Goal: Use online tool/utility: Utilize a website feature to perform a specific function

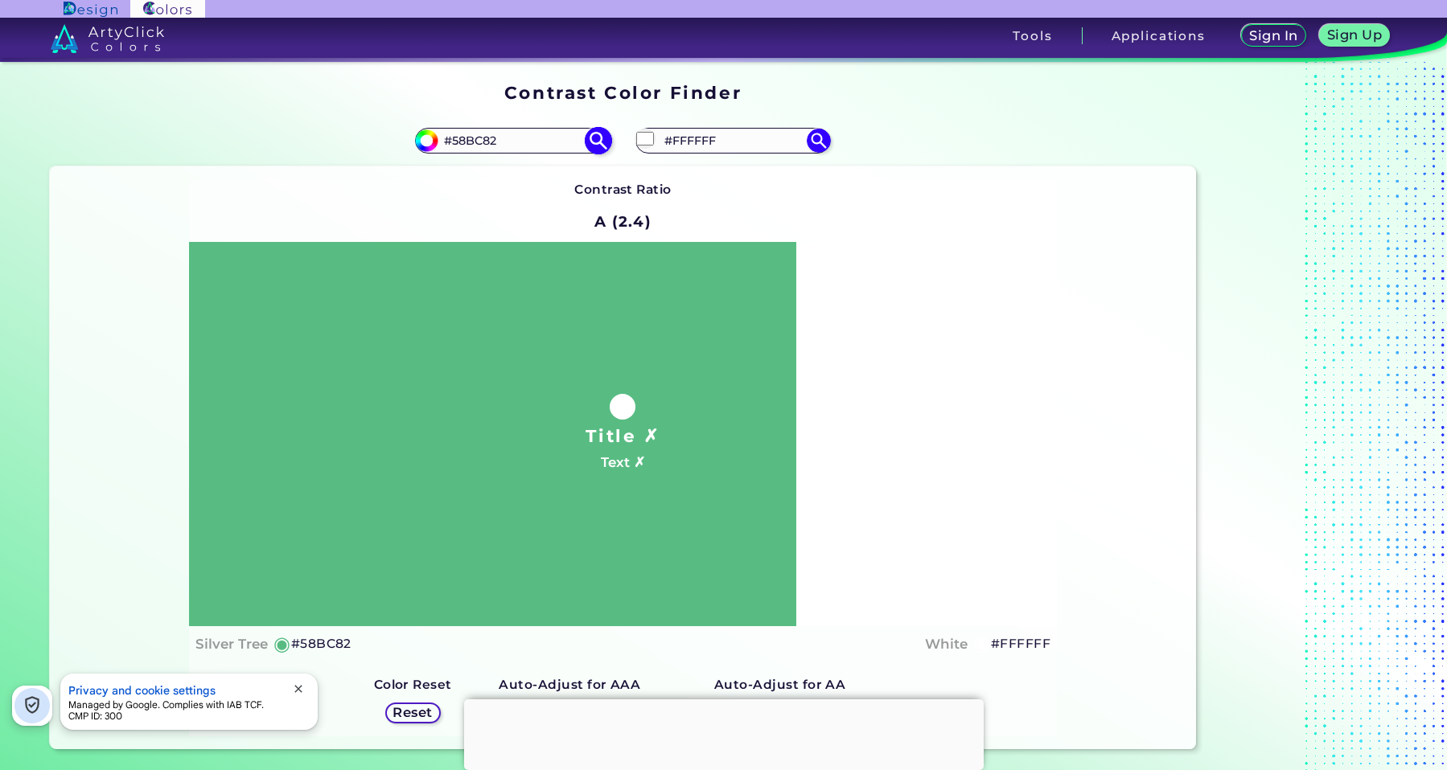
click at [460, 146] on input "#58BC82" at bounding box center [513, 140] width 150 height 22
click at [598, 140] on img at bounding box center [599, 140] width 28 height 28
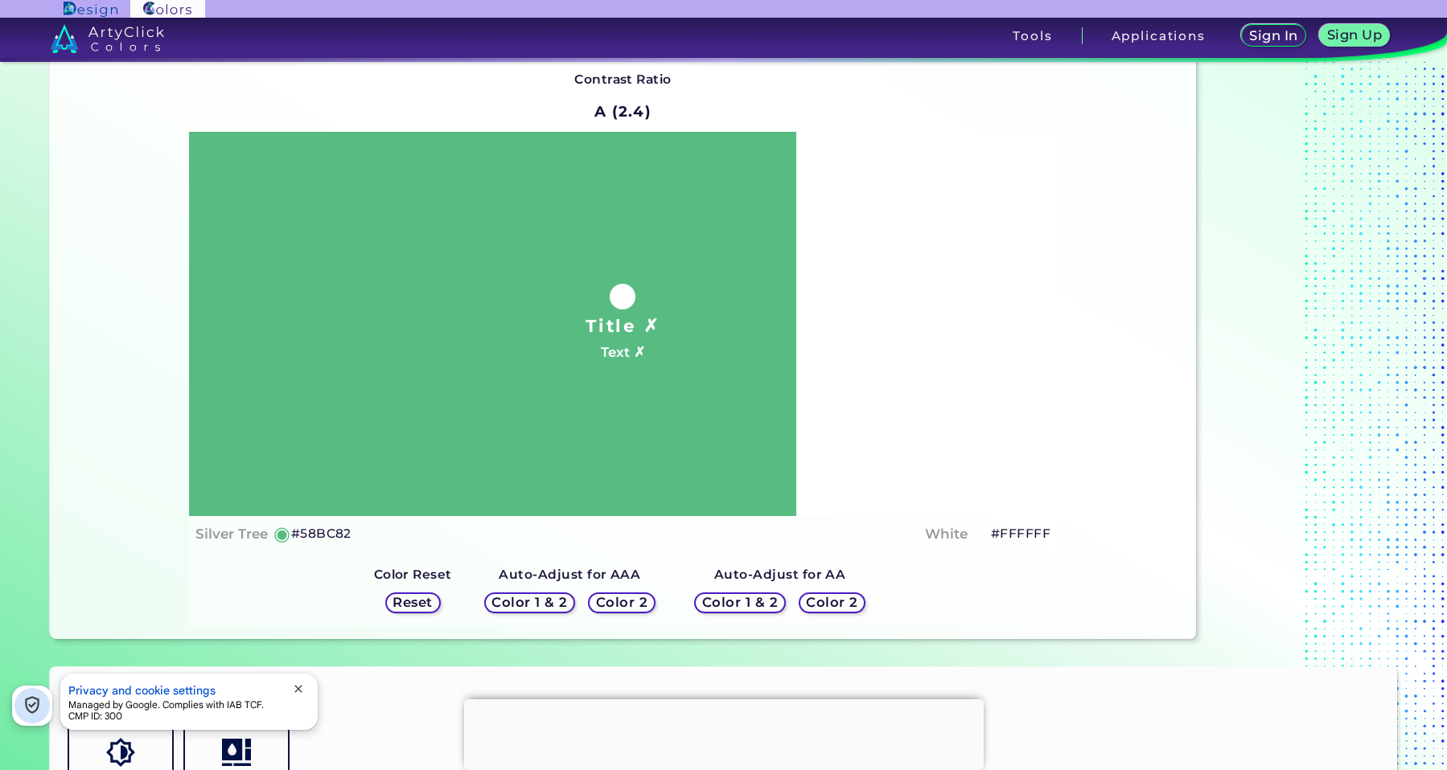
scroll to position [241, 0]
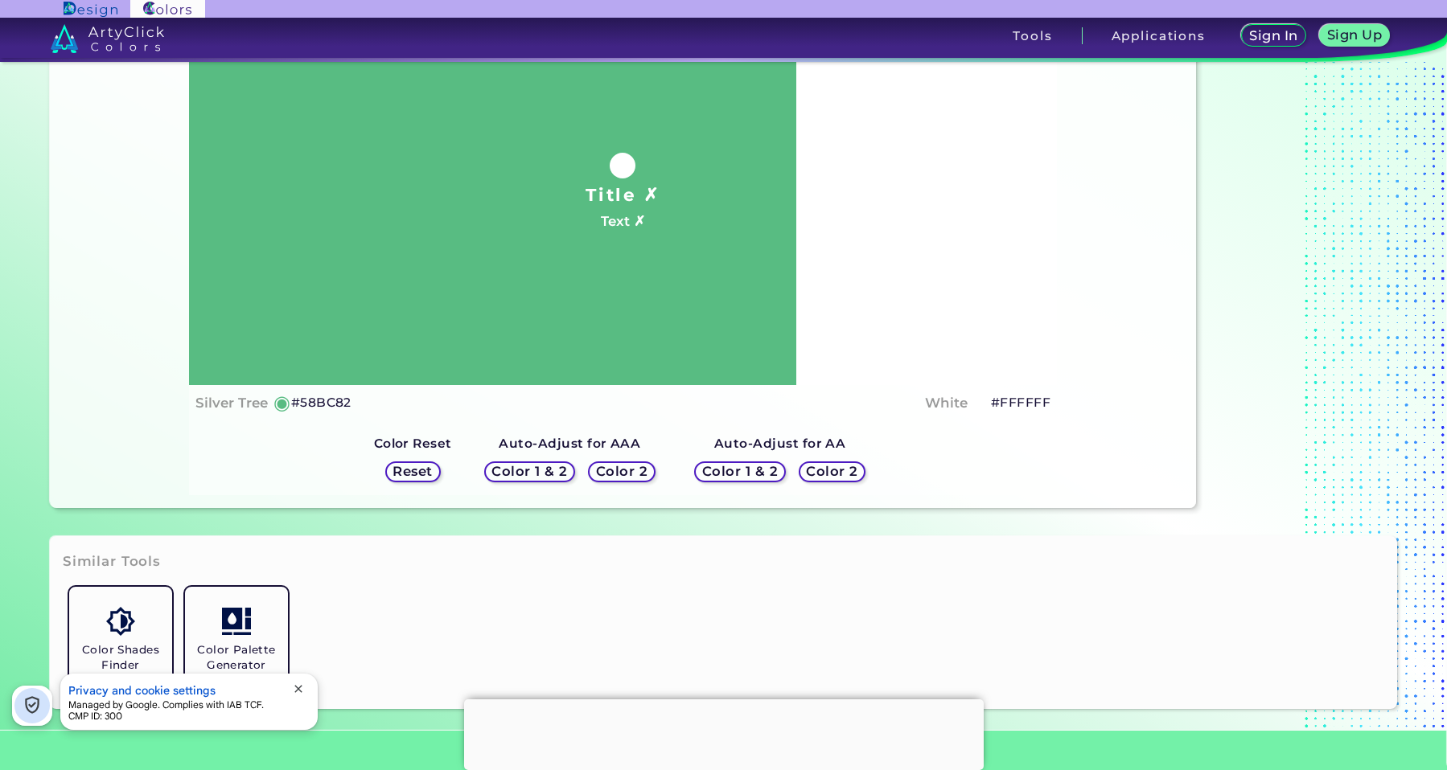
click at [836, 470] on h5 "Color 2" at bounding box center [831, 471] width 51 height 13
click at [614, 469] on h5 "Color 2" at bounding box center [621, 471] width 51 height 13
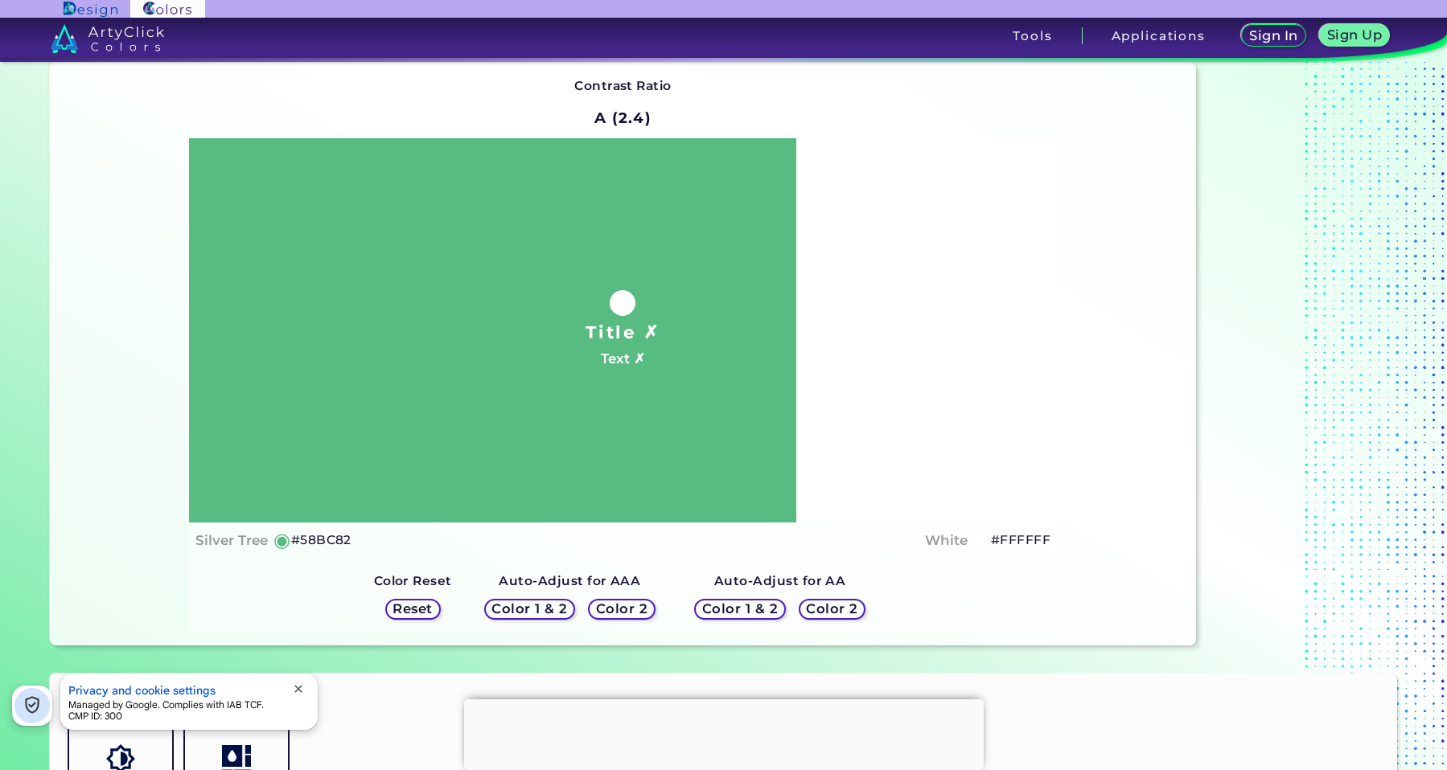
scroll to position [0, 0]
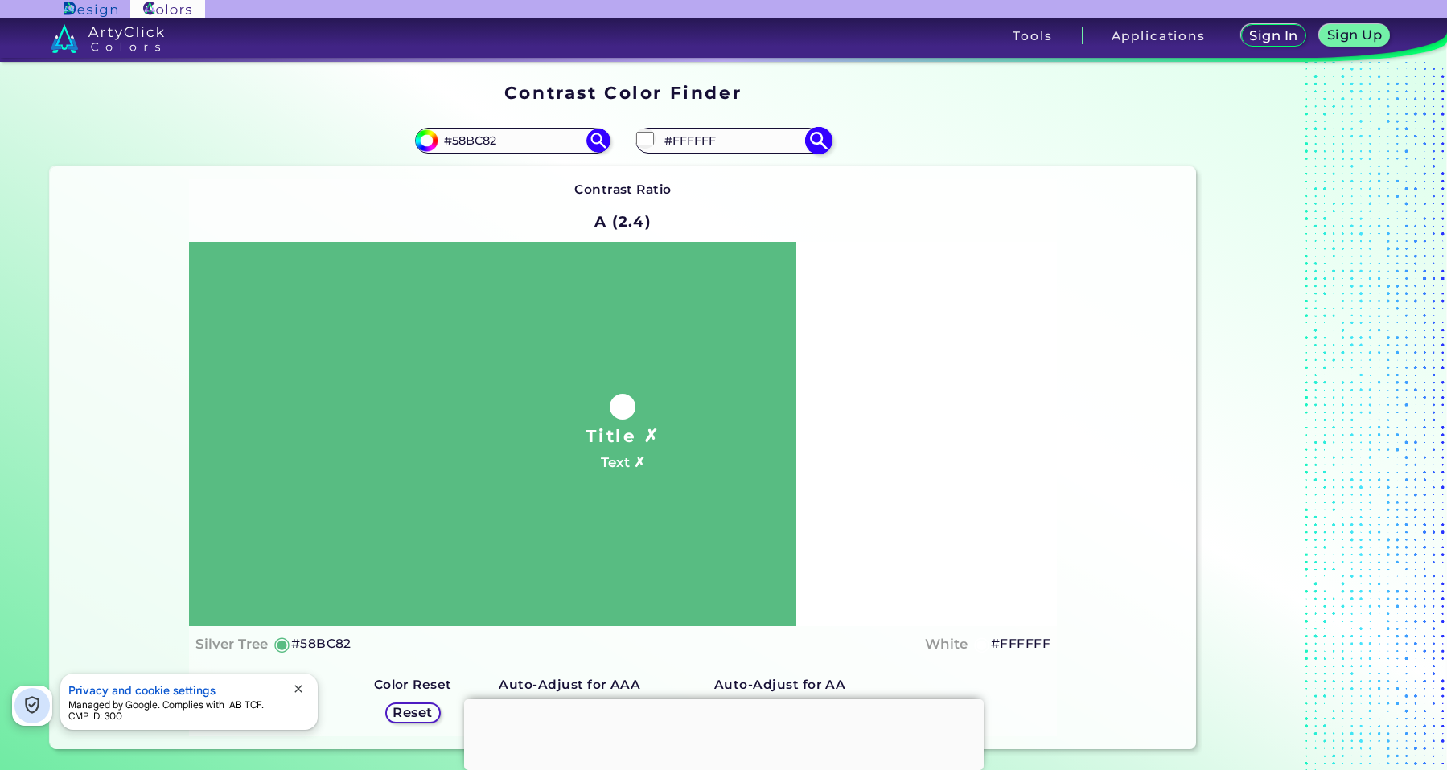
click at [762, 137] on input "#FFFFFF" at bounding box center [734, 140] width 150 height 22
type input "#"
paste input "58BC82"
type input "#58BC82"
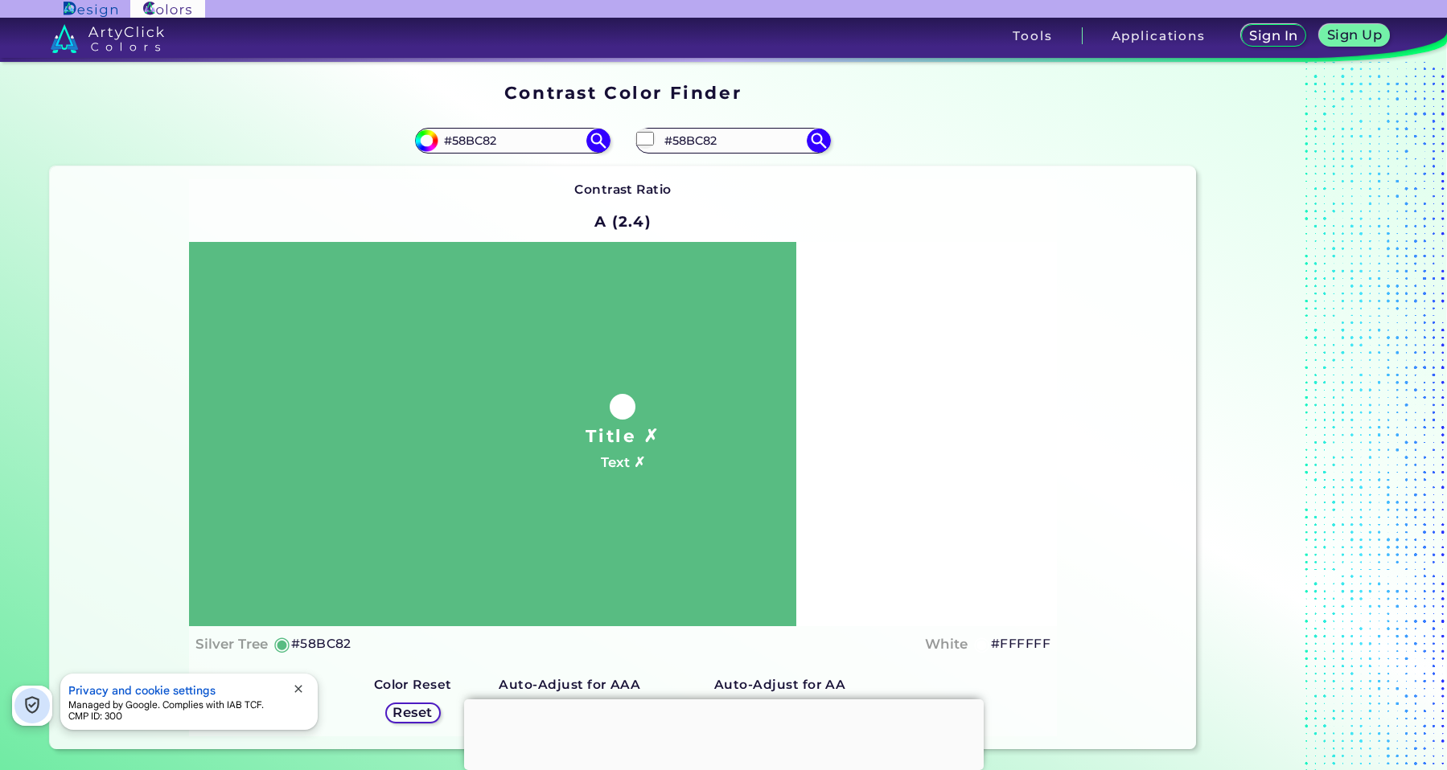
type input "#58bc82"
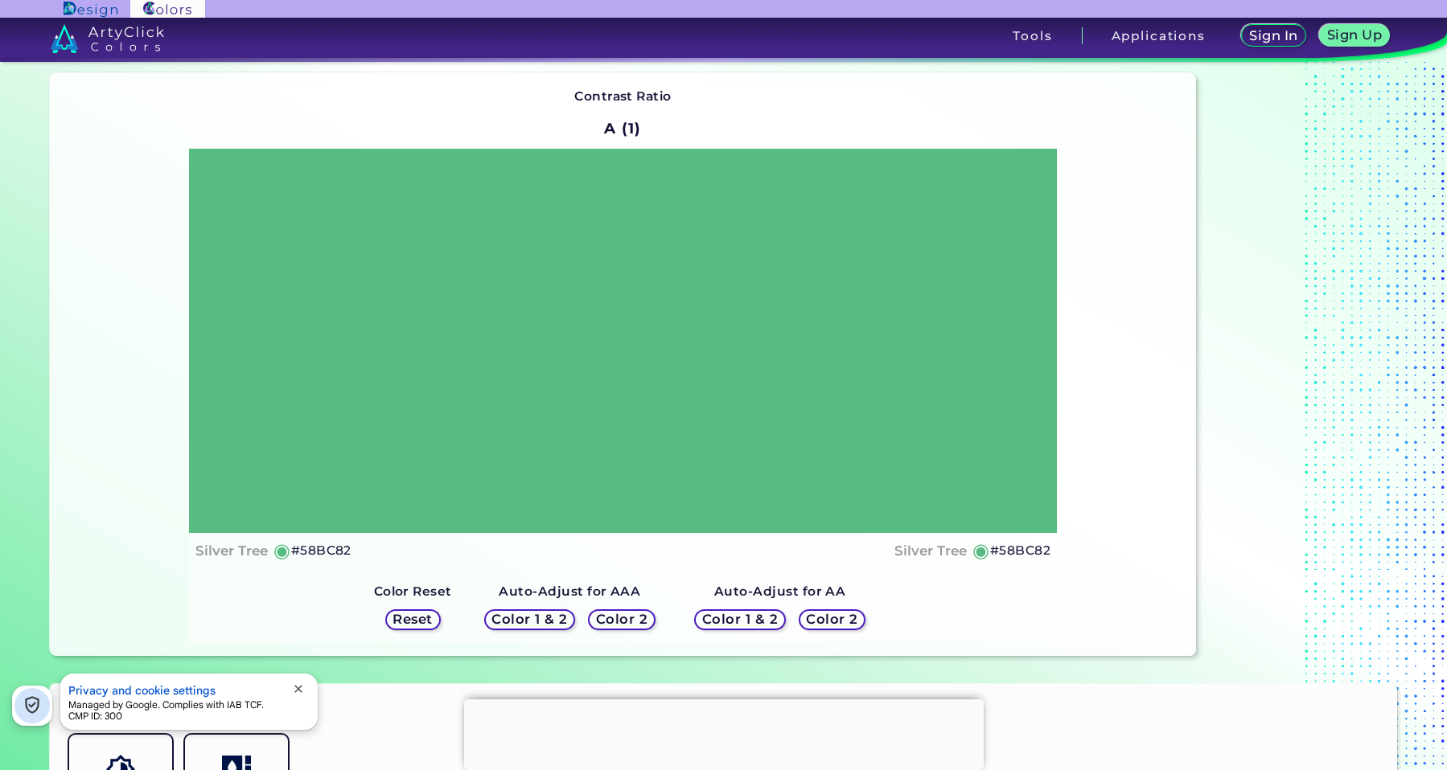
scroll to position [322, 0]
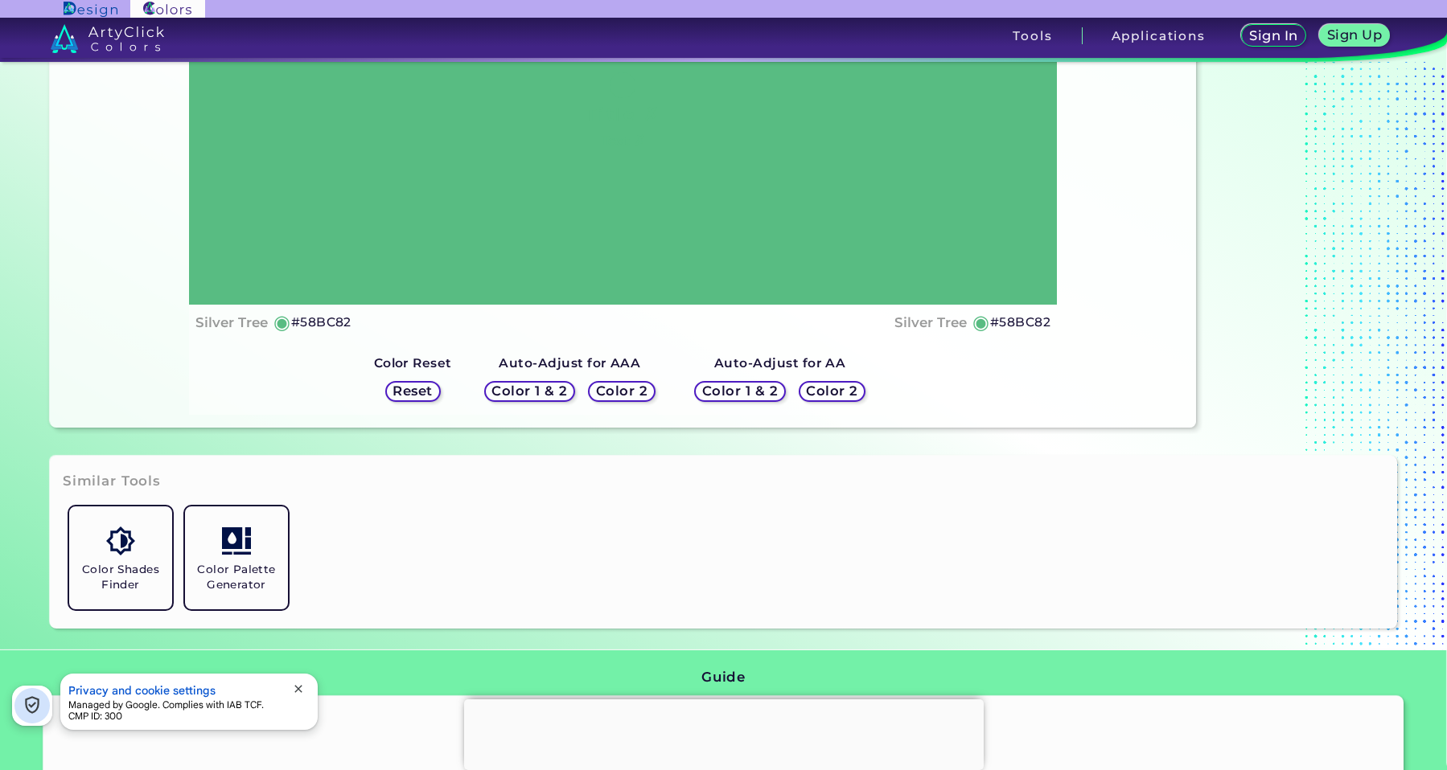
click at [830, 384] on h5 "Color 2" at bounding box center [831, 390] width 51 height 13
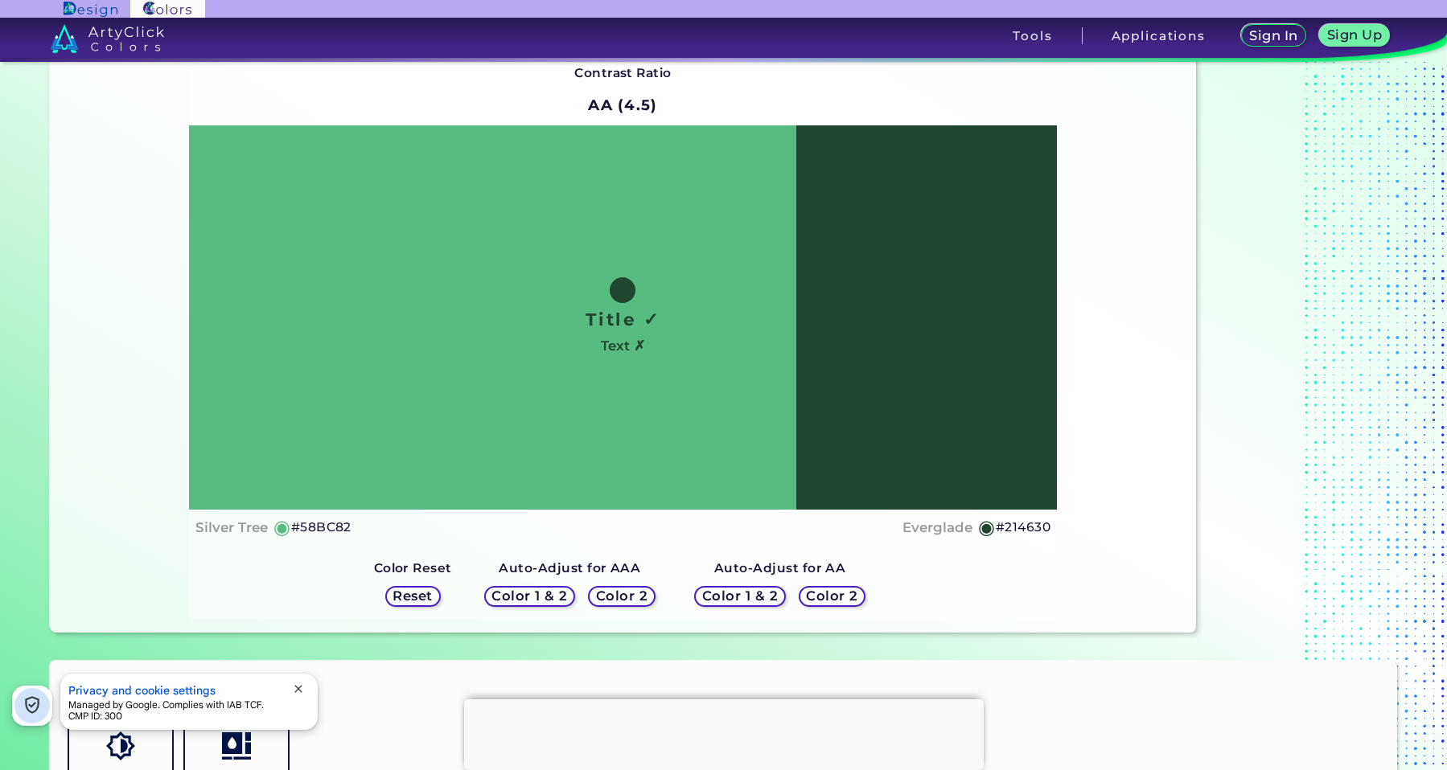
scroll to position [80, 0]
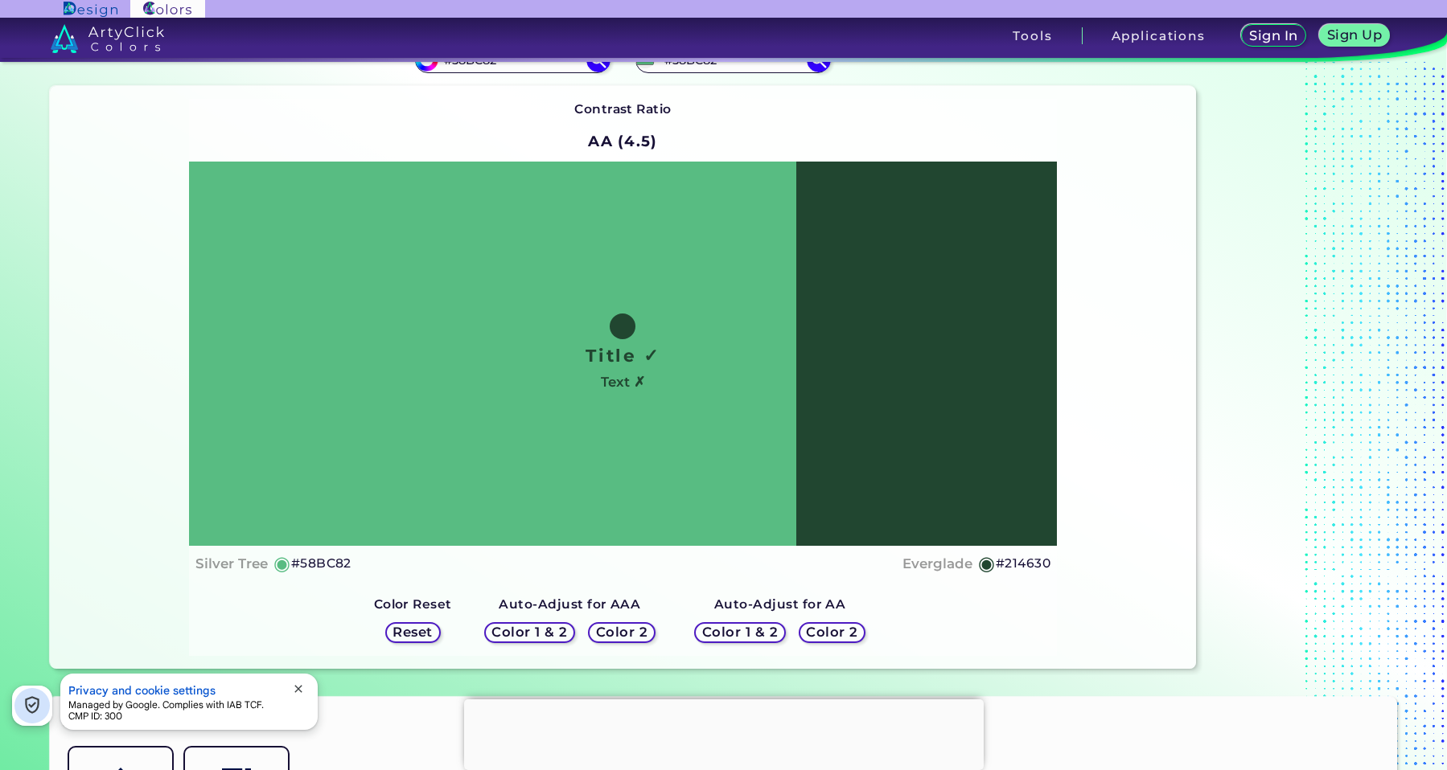
click at [612, 626] on h5 "Color 2" at bounding box center [621, 633] width 55 height 14
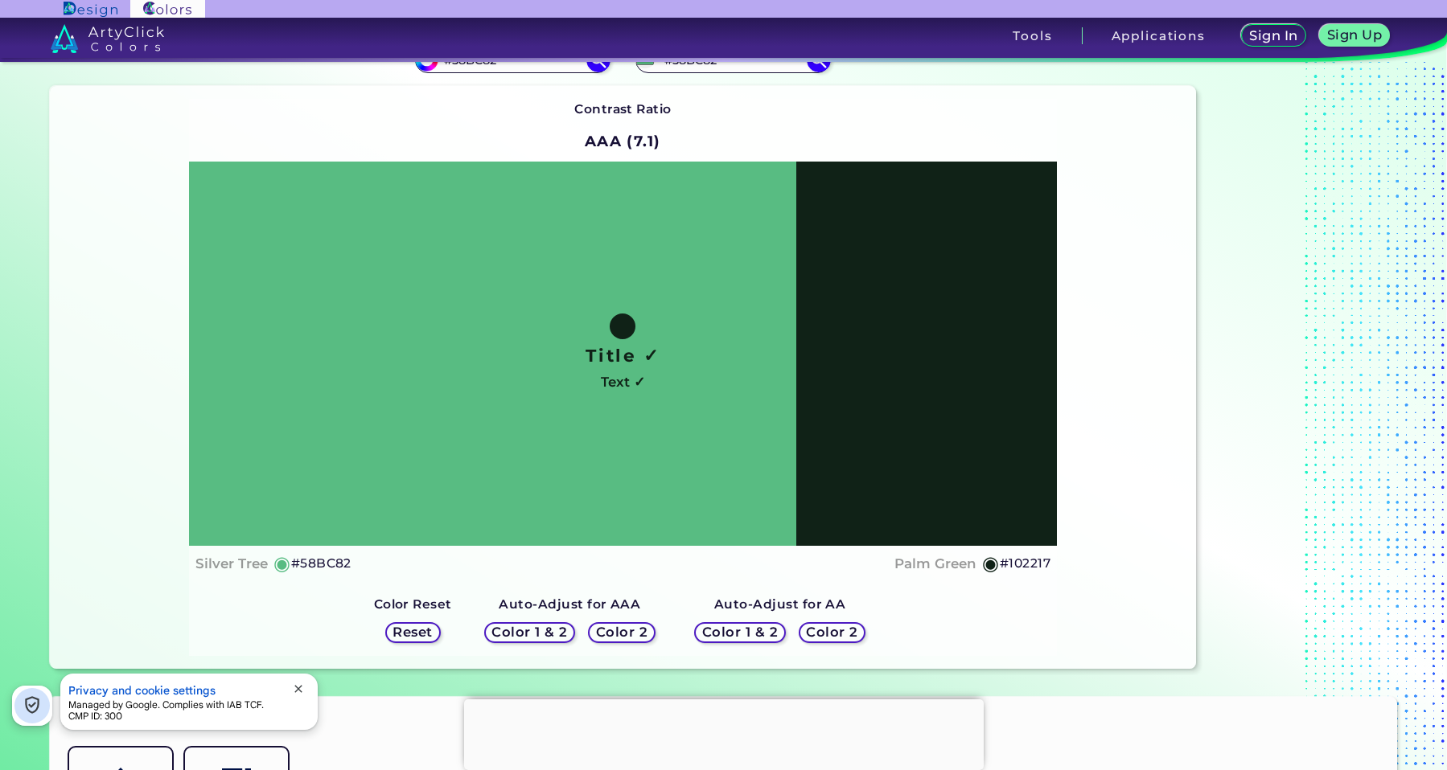
click at [1023, 561] on h5 "#102217" at bounding box center [1025, 563] width 51 height 21
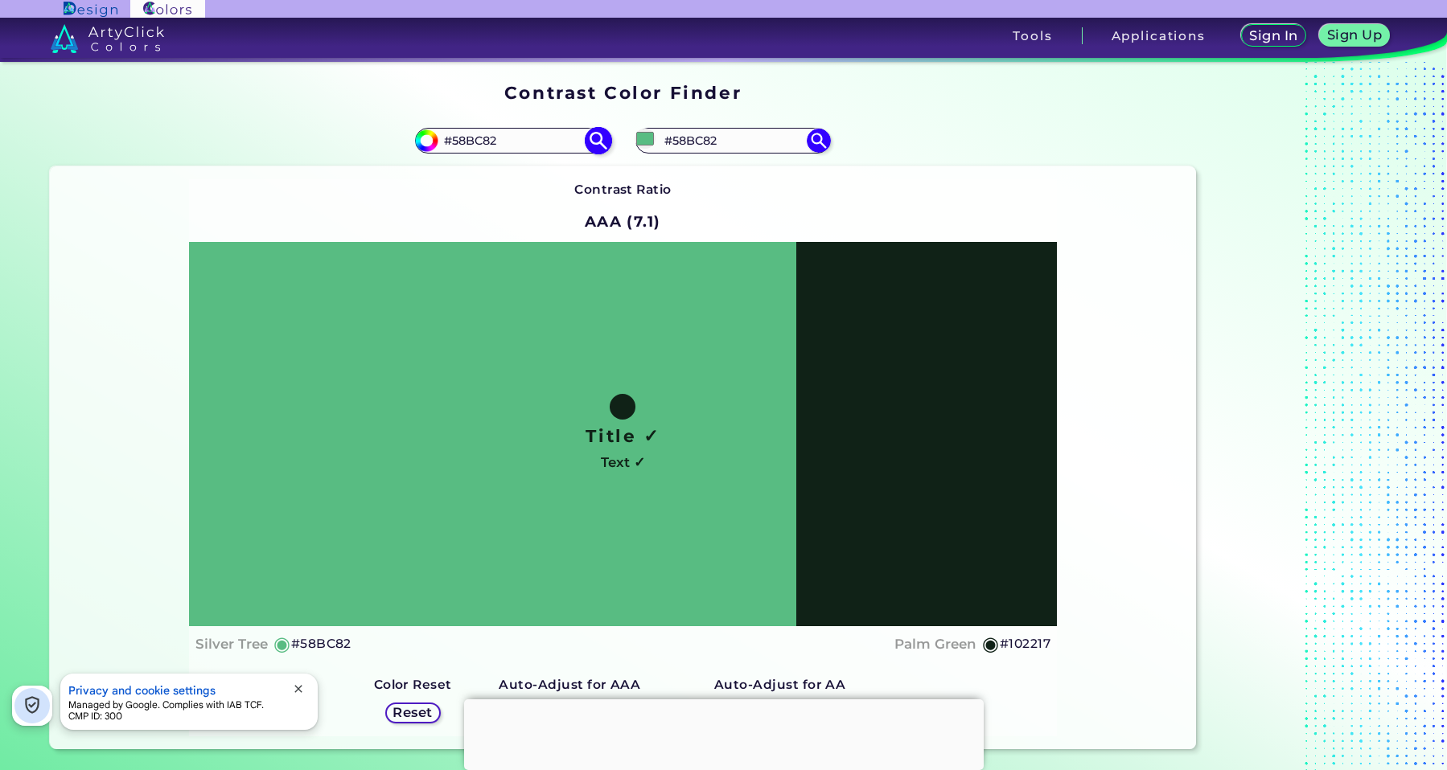
click at [504, 139] on input "#58BC82" at bounding box center [513, 140] width 150 height 22
paste input "299D3"
type input "#5299D3"
click at [589, 138] on img at bounding box center [599, 140] width 28 height 28
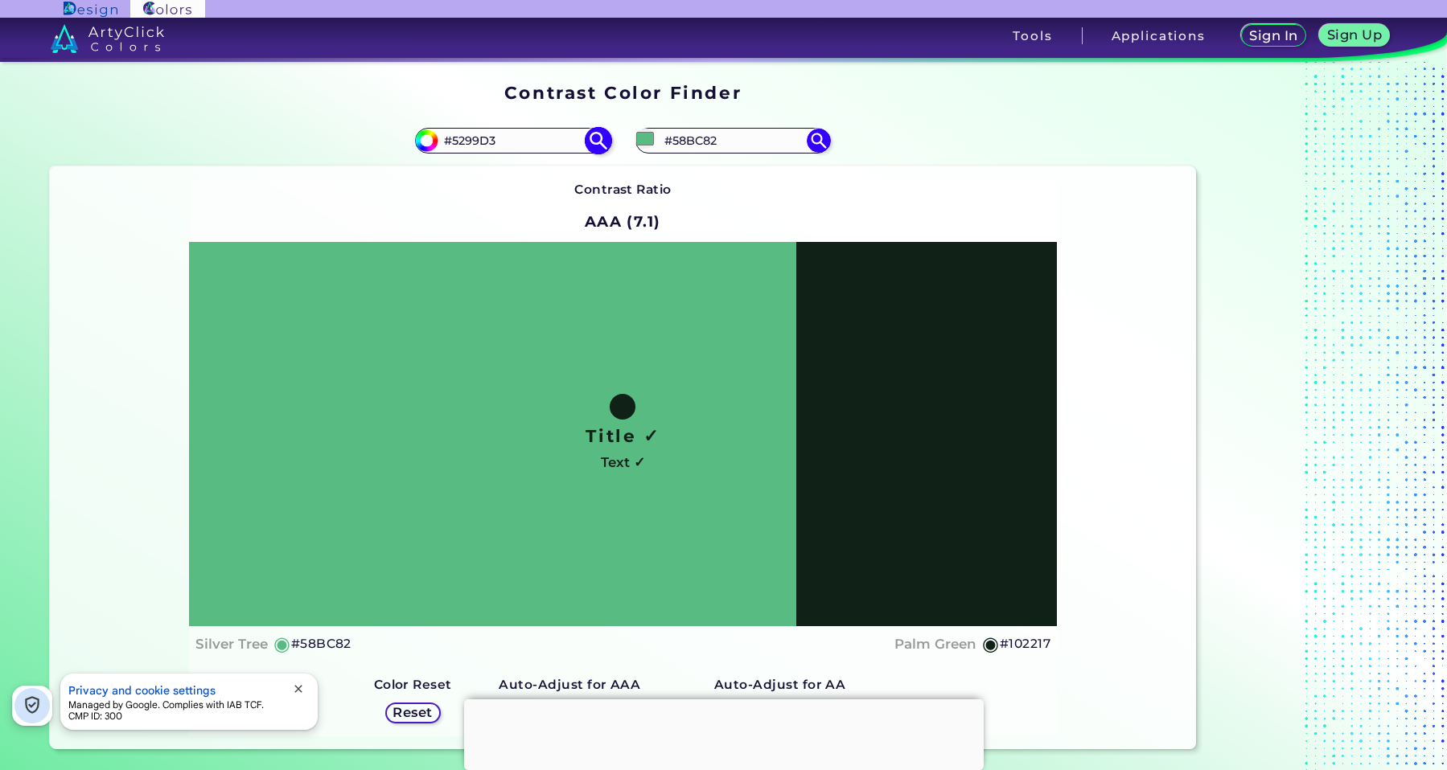
type input "#5299d3"
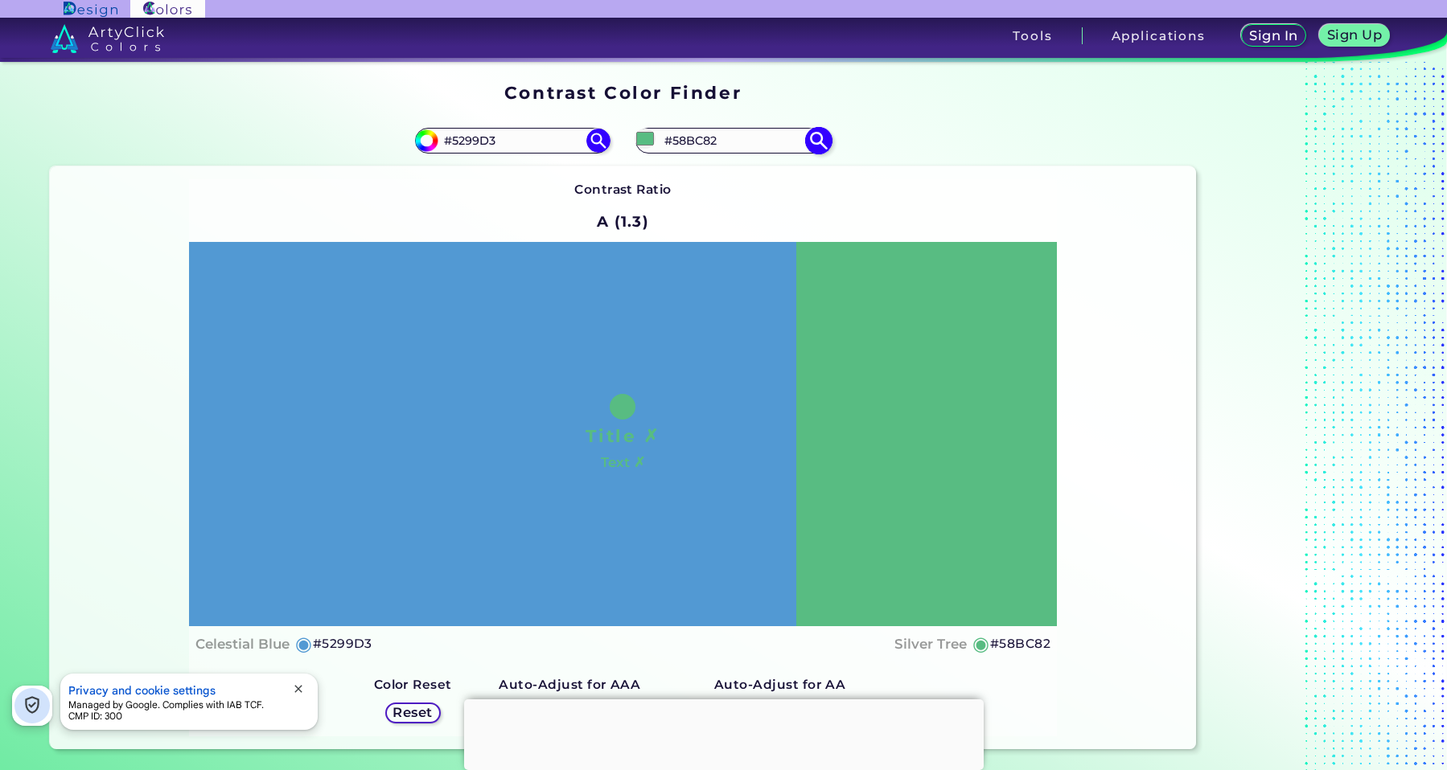
click at [749, 139] on input "#58BC82" at bounding box center [734, 140] width 150 height 22
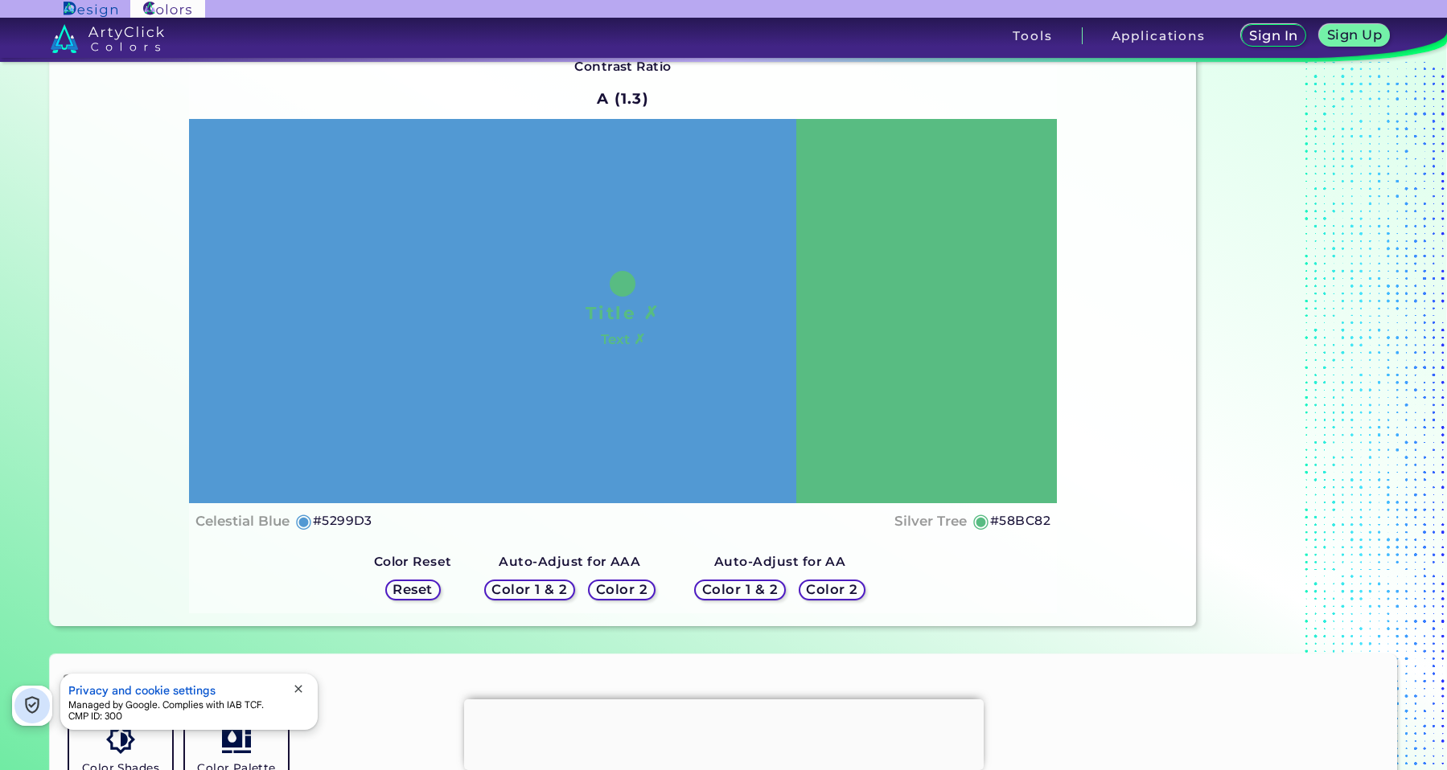
scroll to position [241, 0]
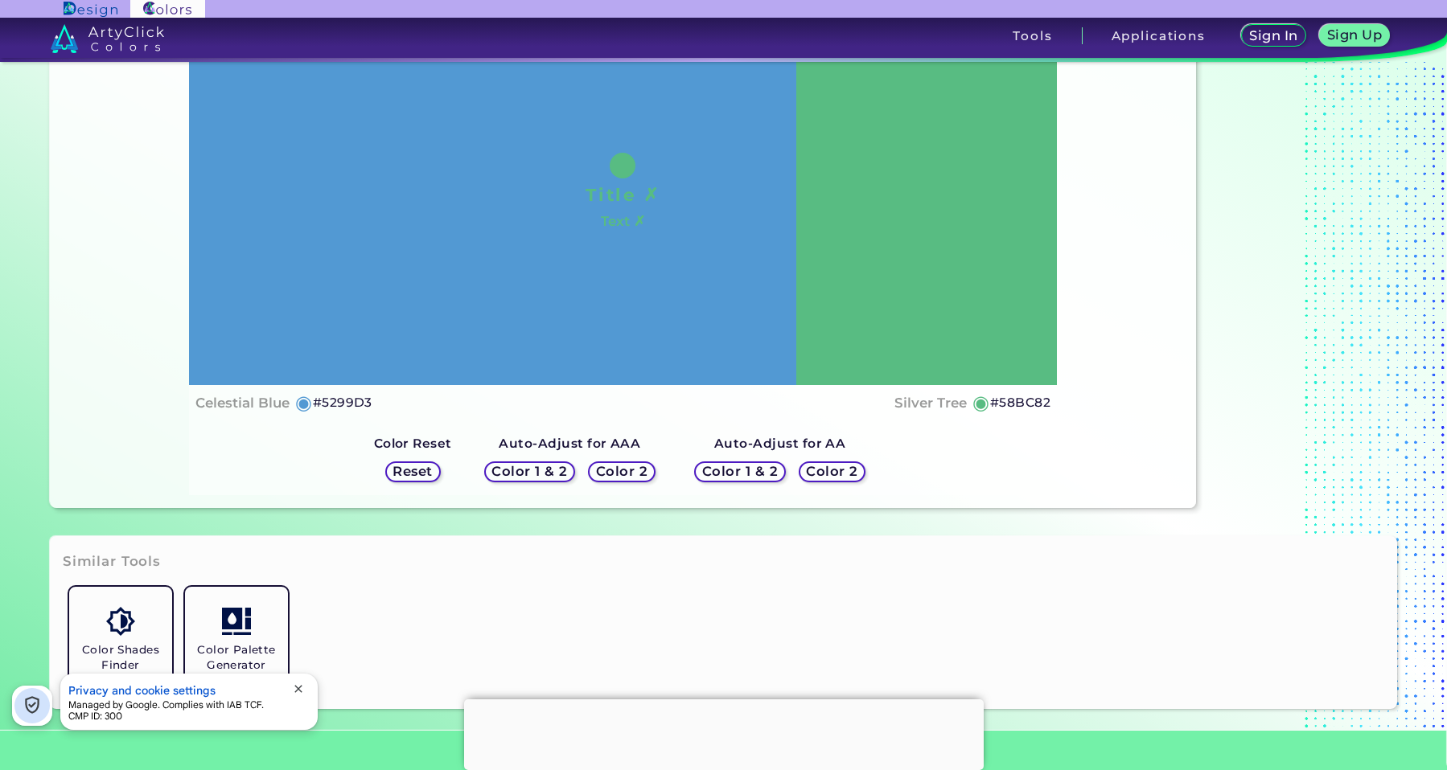
click at [836, 463] on div "Color 2" at bounding box center [833, 472] width 68 height 21
click at [841, 470] on h5 "Color 2" at bounding box center [831, 471] width 51 height 13
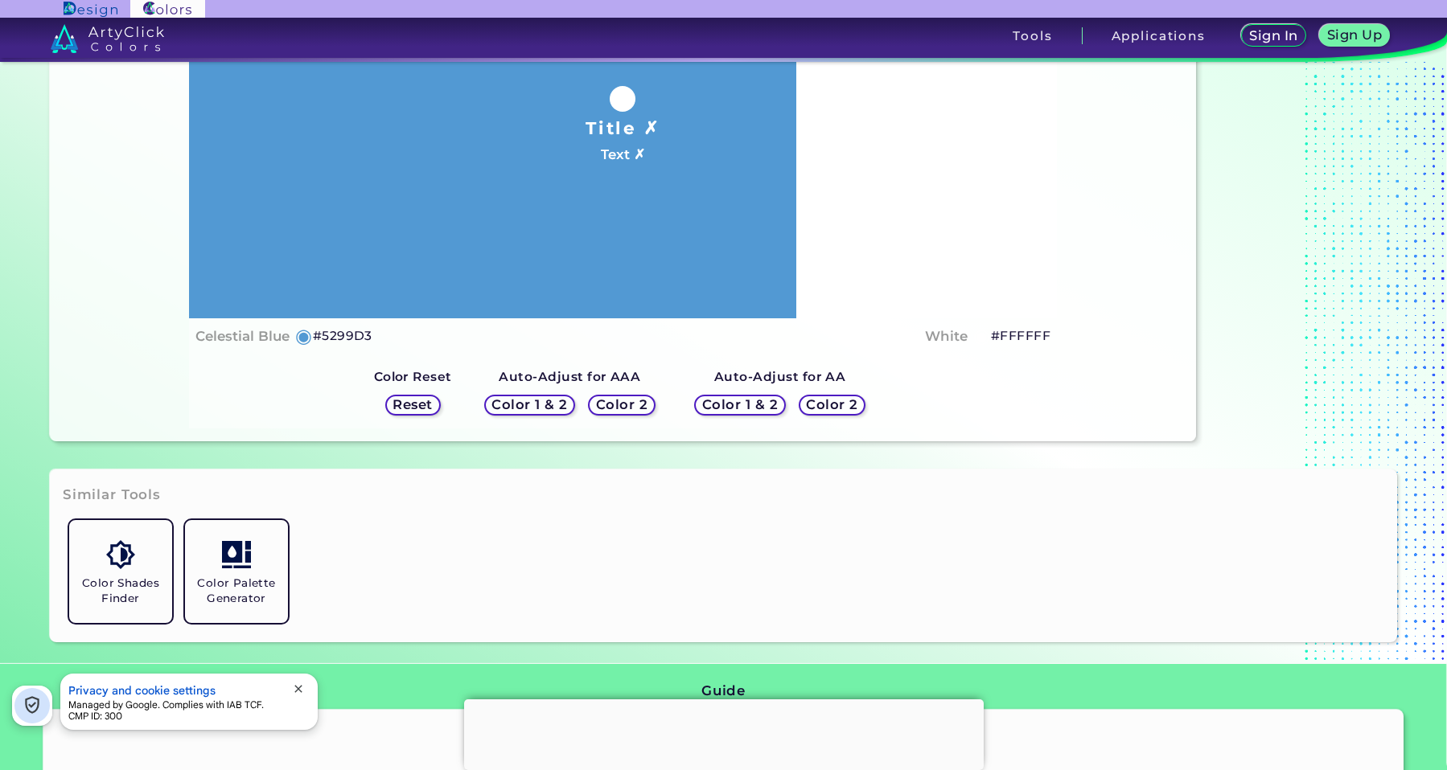
scroll to position [322, 0]
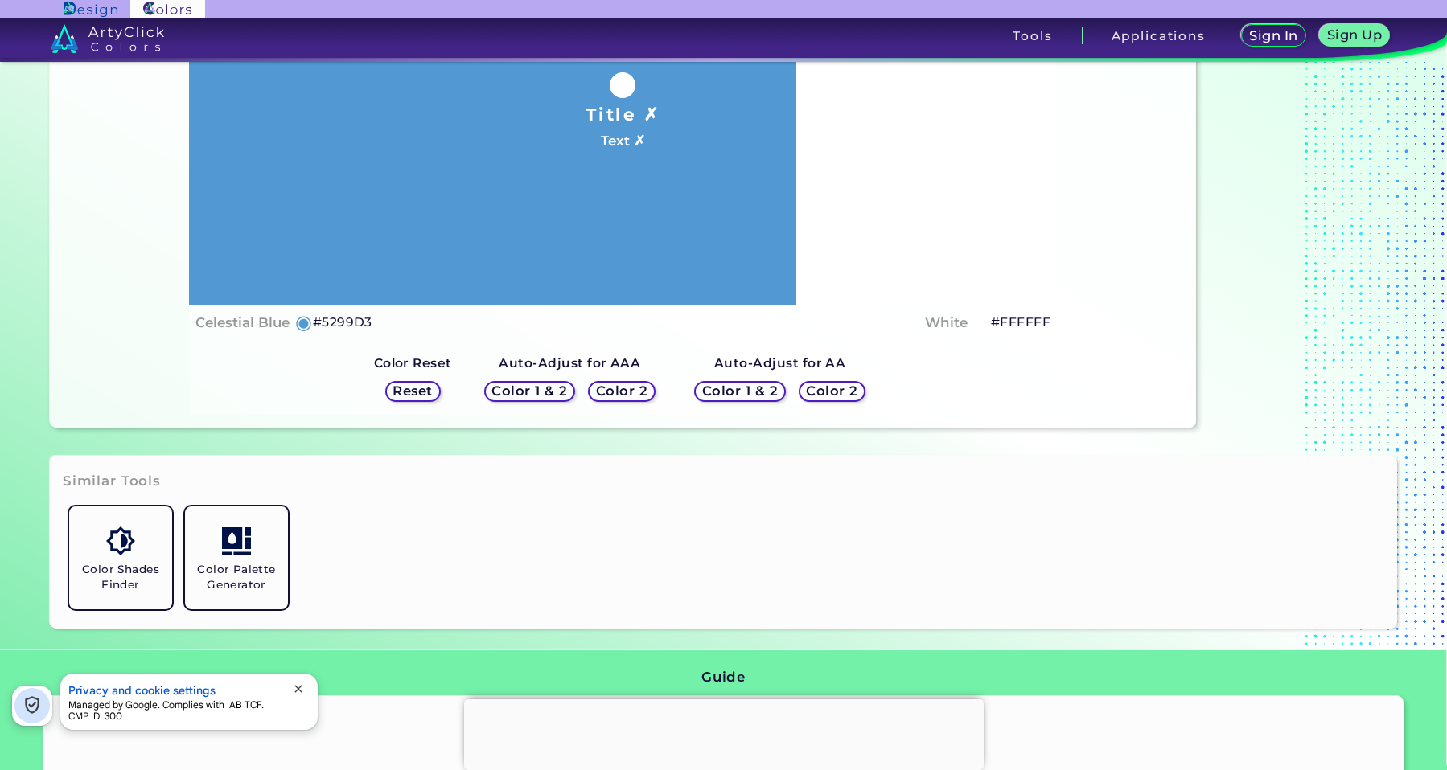
click at [626, 389] on h5 "Color 2" at bounding box center [621, 390] width 51 height 13
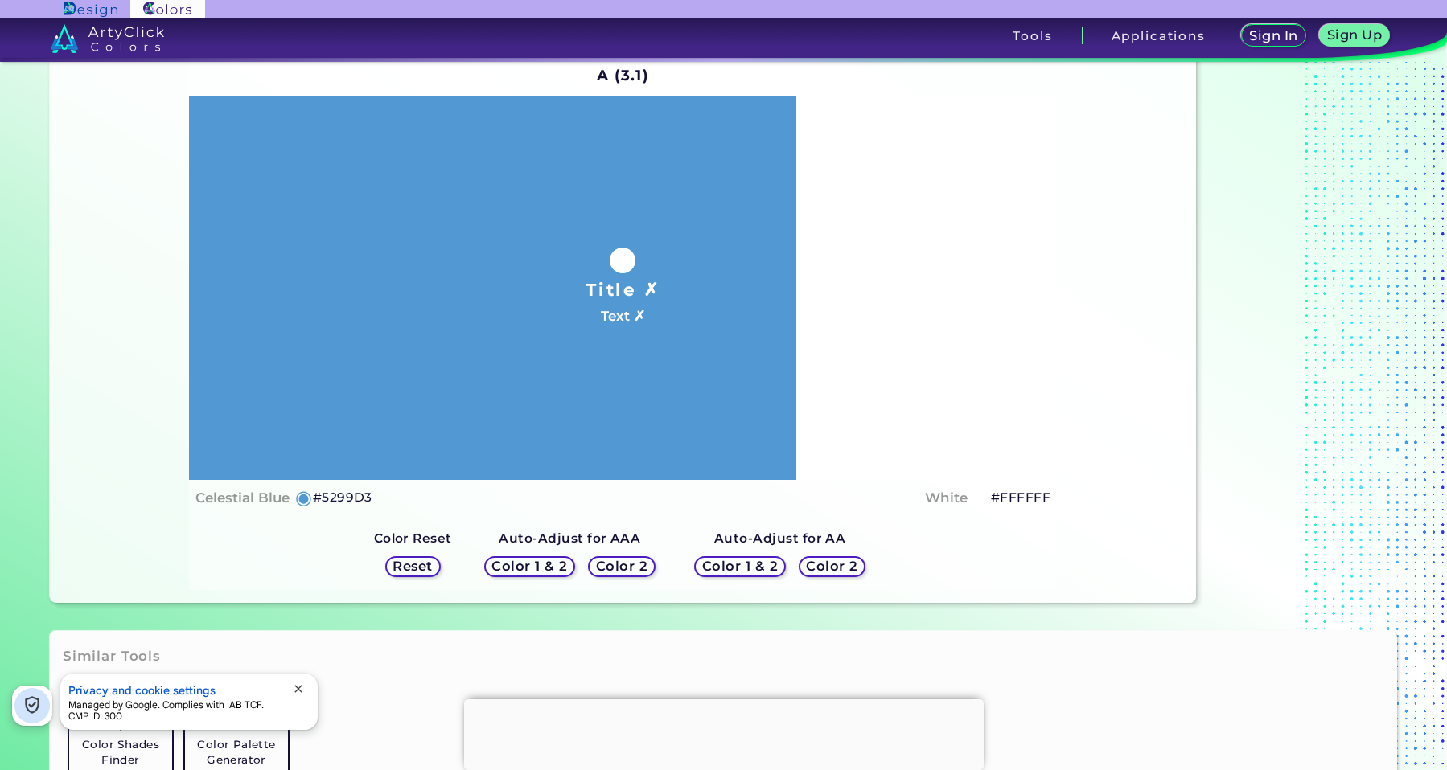
scroll to position [0, 0]
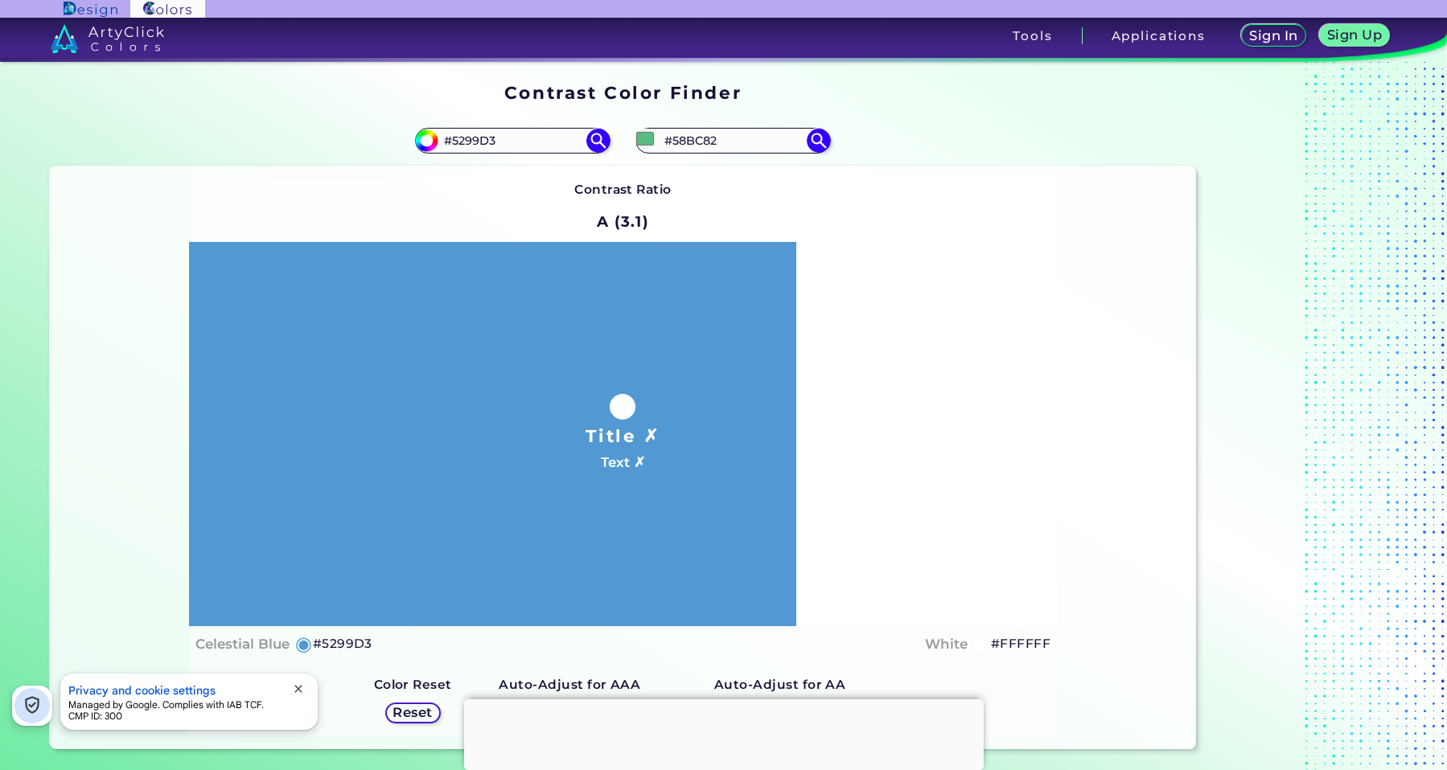
click at [723, 158] on div "#58bc82 #58BC82" at bounding box center [908, 140] width 573 height 51
click at [732, 140] on input "#58BC82" at bounding box center [734, 140] width 150 height 22
click at [733, 140] on input "#58BC82" at bounding box center [734, 140] width 150 height 22
type input "#000000"
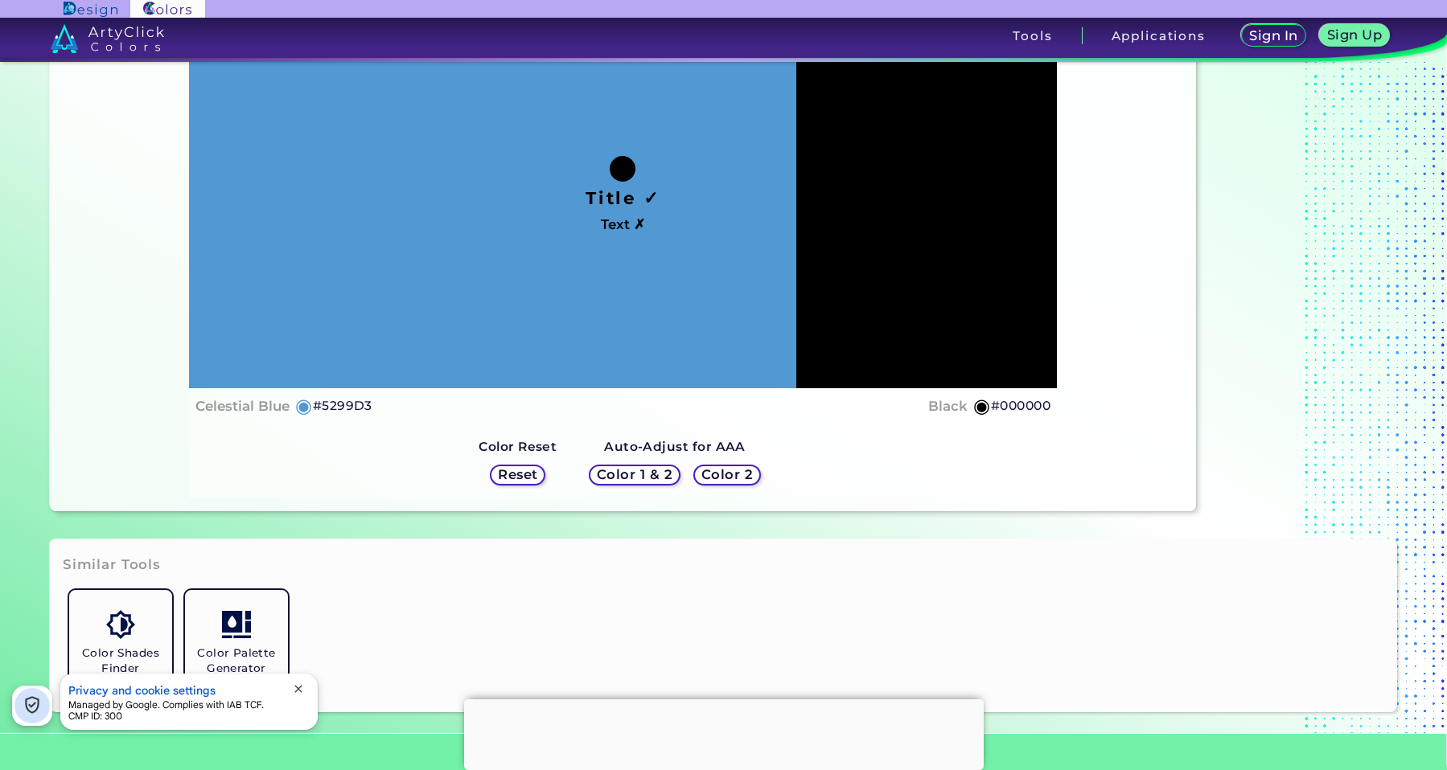
scroll to position [241, 0]
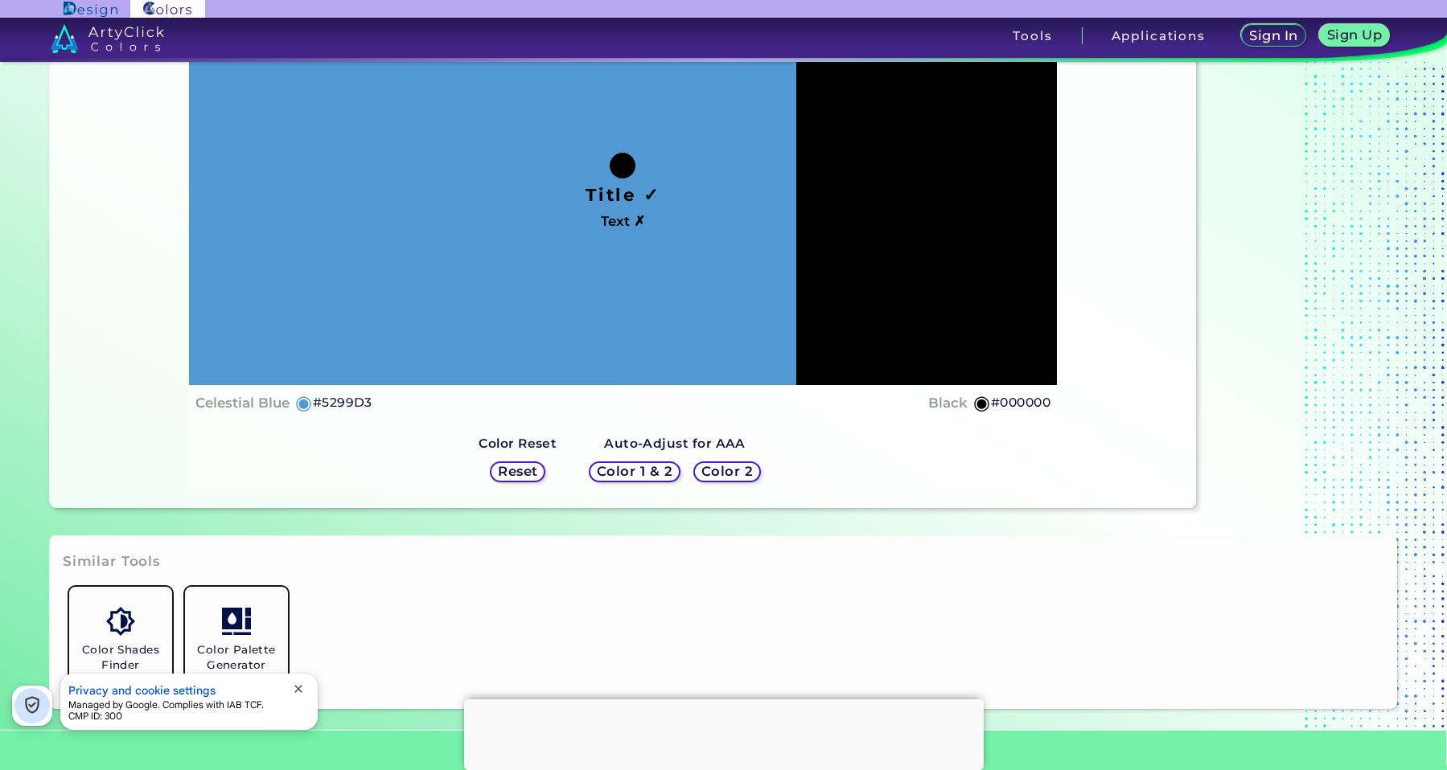
click at [726, 463] on div "Color 2" at bounding box center [727, 472] width 68 height 21
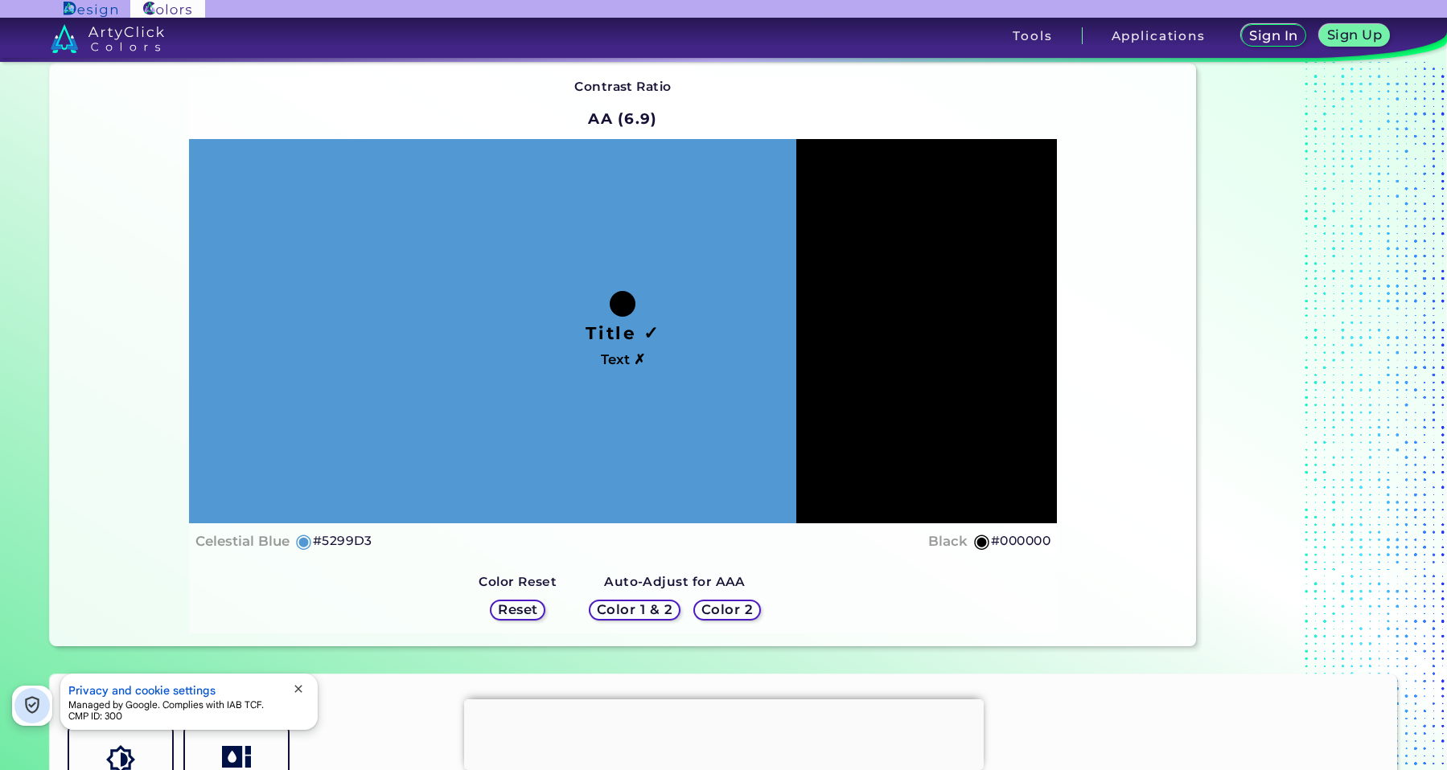
scroll to position [0, 0]
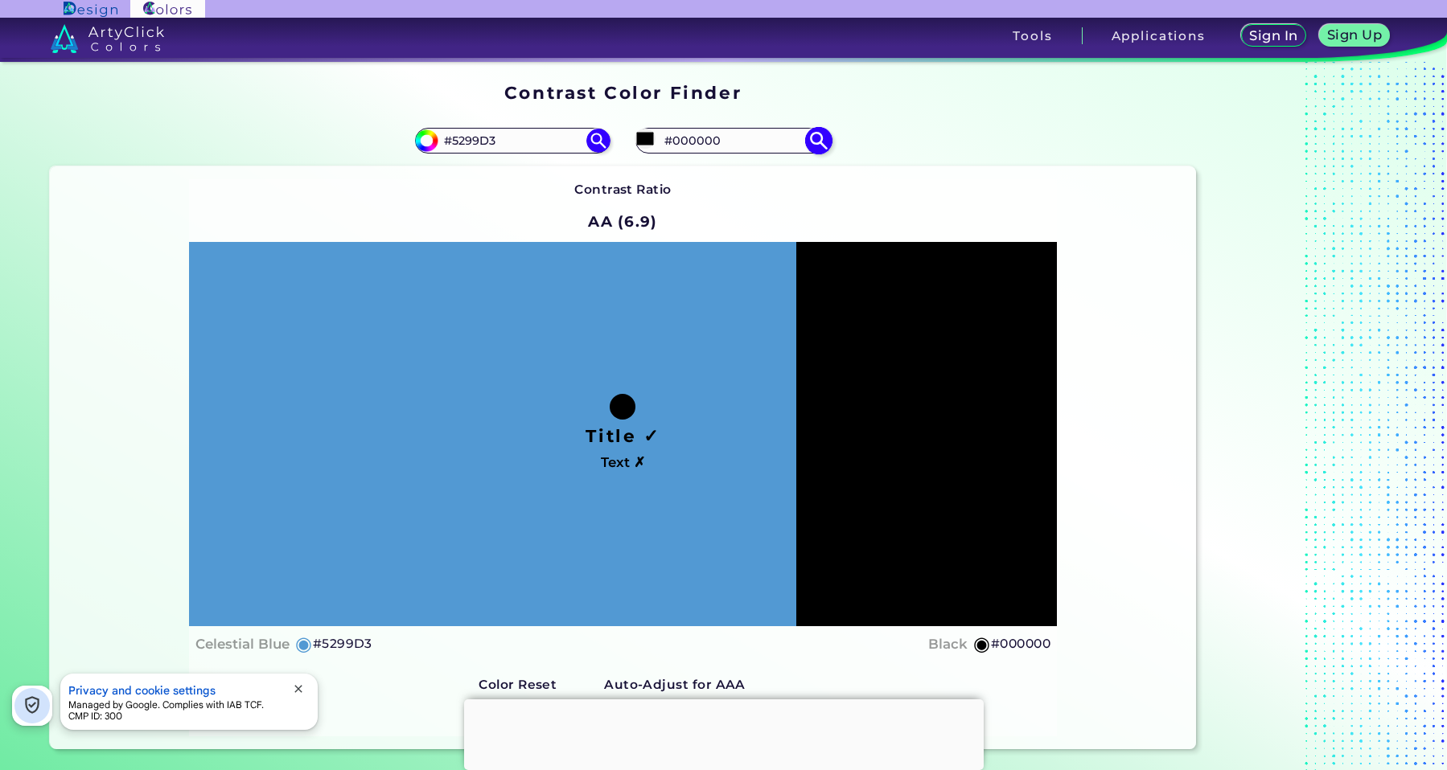
click at [700, 134] on input "#000000" at bounding box center [734, 140] width 150 height 22
paste input "5299D3"
type input "#5299D3"
type input "#5299d3"
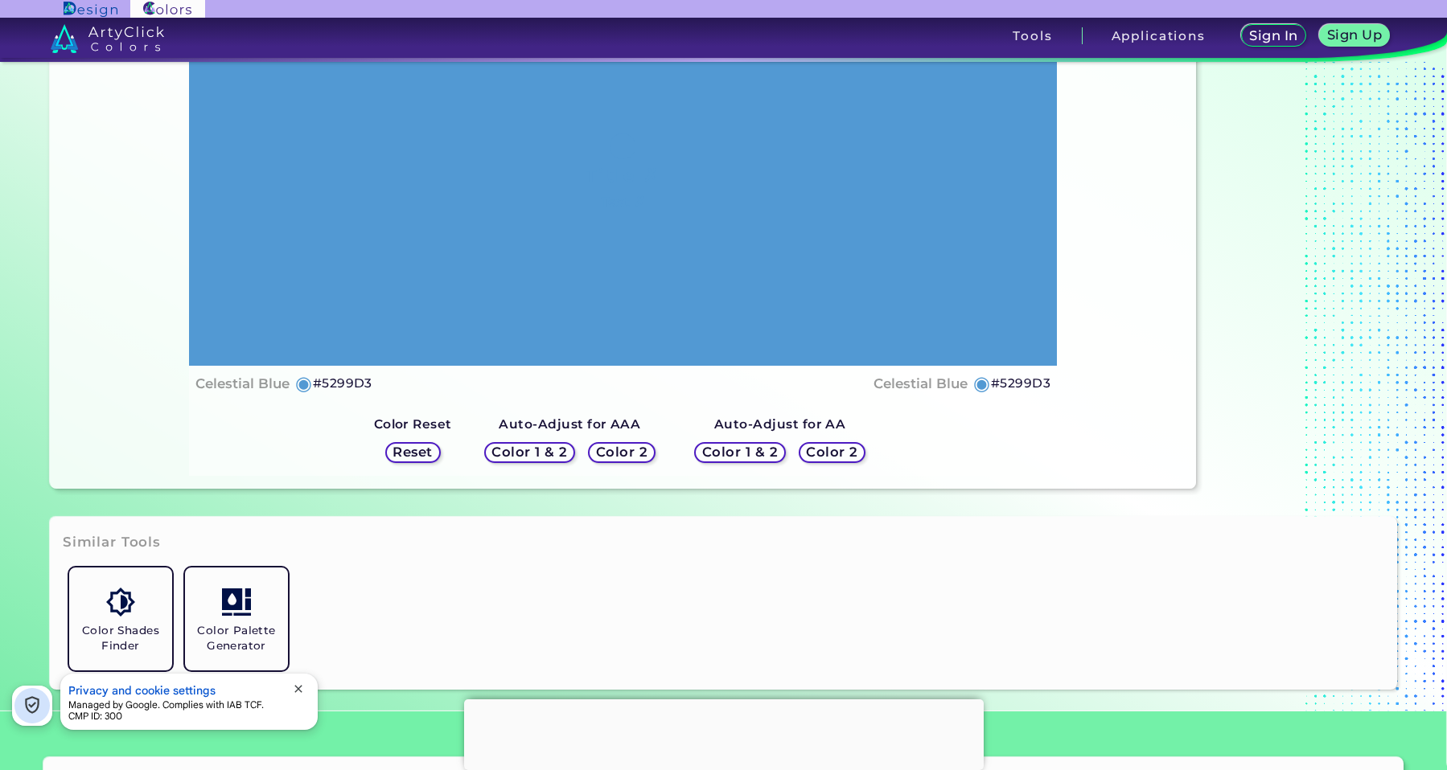
scroll to position [322, 0]
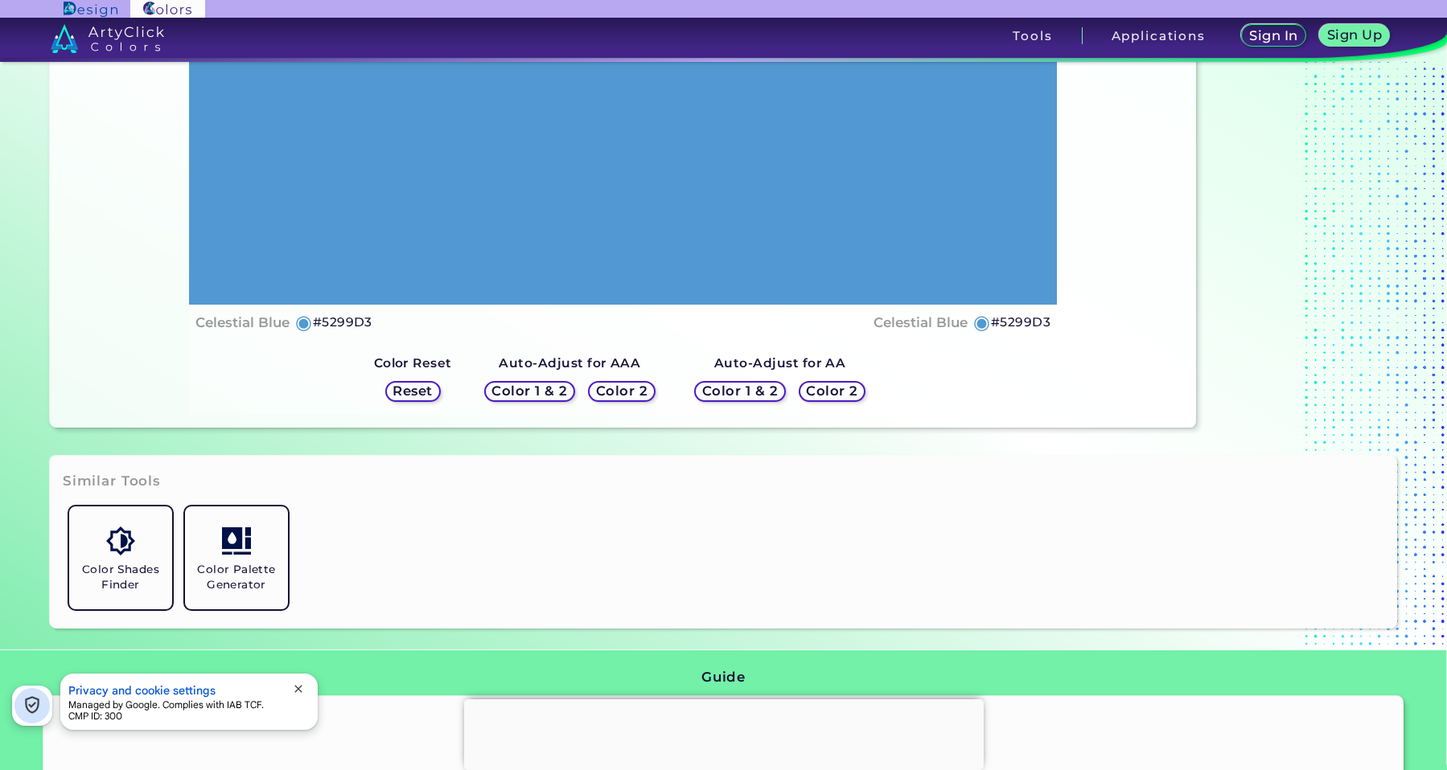
click at [832, 388] on h5 "Color 2" at bounding box center [832, 391] width 52 height 14
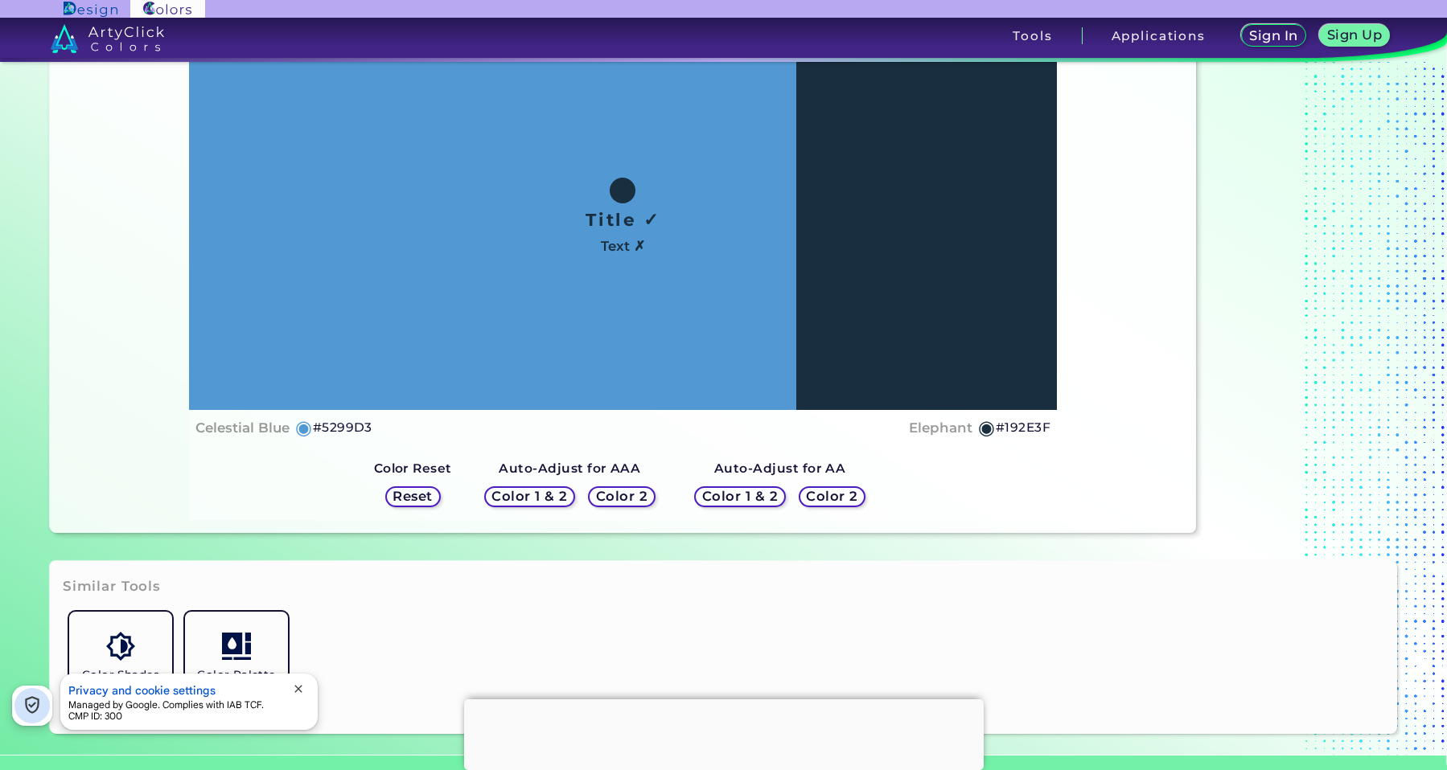
scroll to position [241, 0]
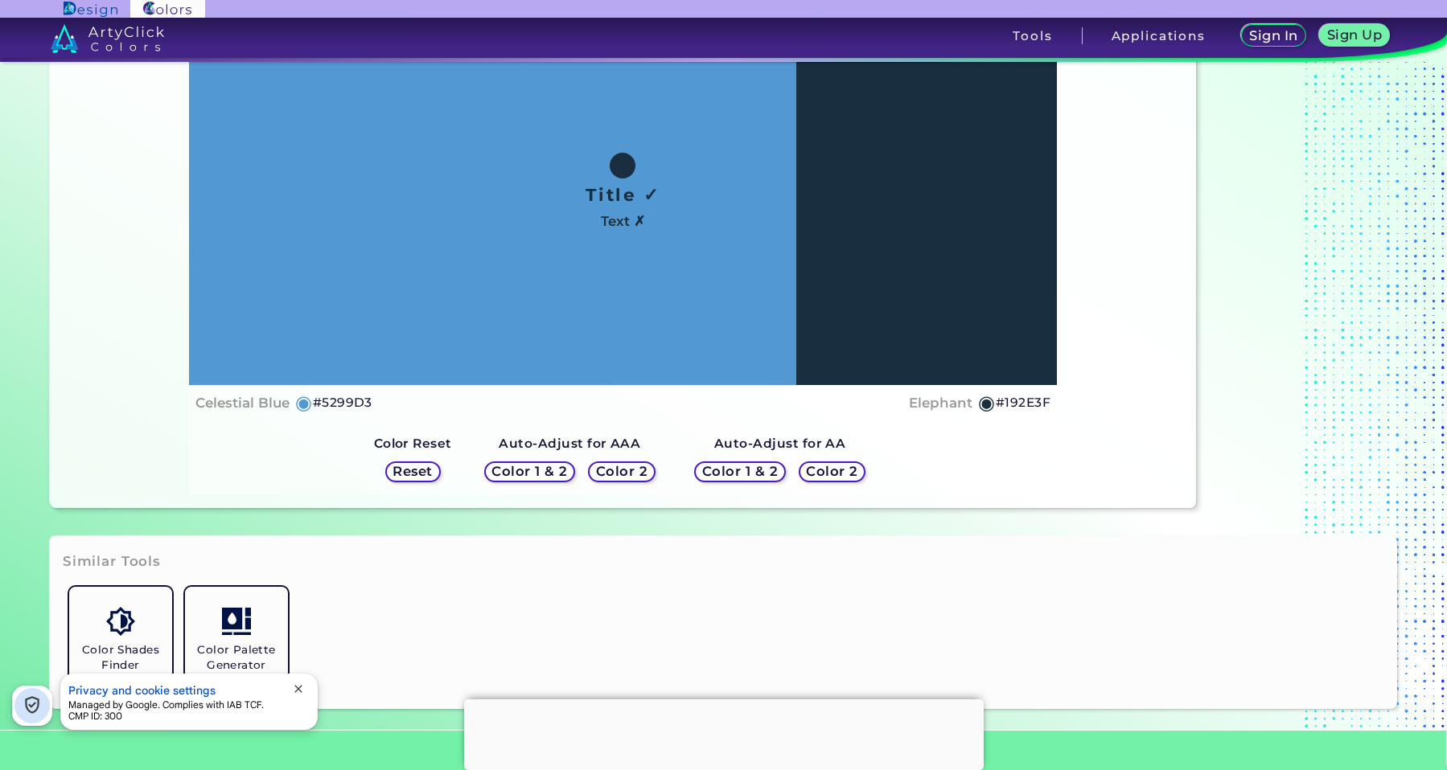
click at [626, 473] on h5 "Color 2" at bounding box center [621, 472] width 52 height 14
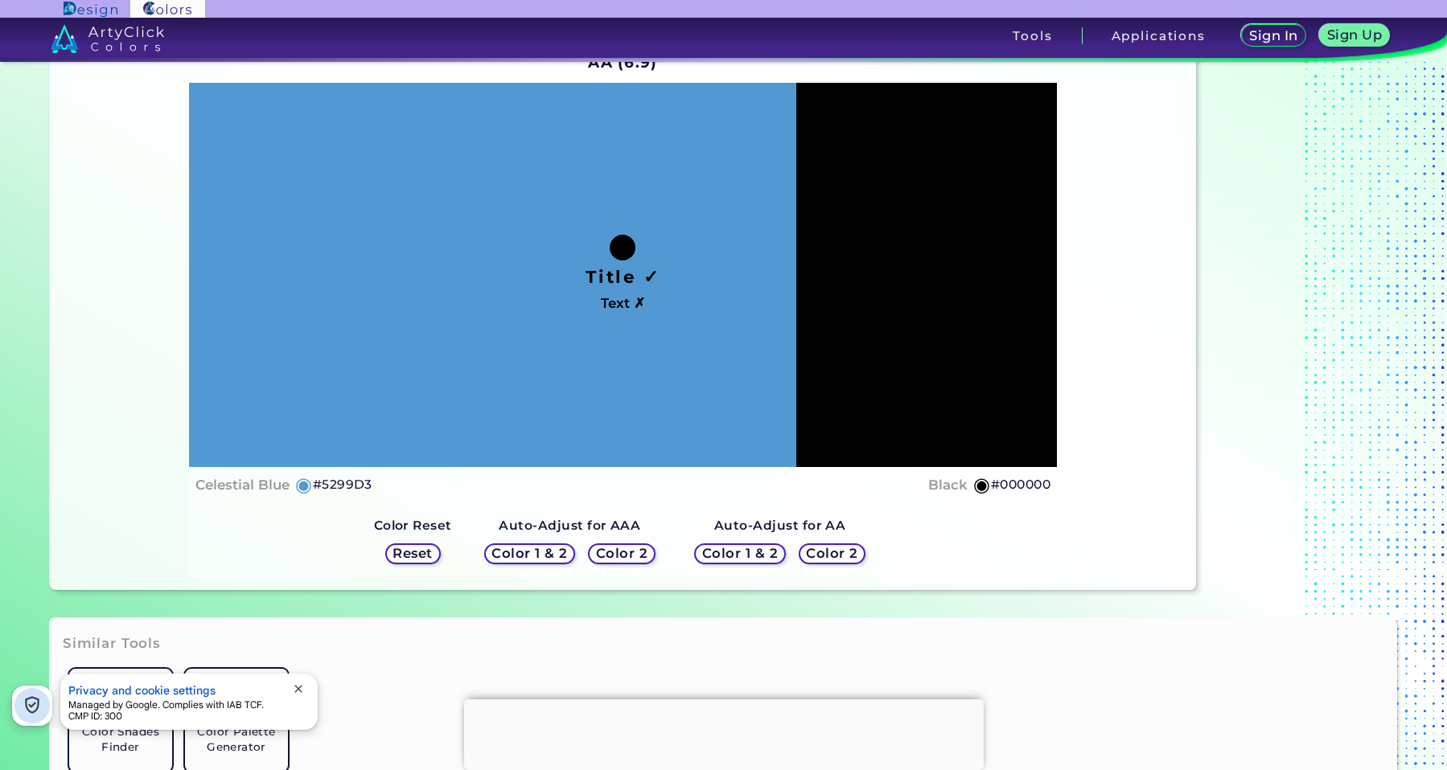
scroll to position [80, 0]
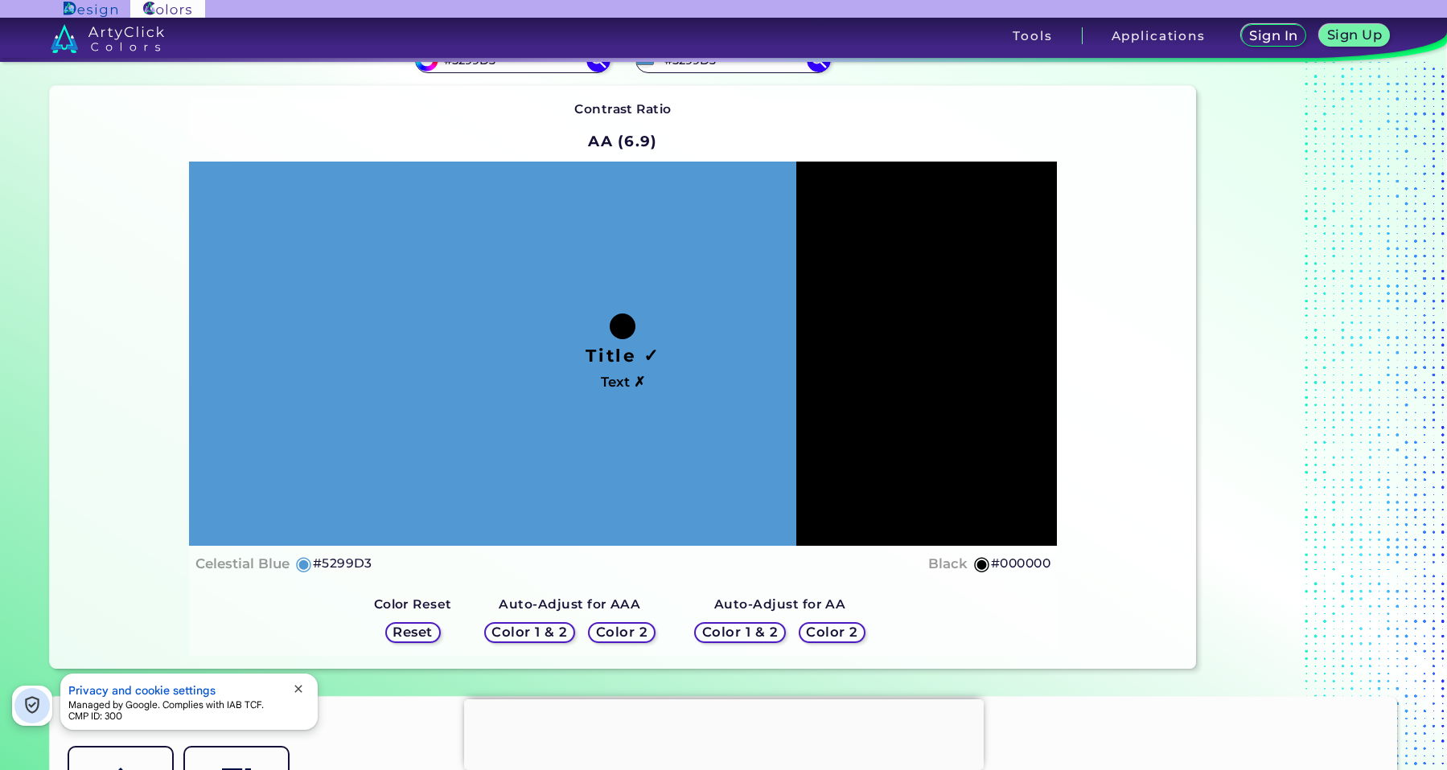
click at [840, 627] on h5 "Color 2" at bounding box center [831, 633] width 53 height 14
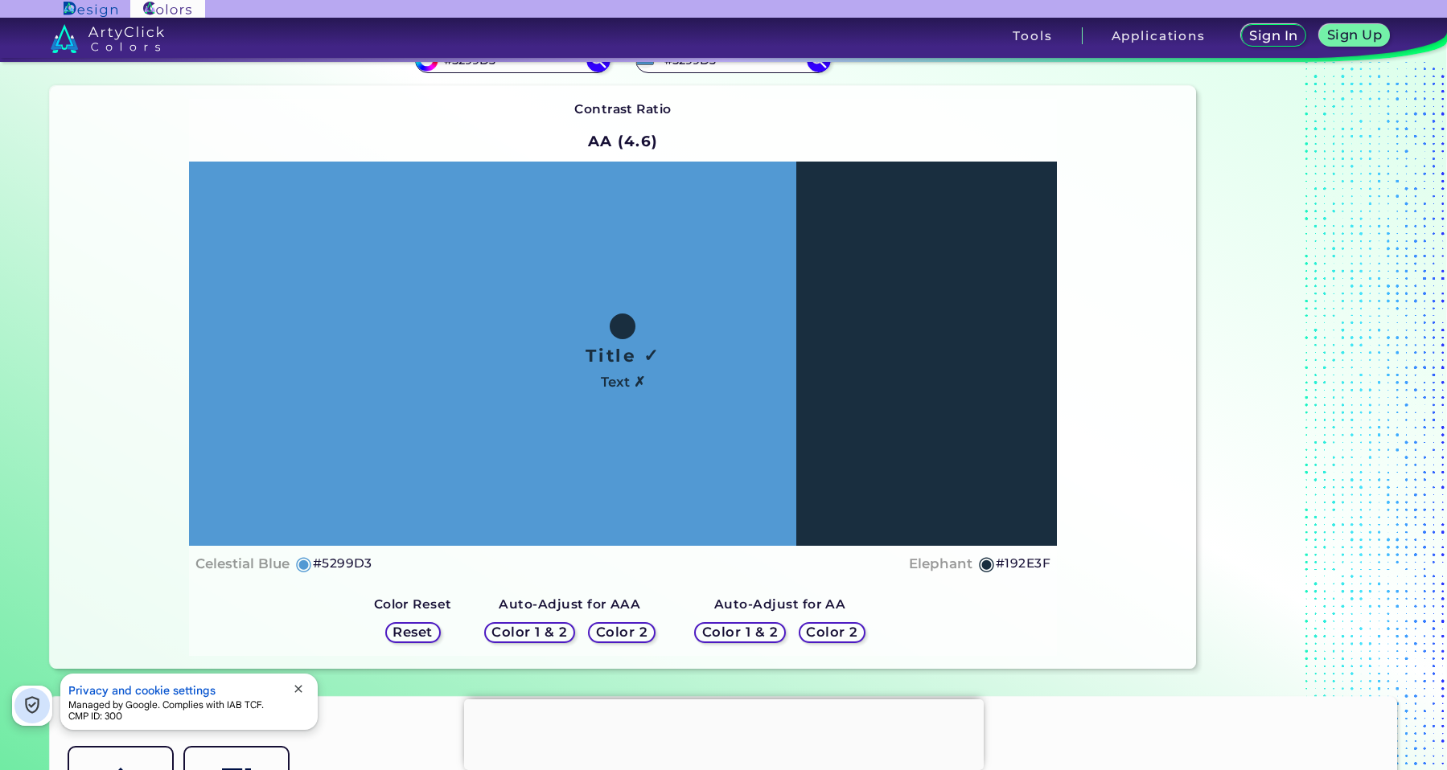
click at [1014, 565] on h5 "#192E3F" at bounding box center [1023, 563] width 55 height 21
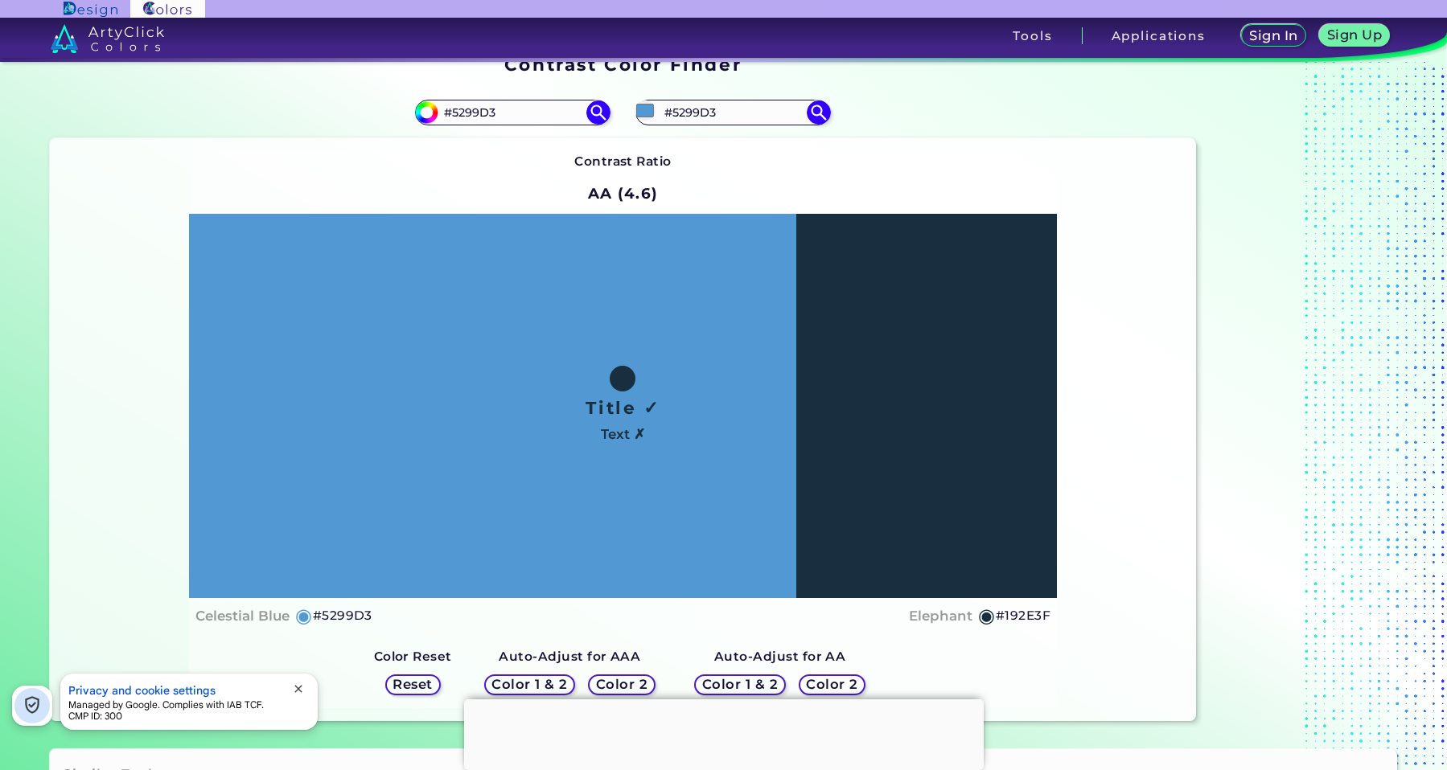
scroll to position [0, 0]
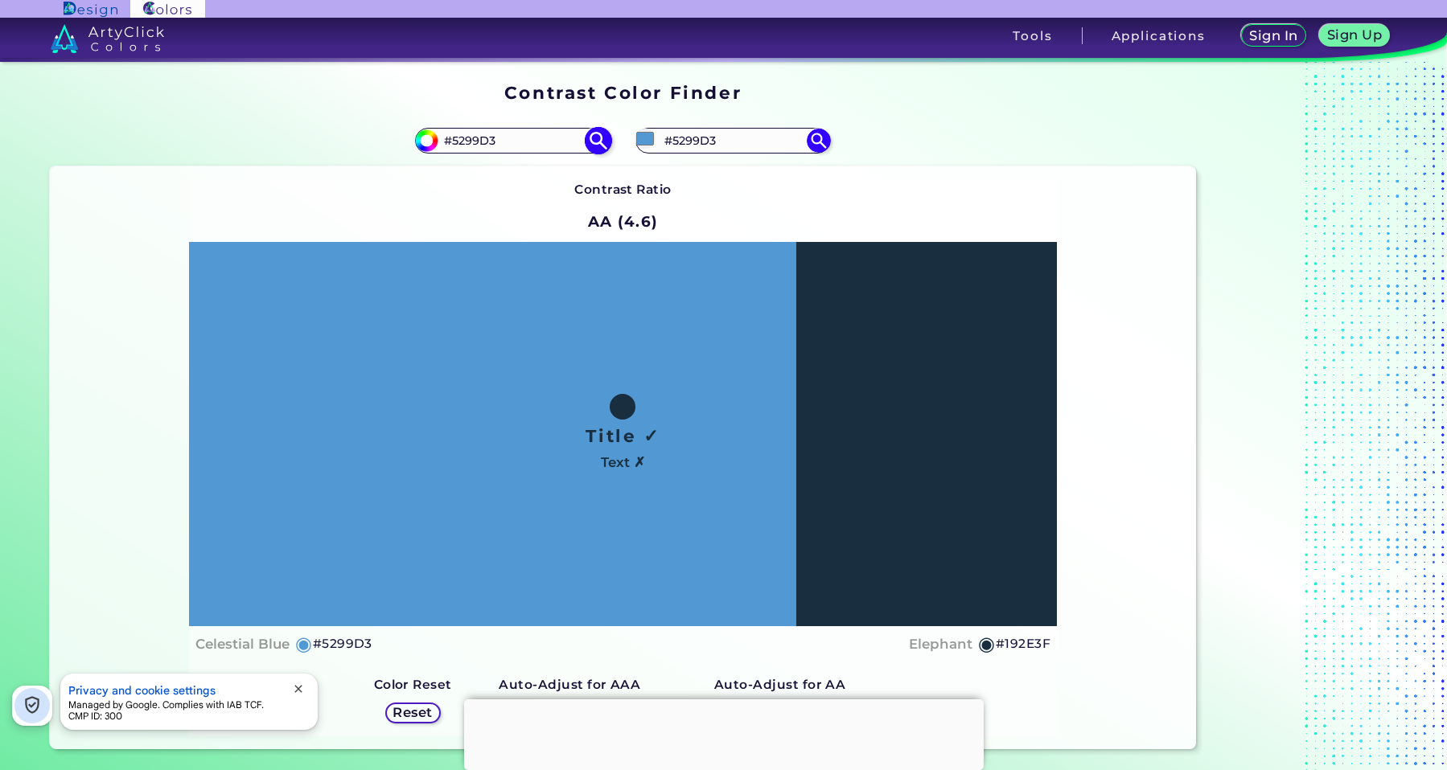
click at [483, 142] on input "#5299D3" at bounding box center [513, 140] width 150 height 22
click at [691, 138] on input "#5299D3" at bounding box center [734, 140] width 150 height 22
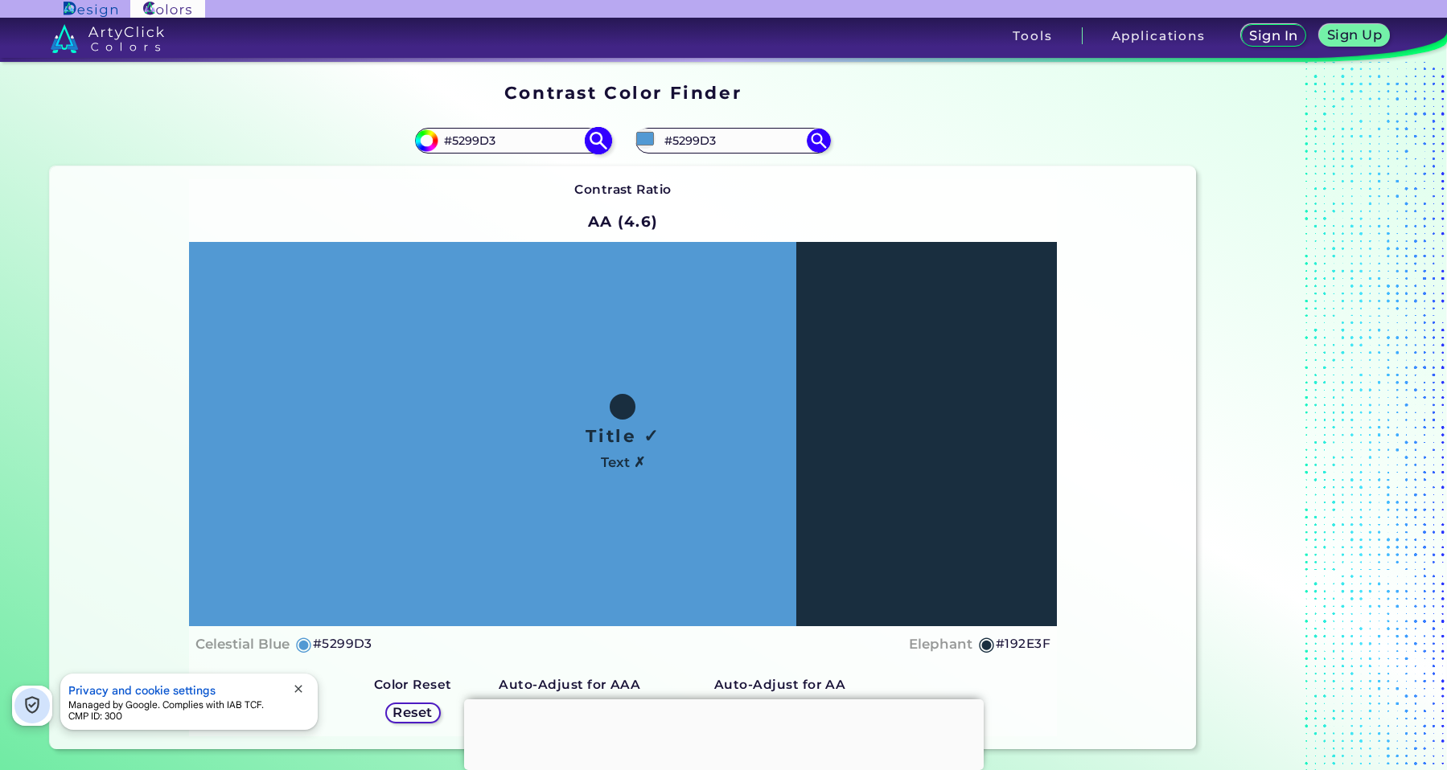
click at [494, 142] on input "#5299D3" at bounding box center [513, 140] width 150 height 22
click at [494, 141] on input "#5299D3" at bounding box center [513, 140] width 150 height 22
paste input "#C6DEF2"
type input "#C6DEF2"
type input "#c6def2"
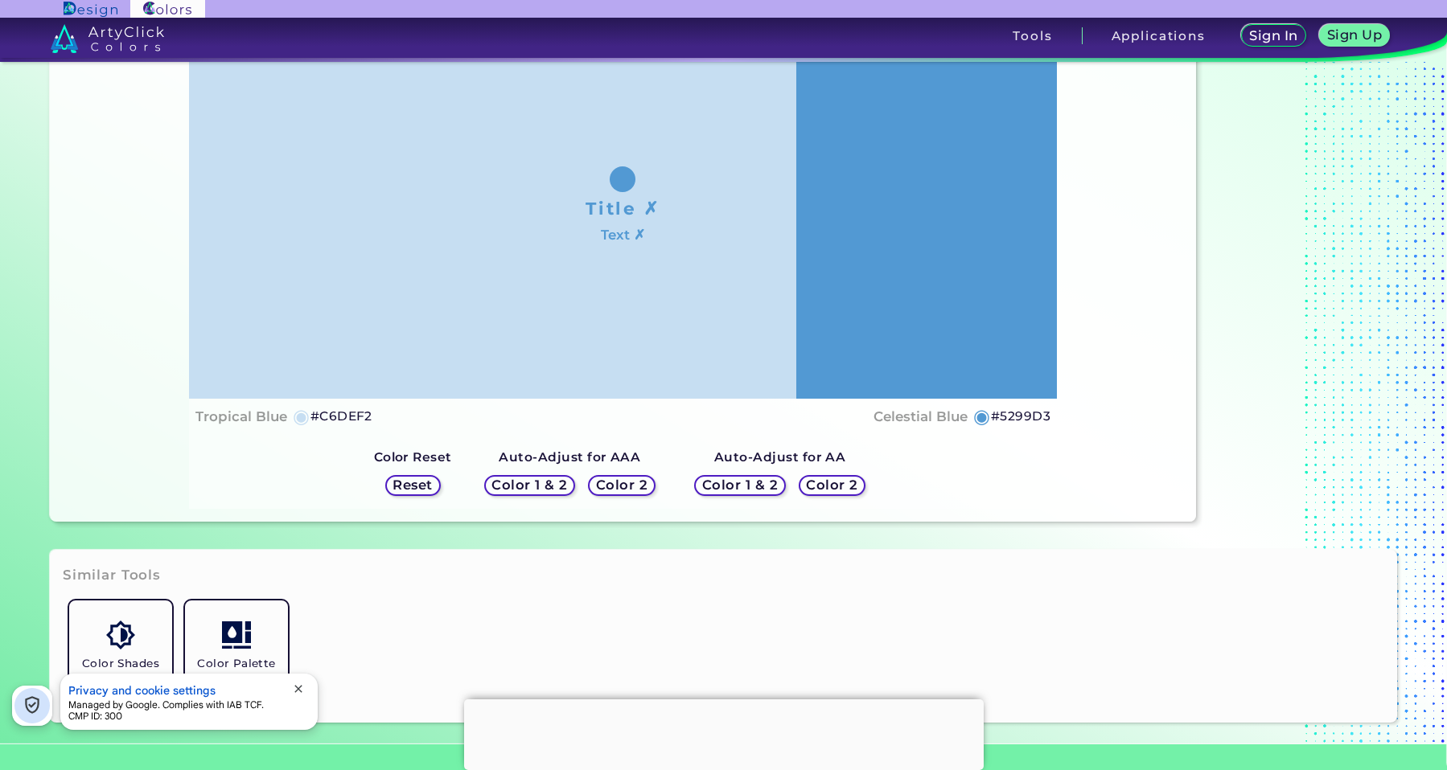
scroll to position [241, 0]
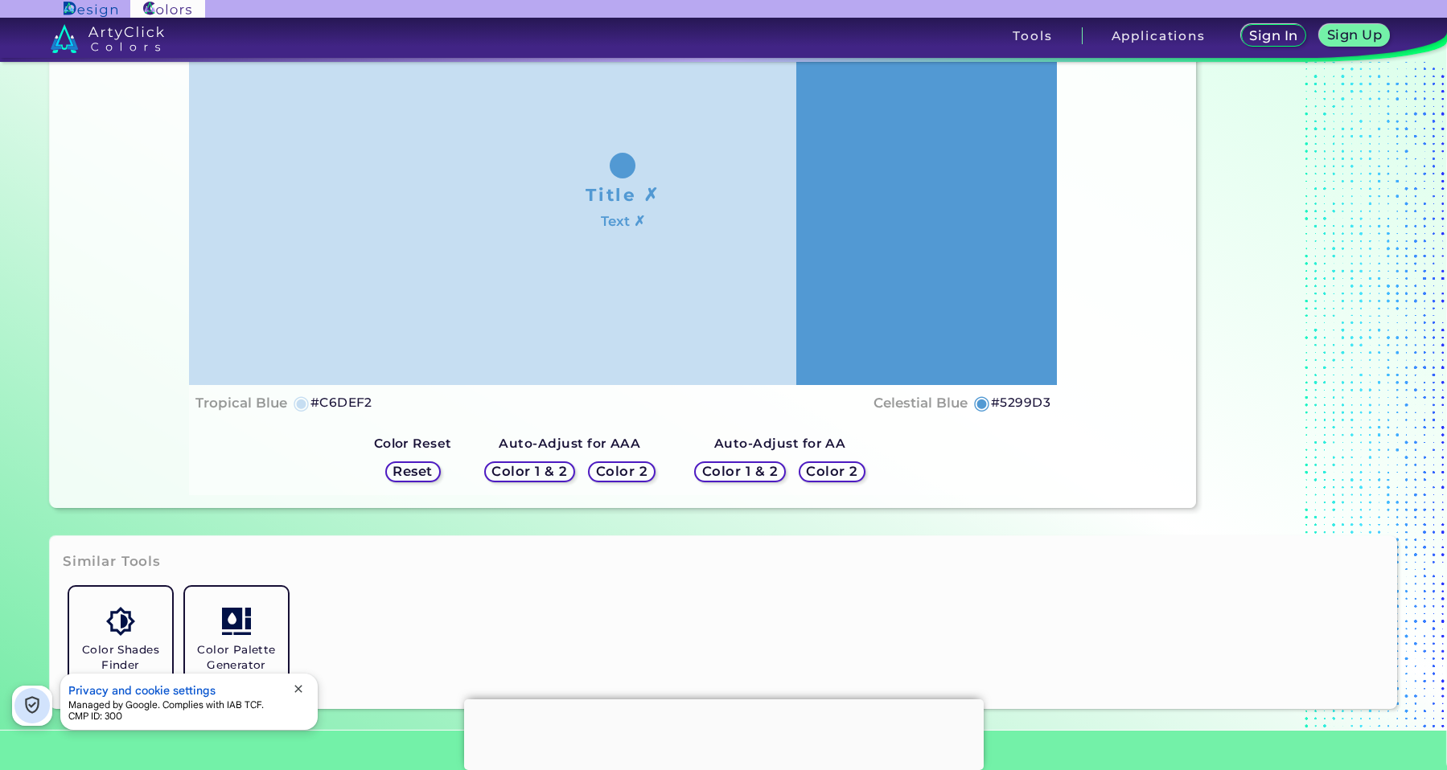
click at [845, 467] on h5 "Color 2" at bounding box center [832, 472] width 52 height 14
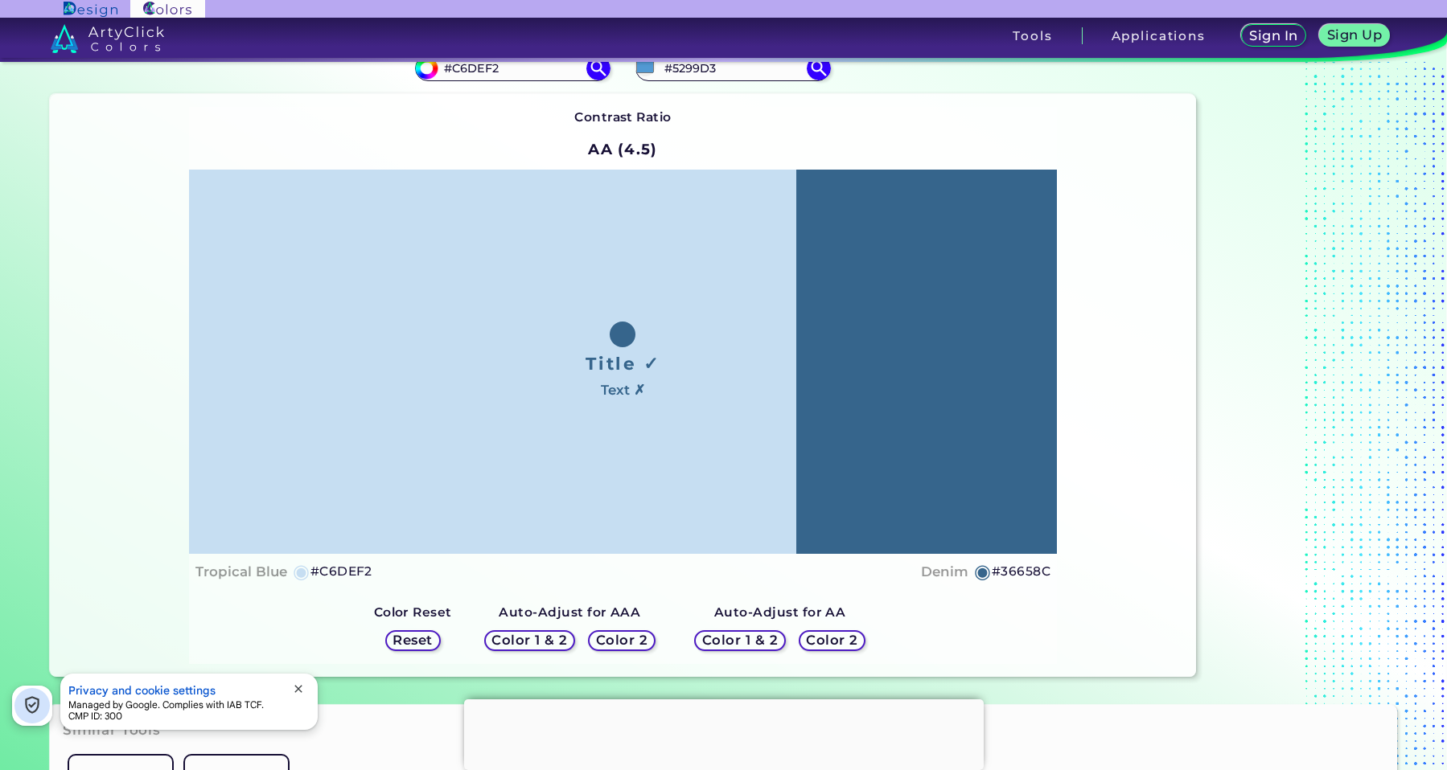
scroll to position [161, 0]
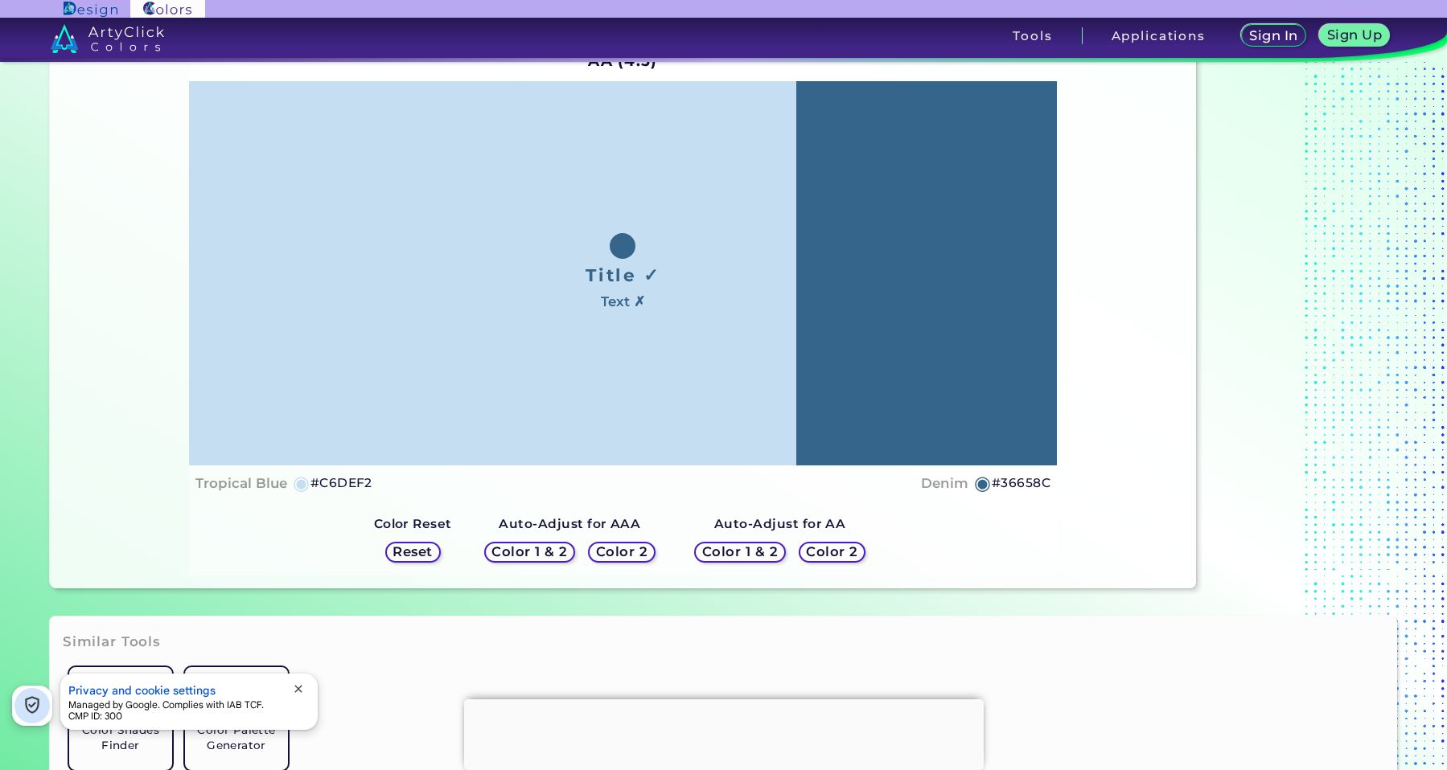
click at [643, 551] on h5 "Color 2" at bounding box center [621, 552] width 55 height 14
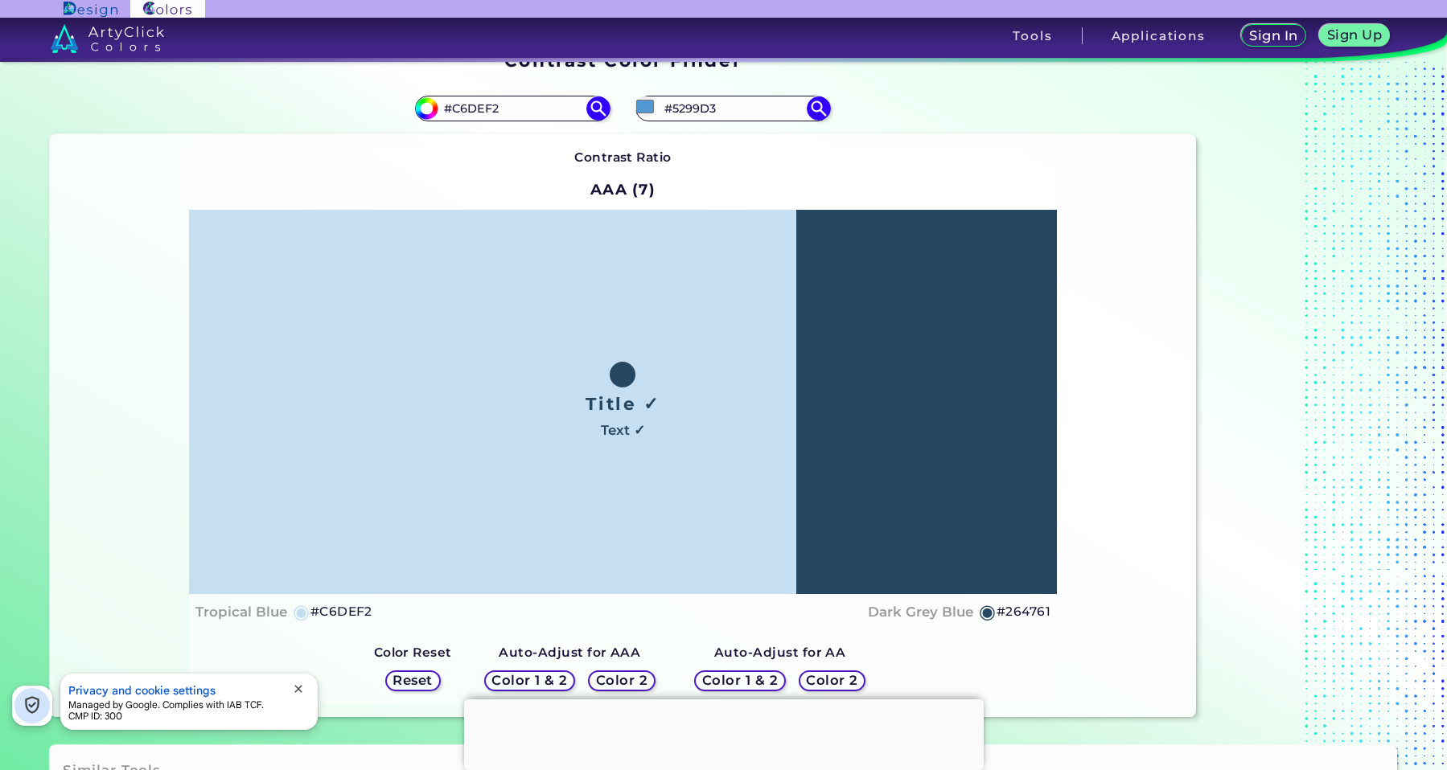
scroll to position [0, 0]
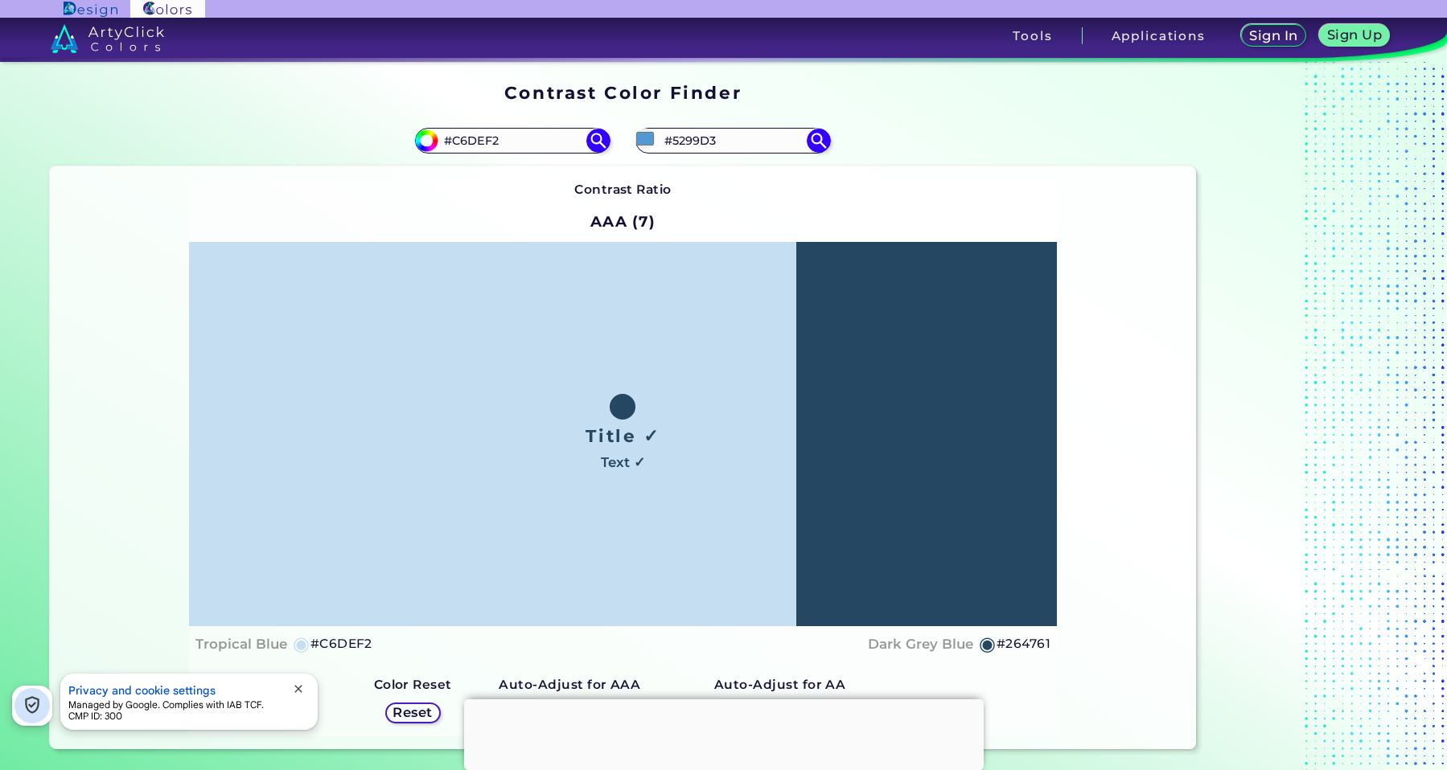
click at [952, 643] on h4 "Dark Grey Blue" at bounding box center [920, 644] width 105 height 23
click at [1029, 645] on h5 "#264761" at bounding box center [1023, 644] width 54 height 21
click at [521, 137] on input "#C6DEF2" at bounding box center [513, 140] width 150 height 22
type input "#1b1b1b"
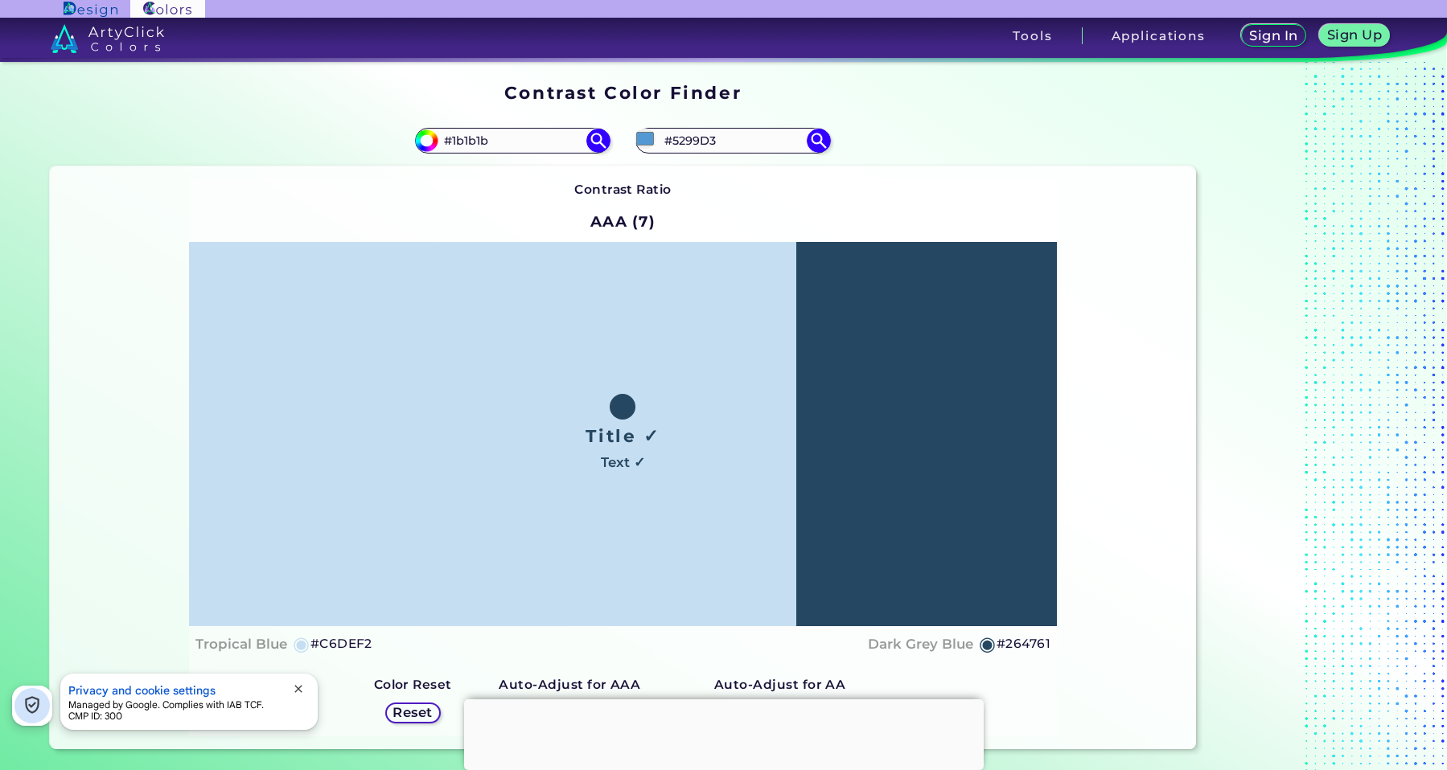
type input "#1b1b1b"
type input "#1B1B1B"
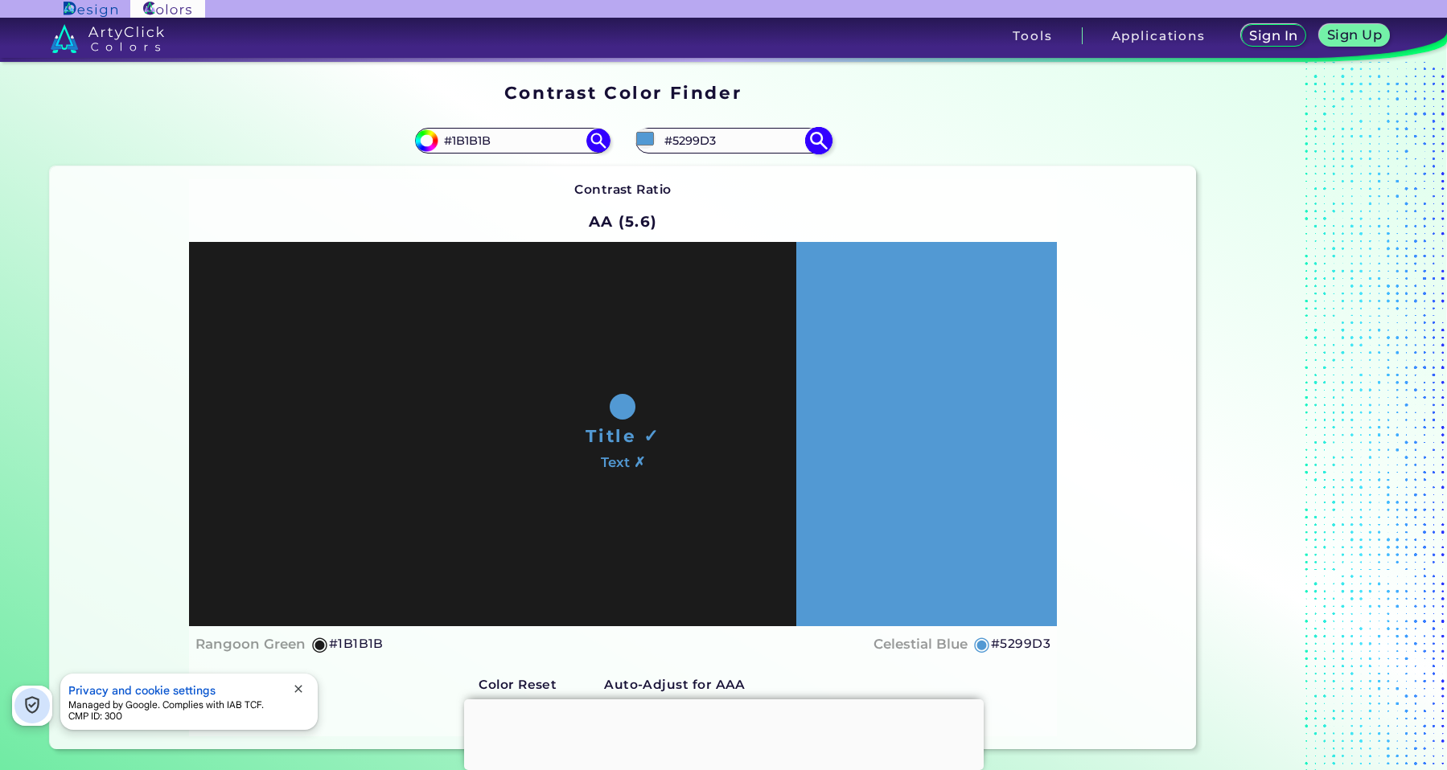
click at [706, 138] on input "#5299D3" at bounding box center [734, 140] width 150 height 22
type input "#"
paste input "#A2C9E9"
type input "#A2C9E9"
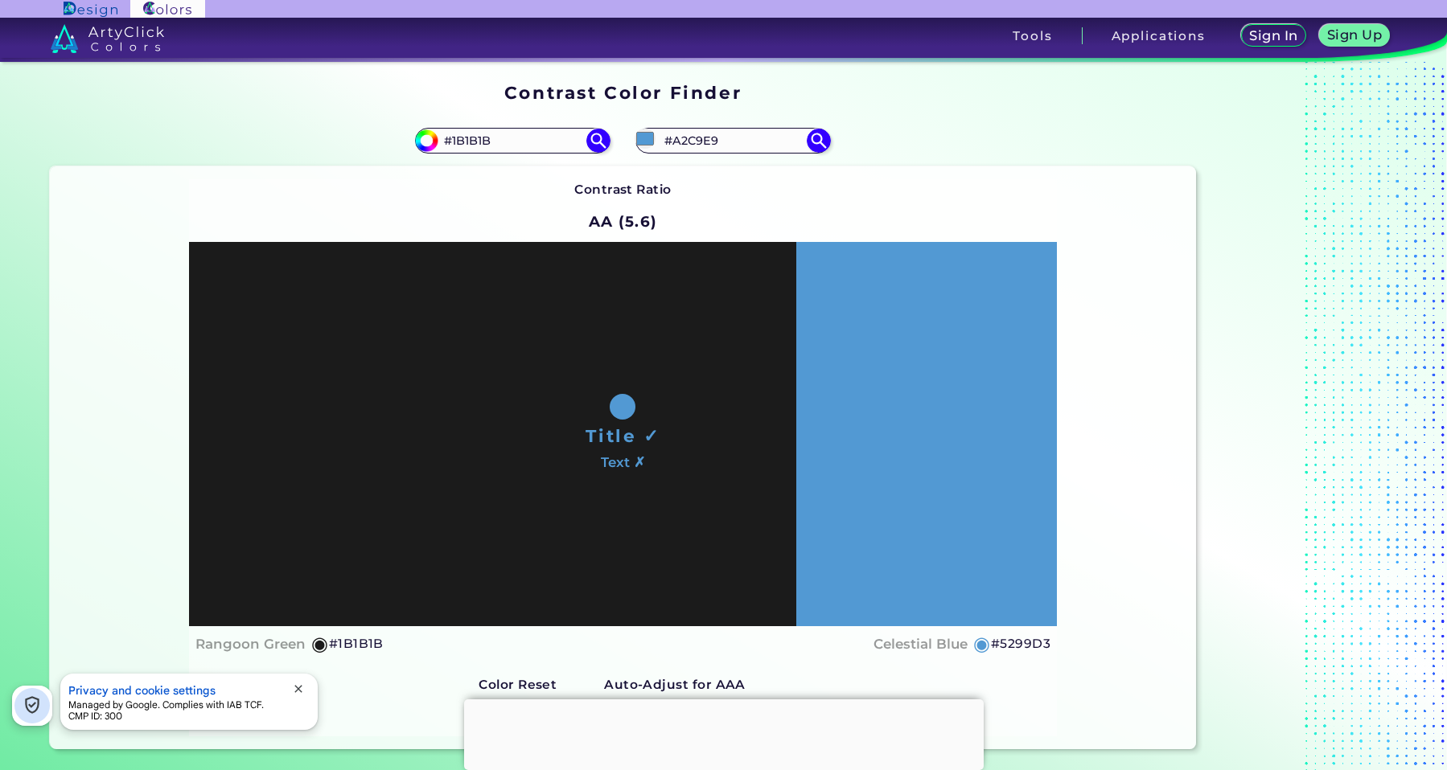
type input "#a2c9e9"
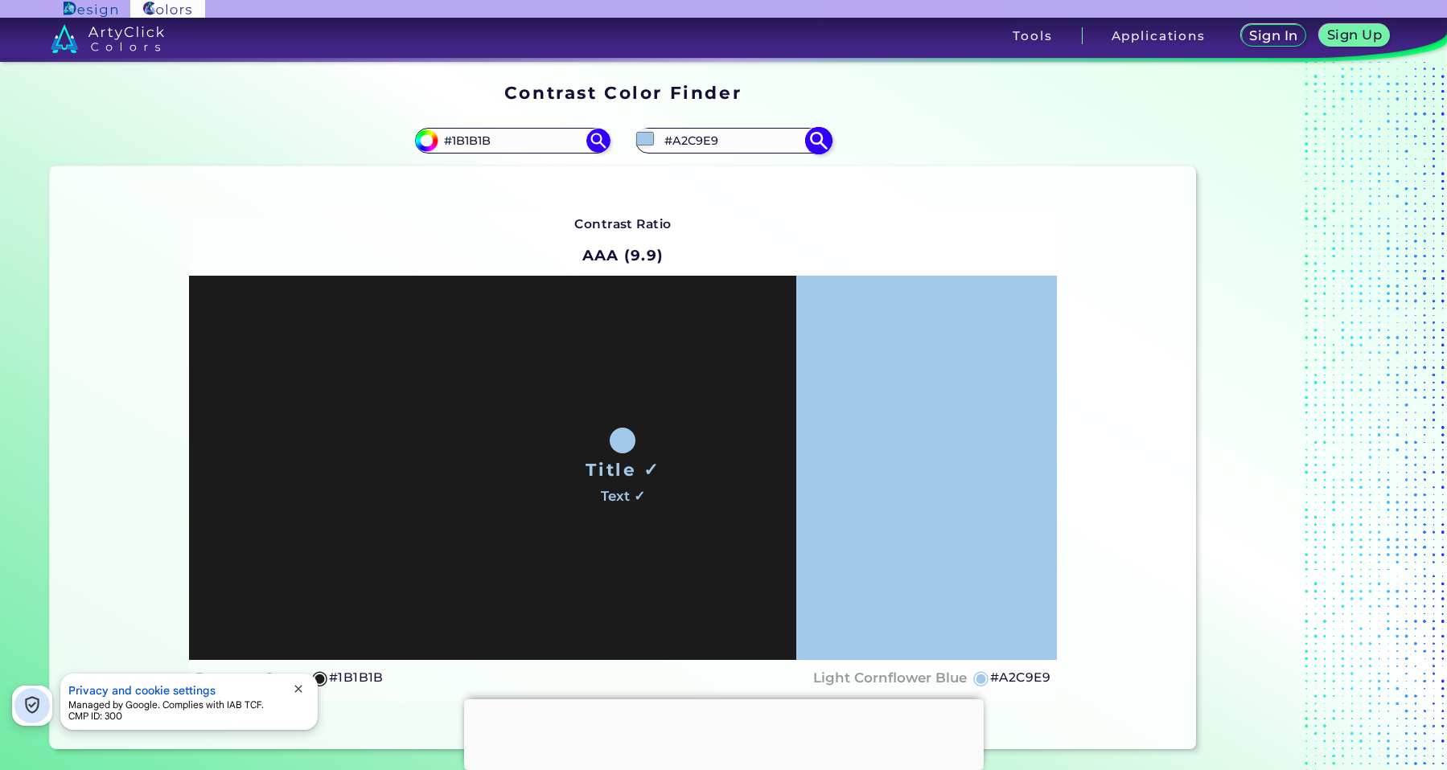
click at [686, 146] on input "#A2C9E9" at bounding box center [734, 140] width 150 height 22
click at [686, 145] on input "#A2C9E9" at bounding box center [734, 140] width 150 height 22
paste input "5299D3"
type input "#5299D3"
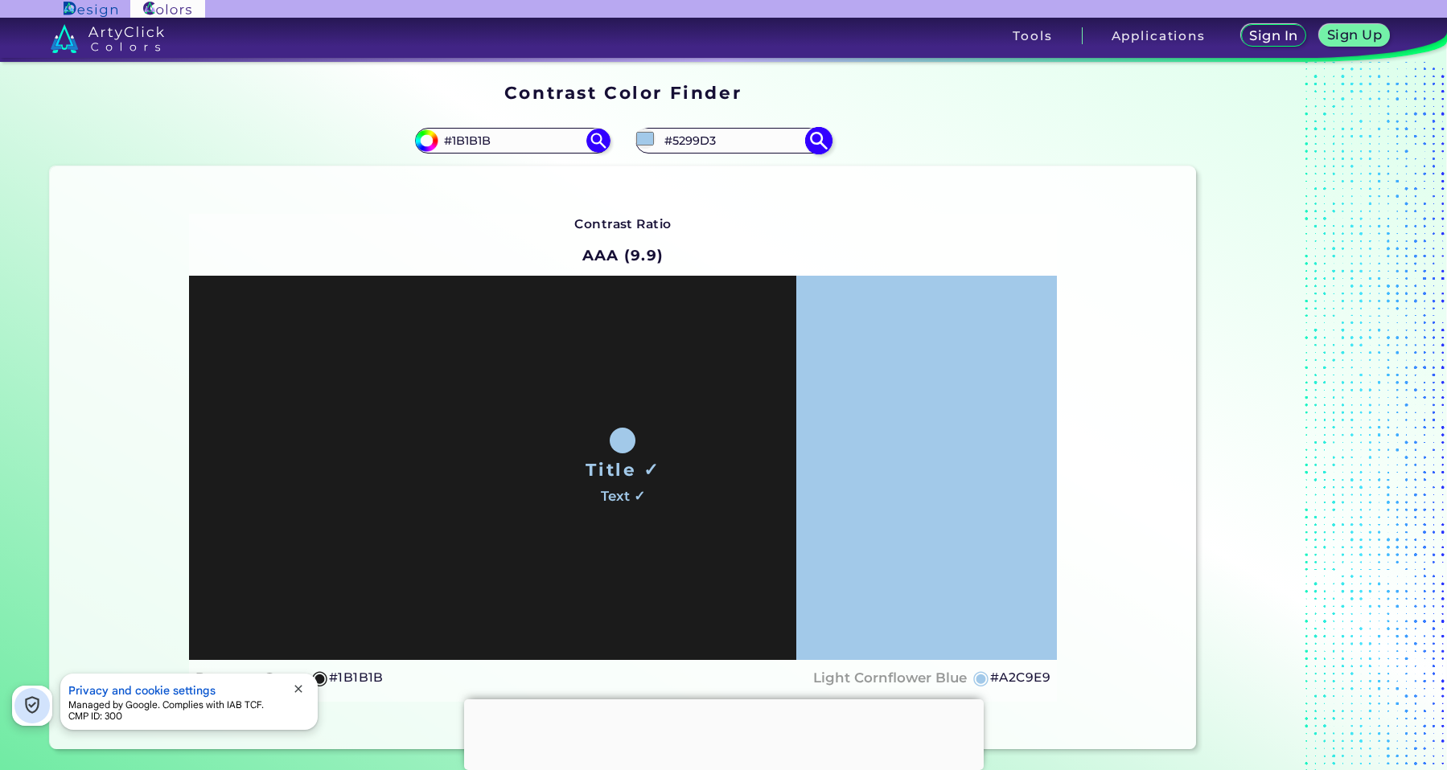
type input "#5299d3"
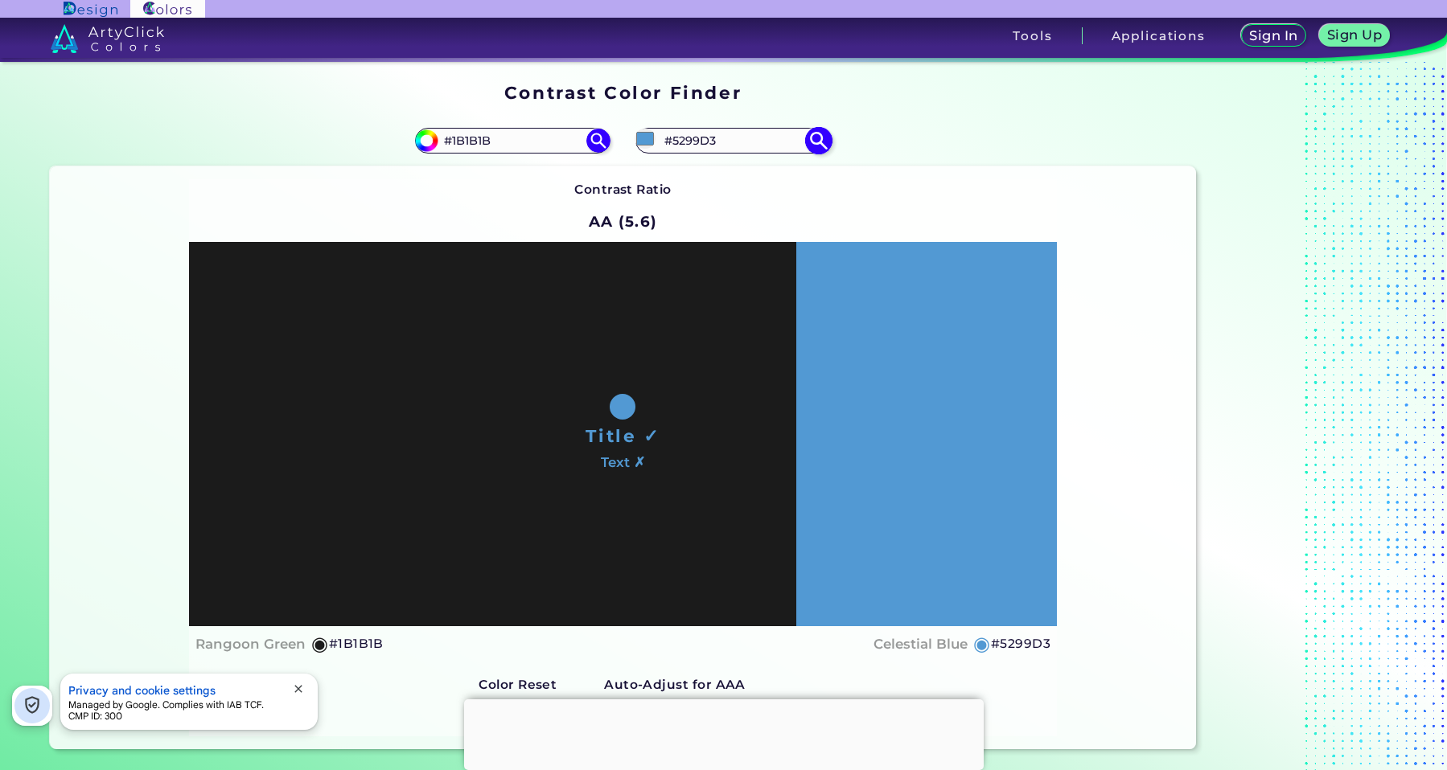
click at [675, 133] on input "#5299D3" at bounding box center [734, 140] width 150 height 22
paste input "71ACDC"
type input "#71ACDC"
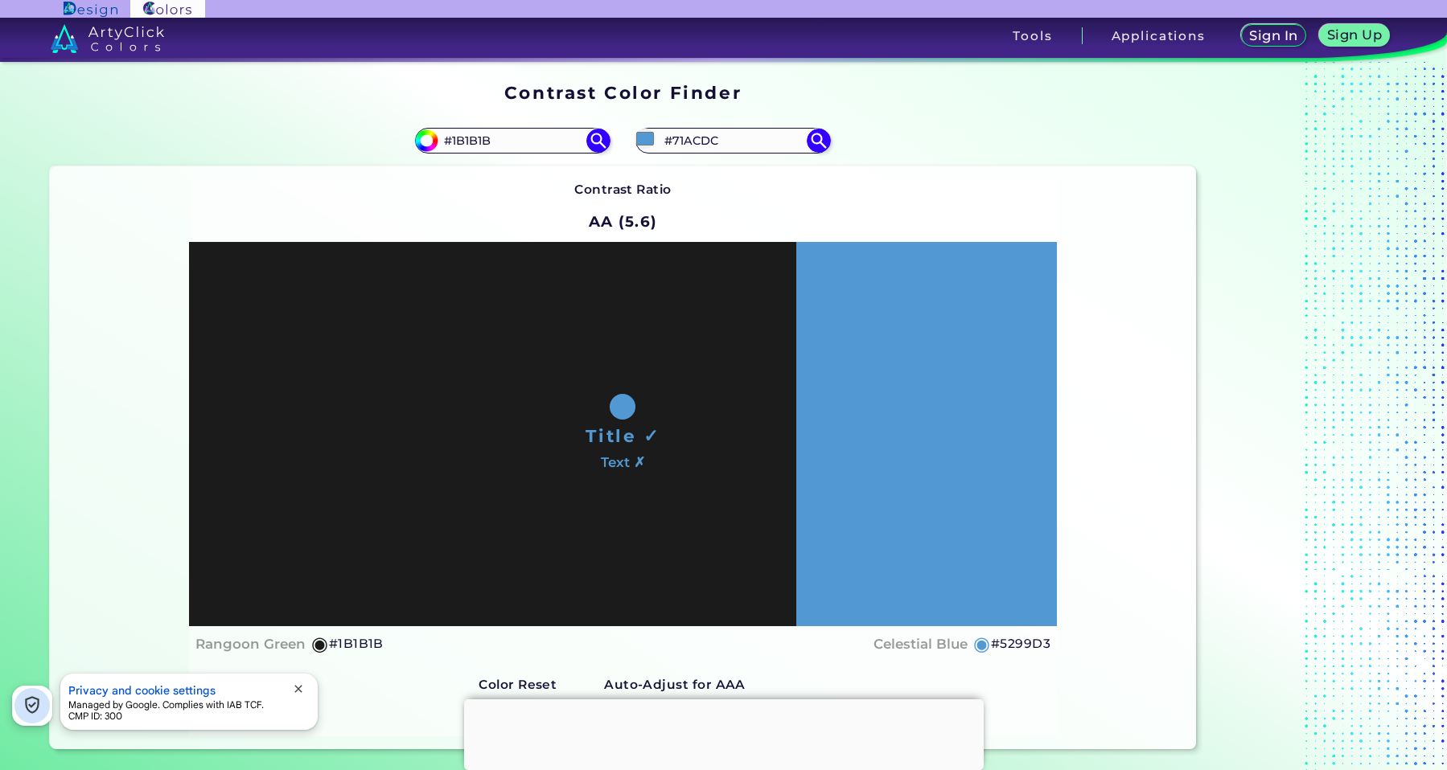
type input "#71acdc"
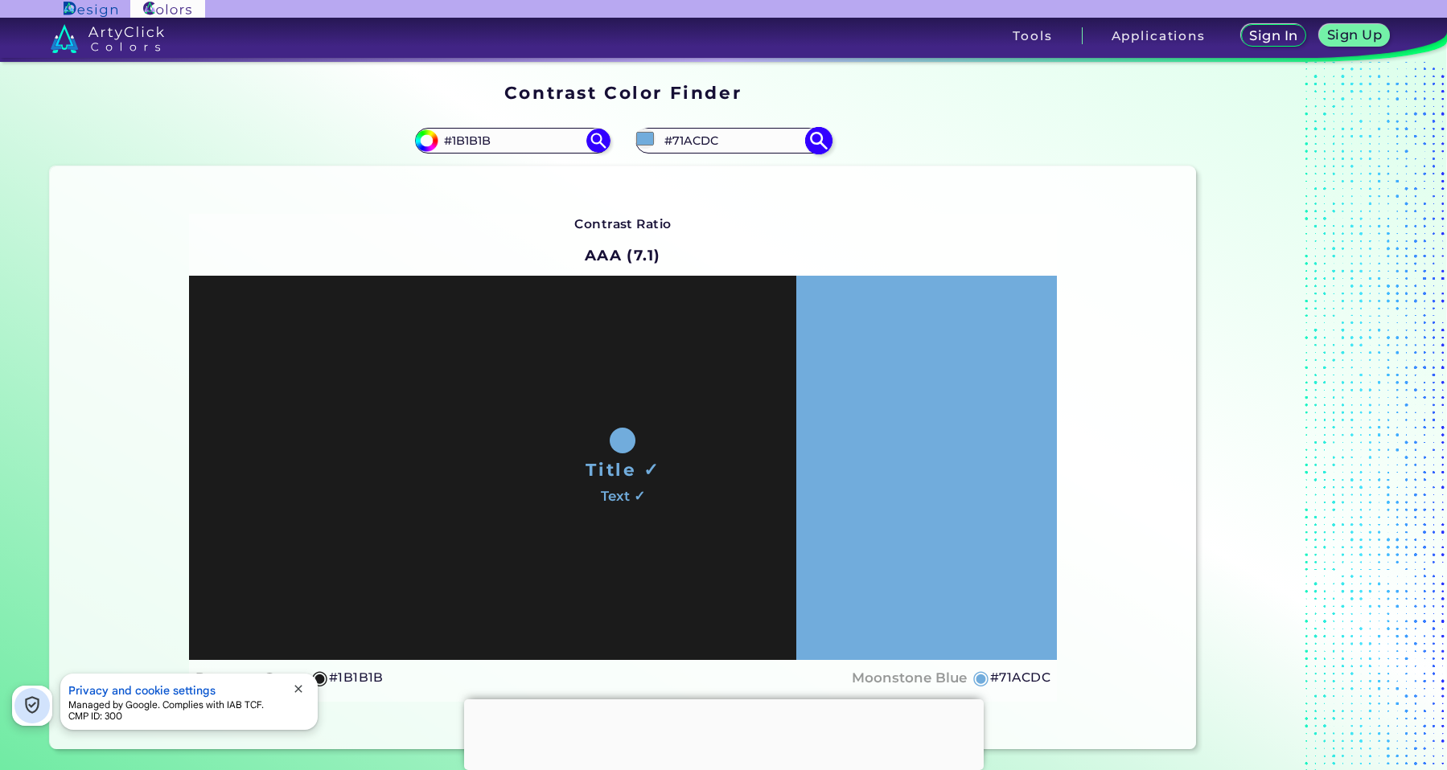
click at [694, 146] on input "#71ACDC" at bounding box center [734, 140] width 150 height 22
click at [696, 141] on input "#71ACDC" at bounding box center [734, 140] width 150 height 22
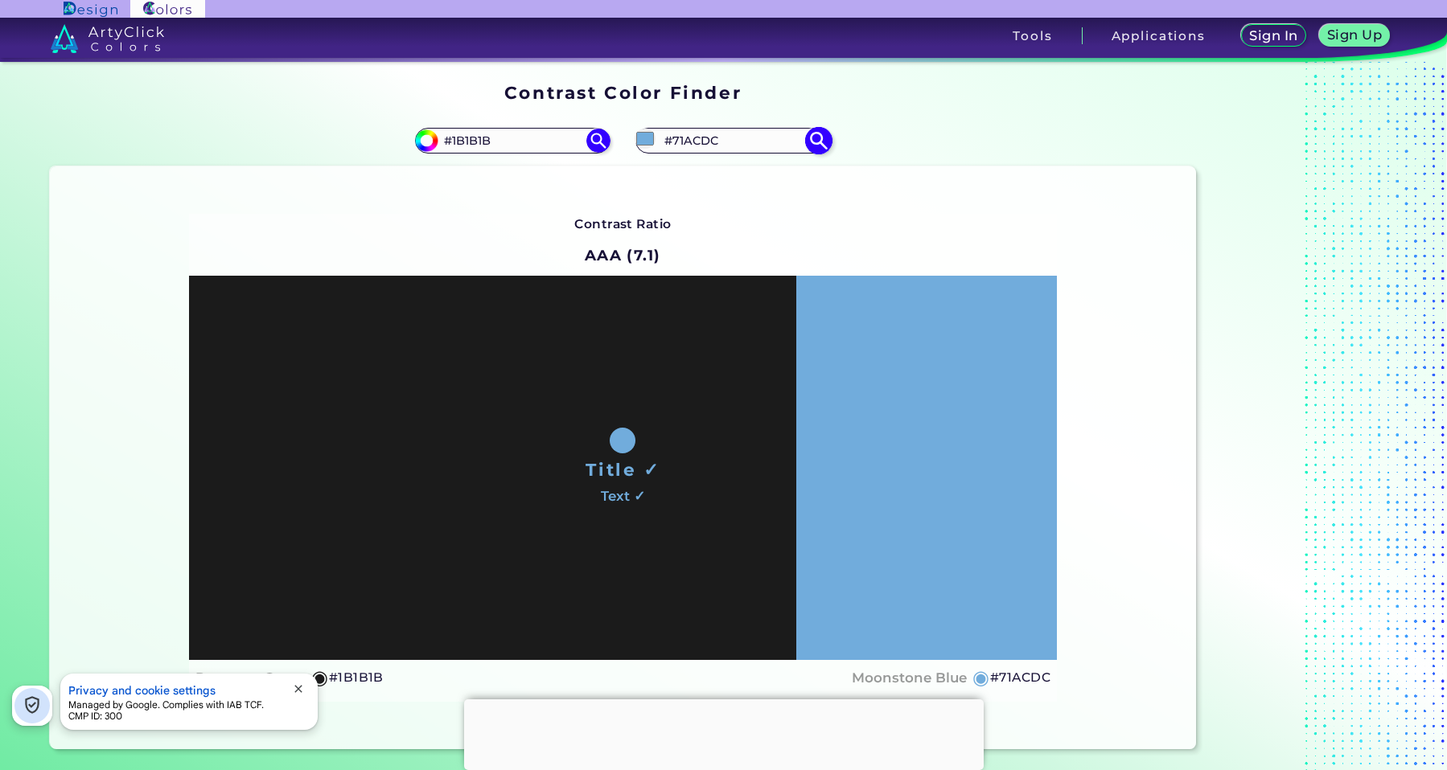
click at [696, 141] on input "#71ACDC" at bounding box center [734, 140] width 150 height 22
click at [467, 140] on input "#1B1B1B" at bounding box center [513, 140] width 150 height 22
click at [467, 139] on input "#1B1B1B" at bounding box center [513, 140] width 150 height 22
paste input "71ACDC"
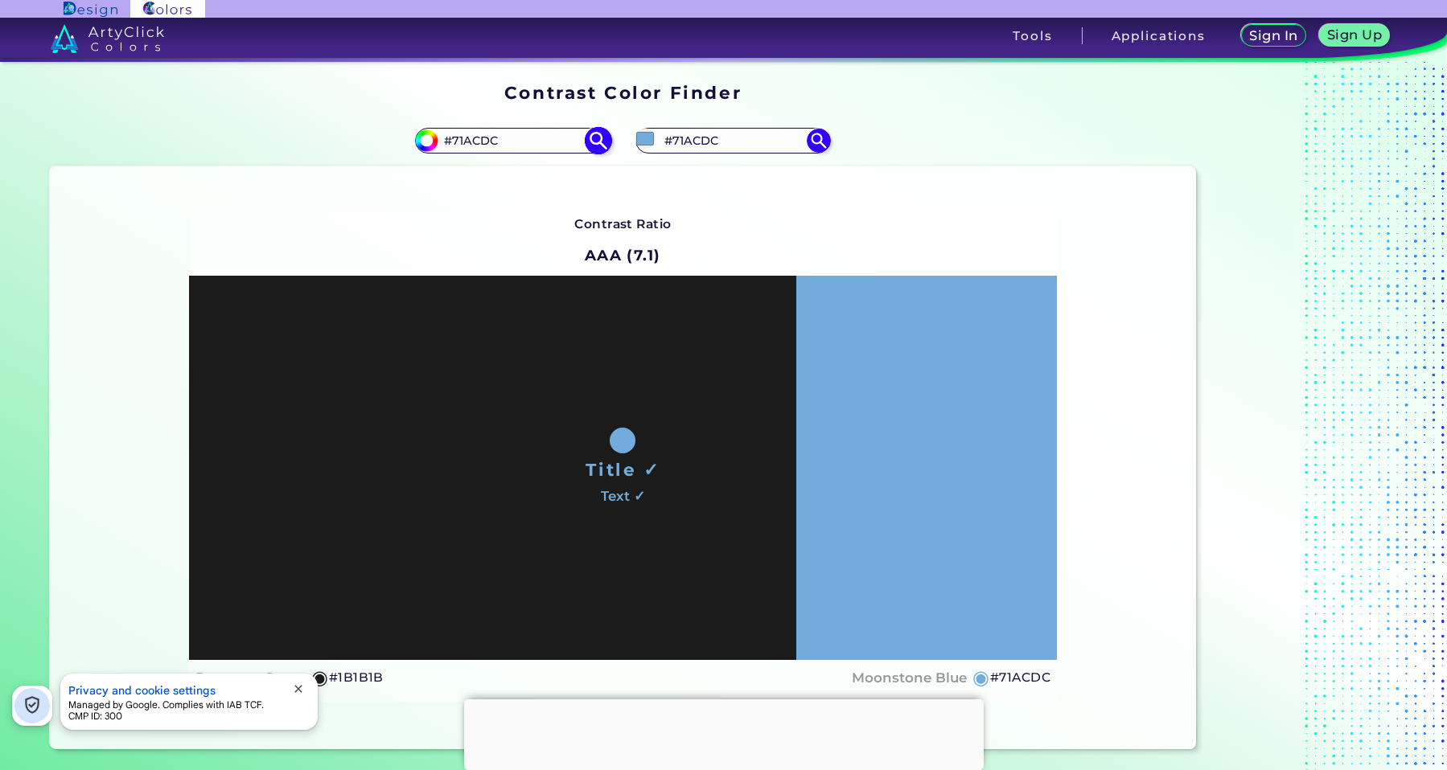
type input "#71ACDC"
type input "#71acdc"
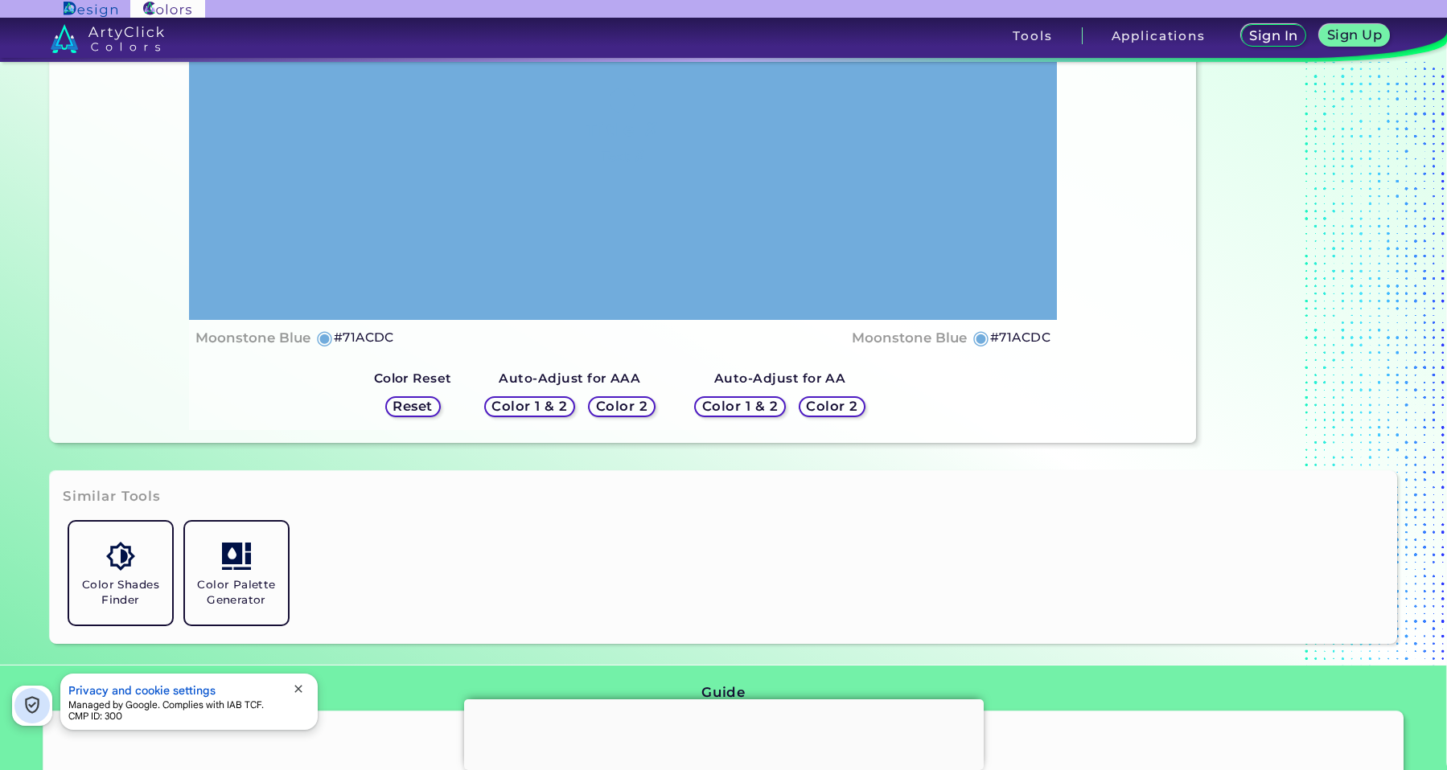
scroll to position [322, 0]
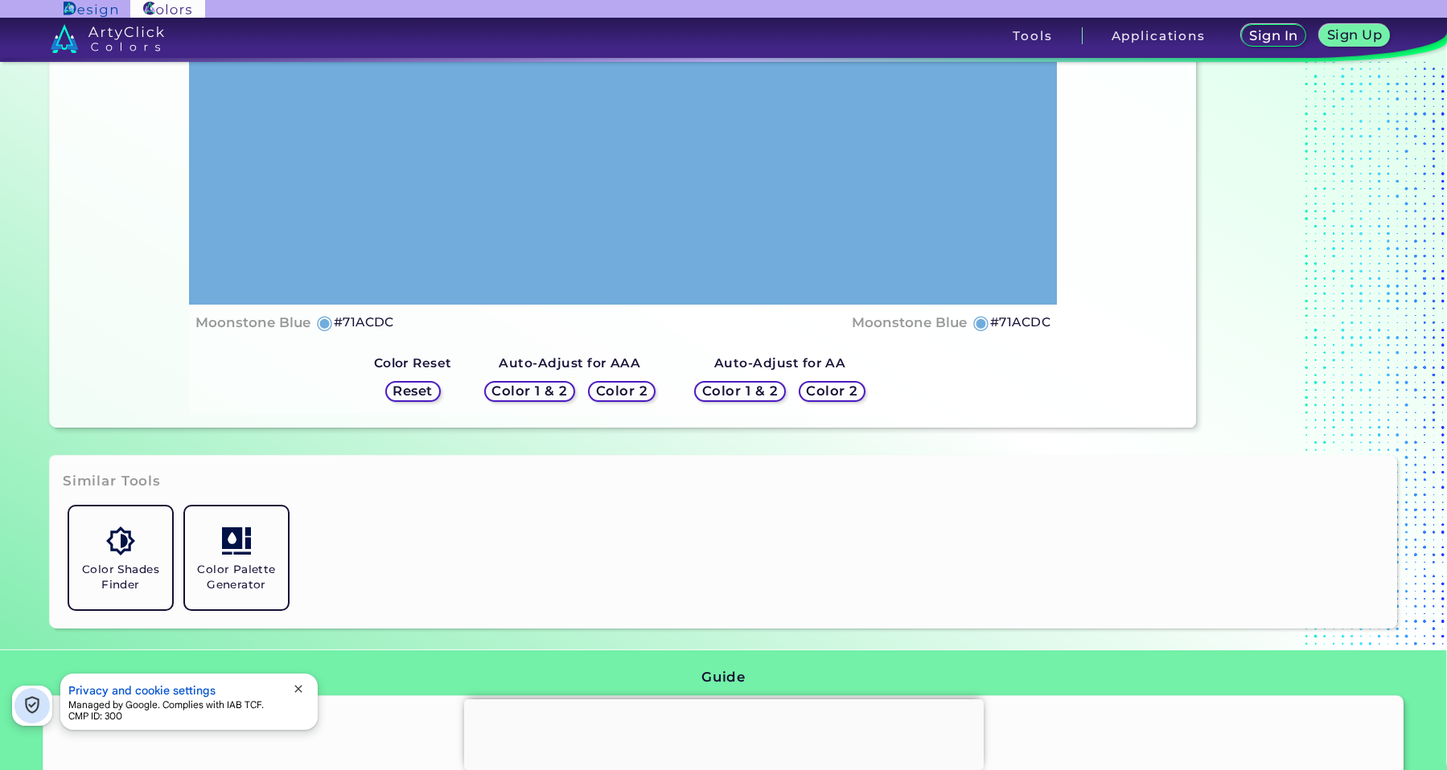
click at [847, 388] on h5 "Color 2" at bounding box center [832, 391] width 52 height 14
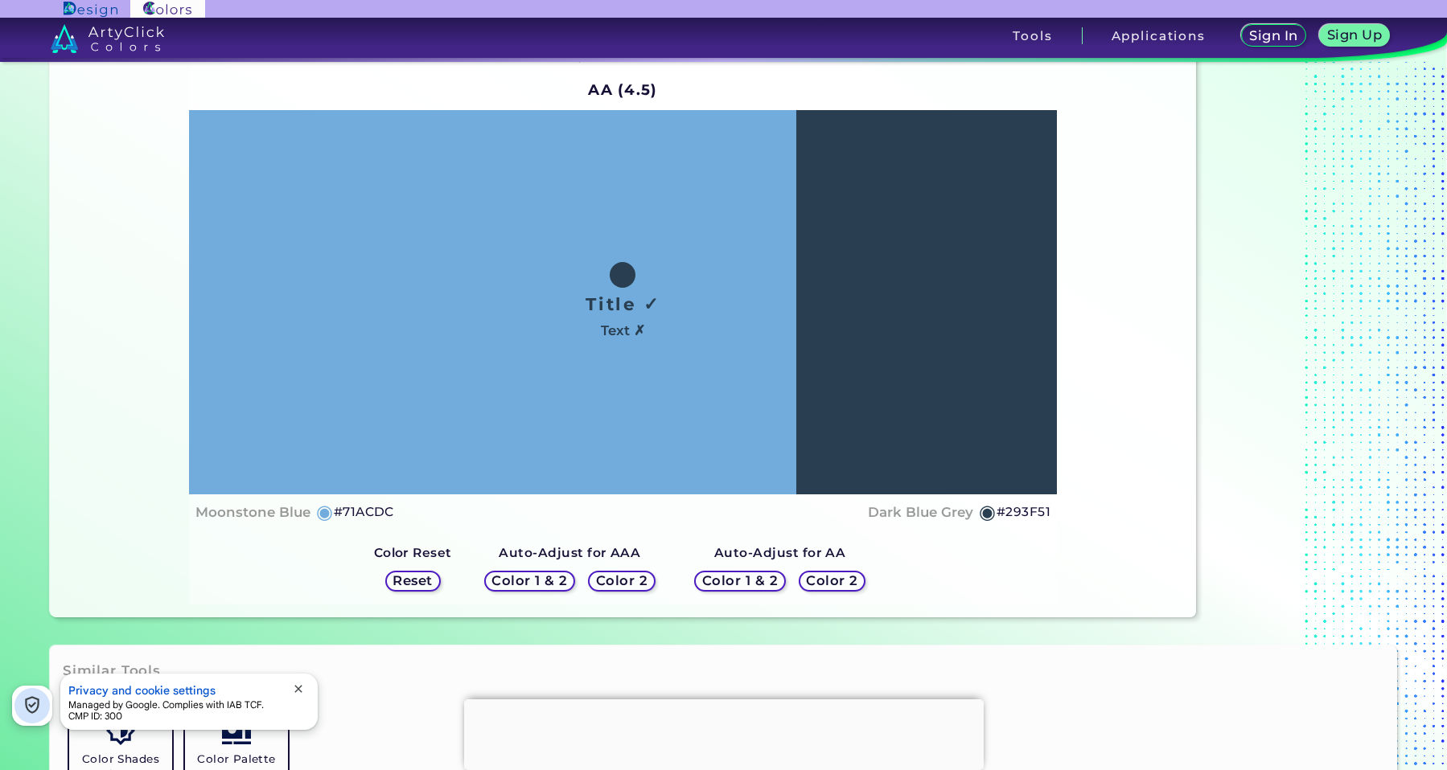
scroll to position [161, 0]
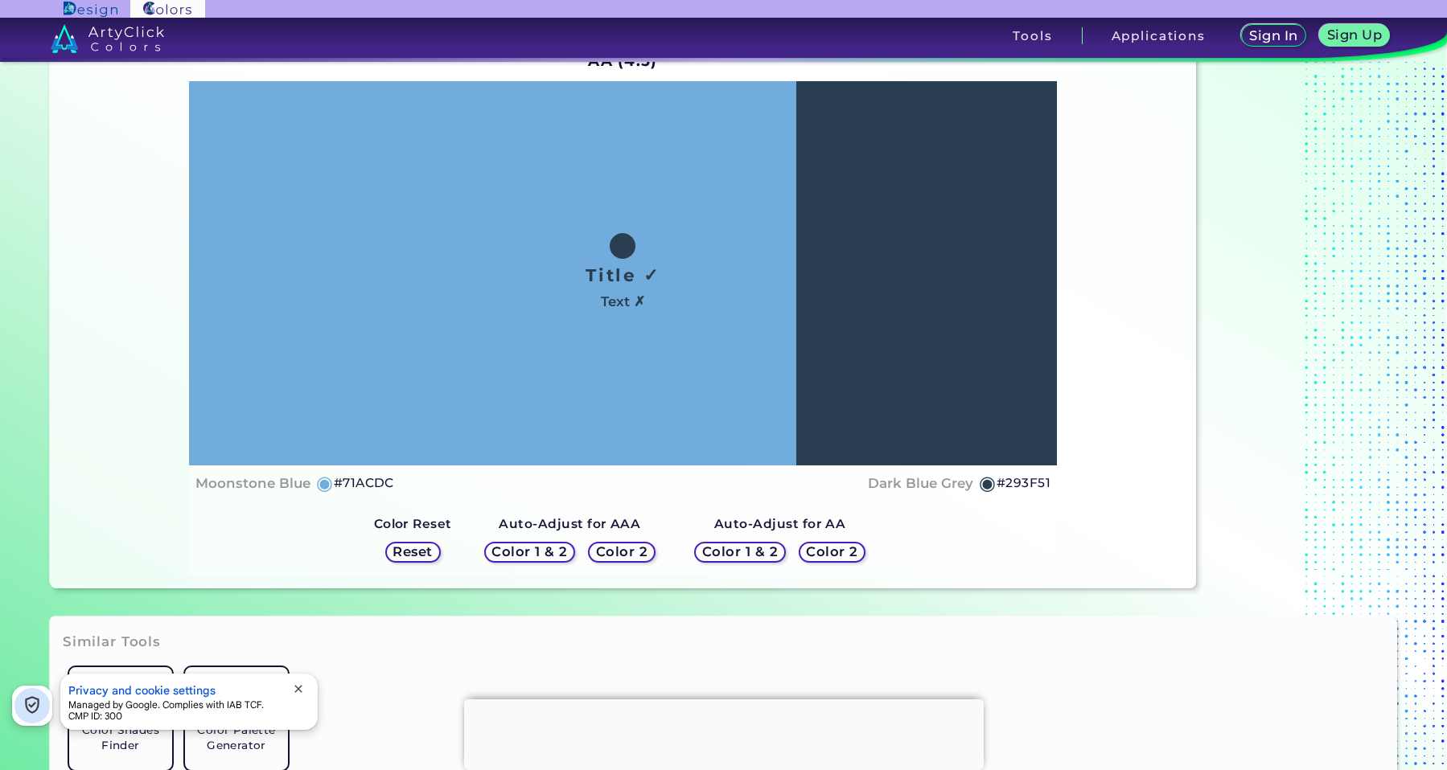
click at [639, 554] on h5 "Color 2" at bounding box center [621, 551] width 51 height 13
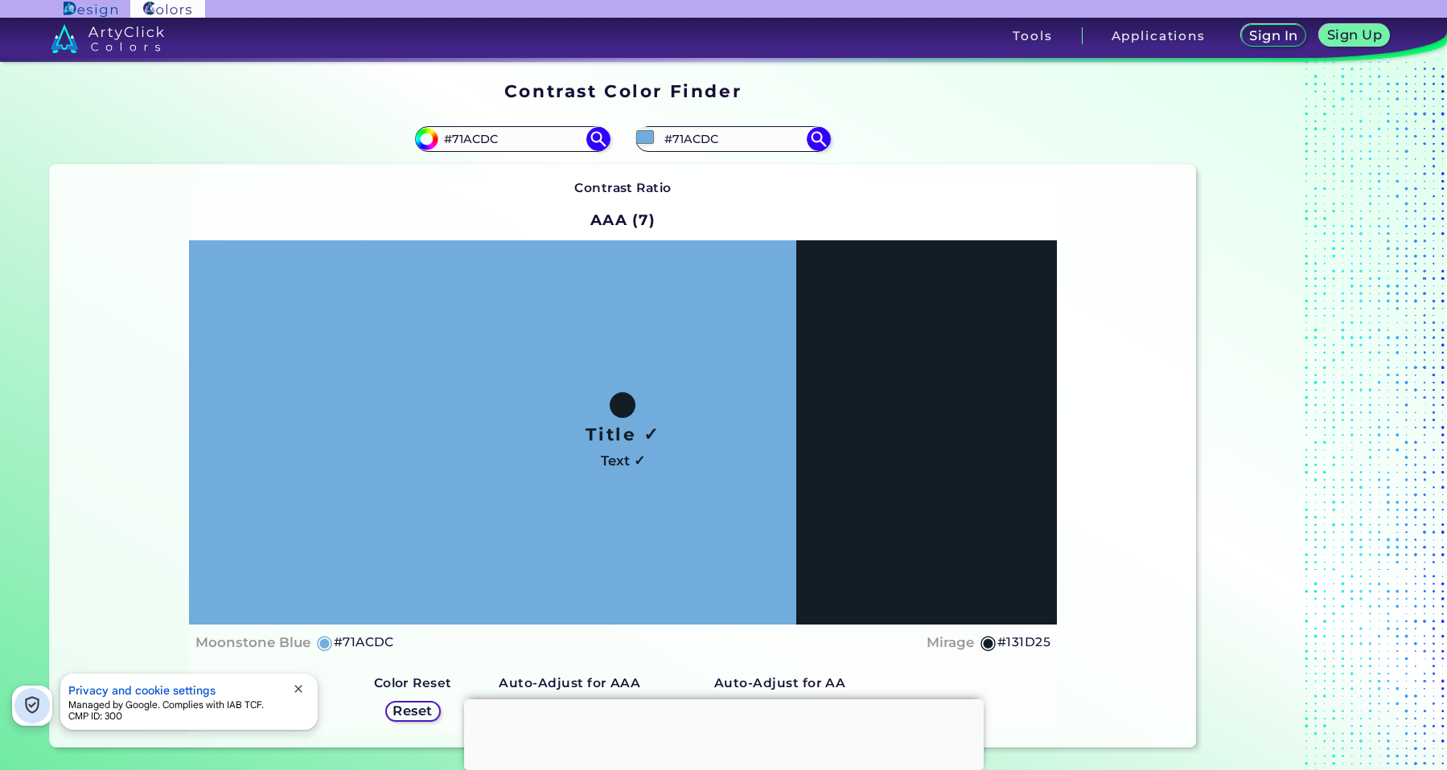
scroll to position [0, 0]
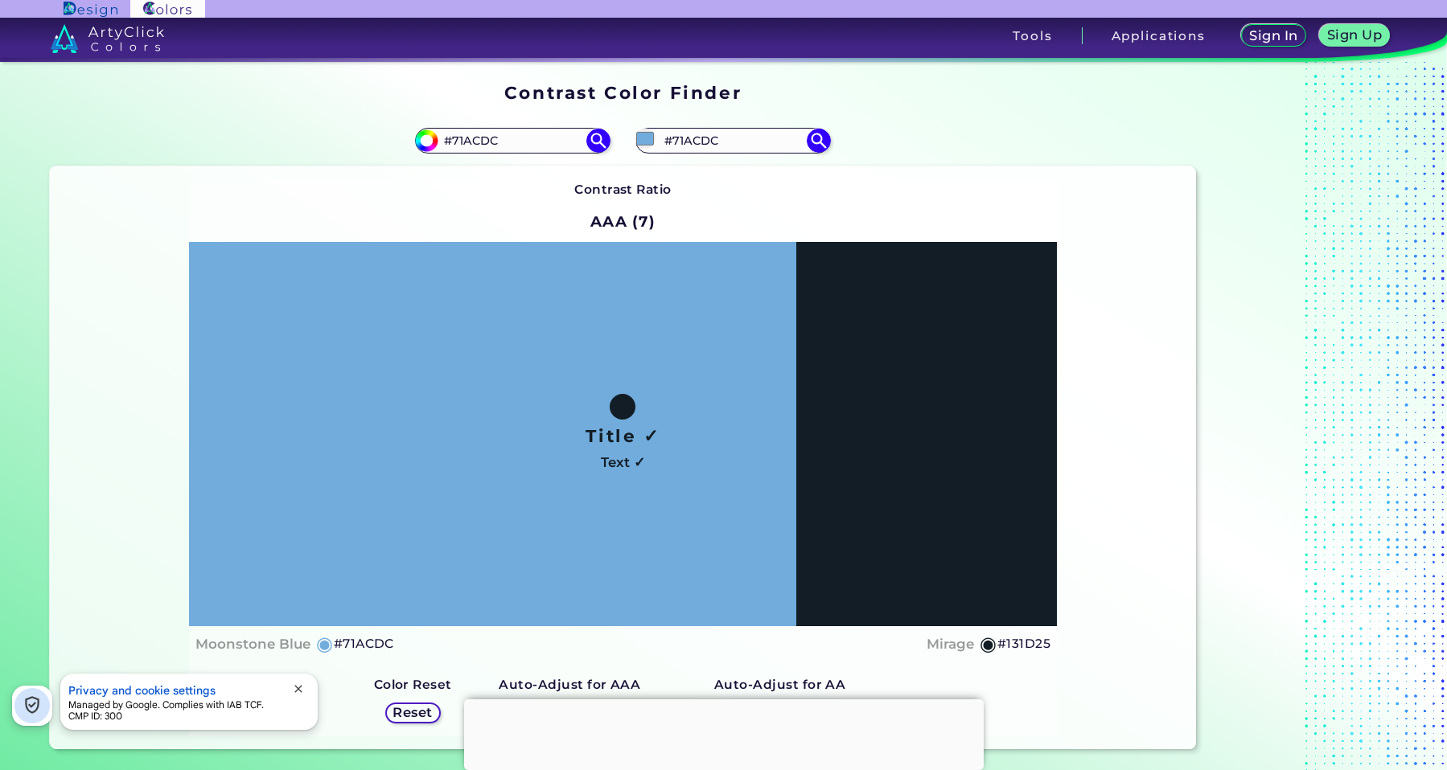
click at [1038, 647] on h5 "#131D25" at bounding box center [1023, 644] width 53 height 21
click at [524, 145] on input "#71ACDC" at bounding box center [513, 140] width 150 height 22
type input "#1b1b1b"
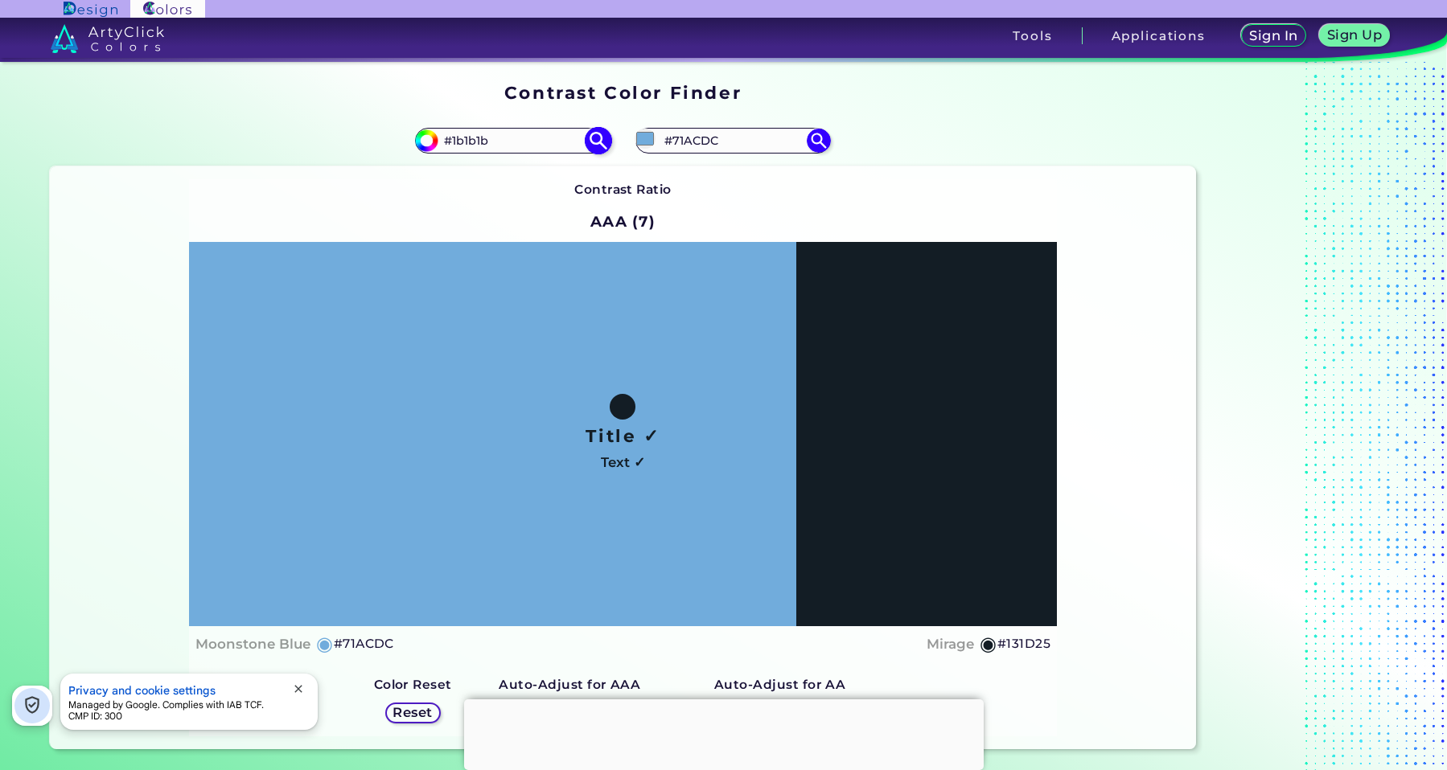
type input "#1B1B1B"
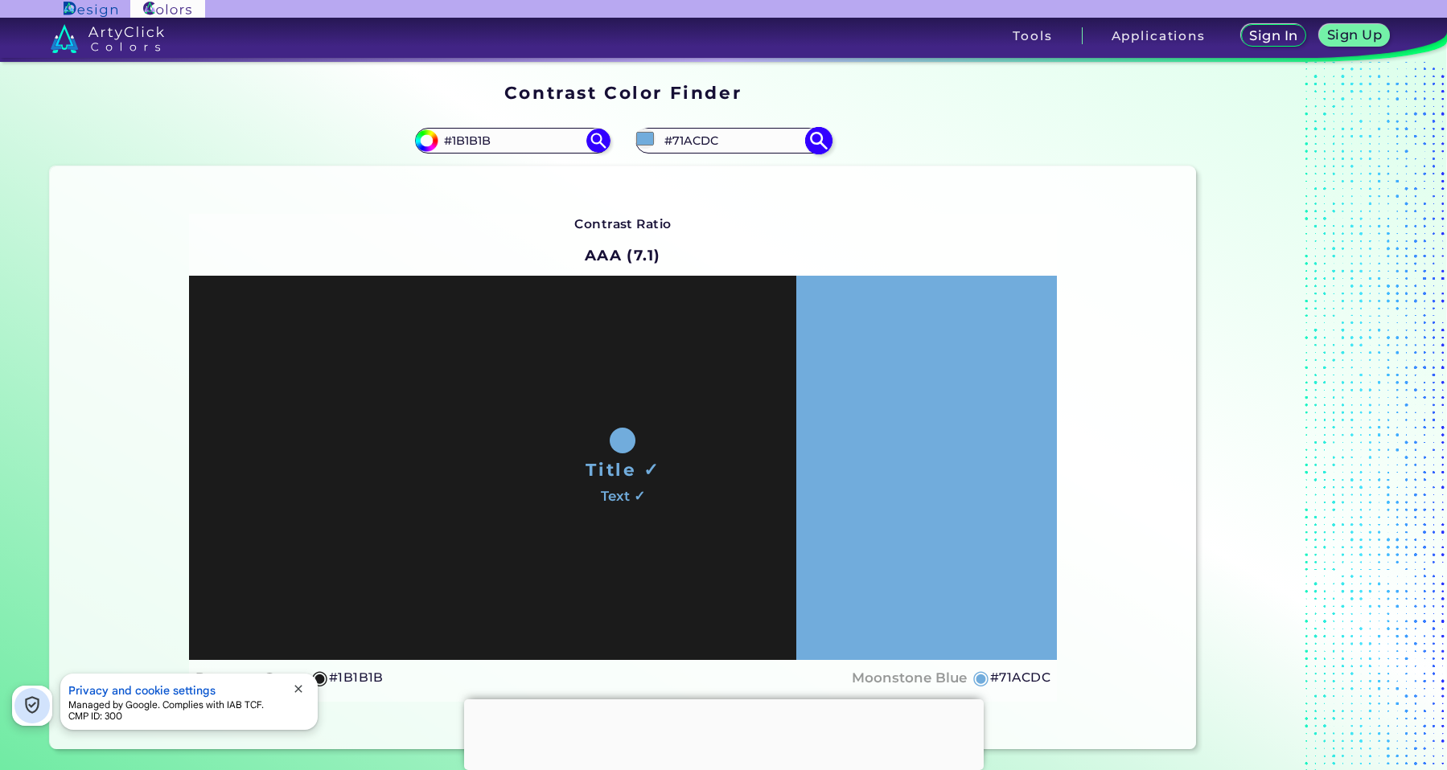
click at [724, 139] on input "#71ACDC" at bounding box center [734, 140] width 150 height 22
type input "#"
paste input "#4A8ABE"
type input "#4A8ABE"
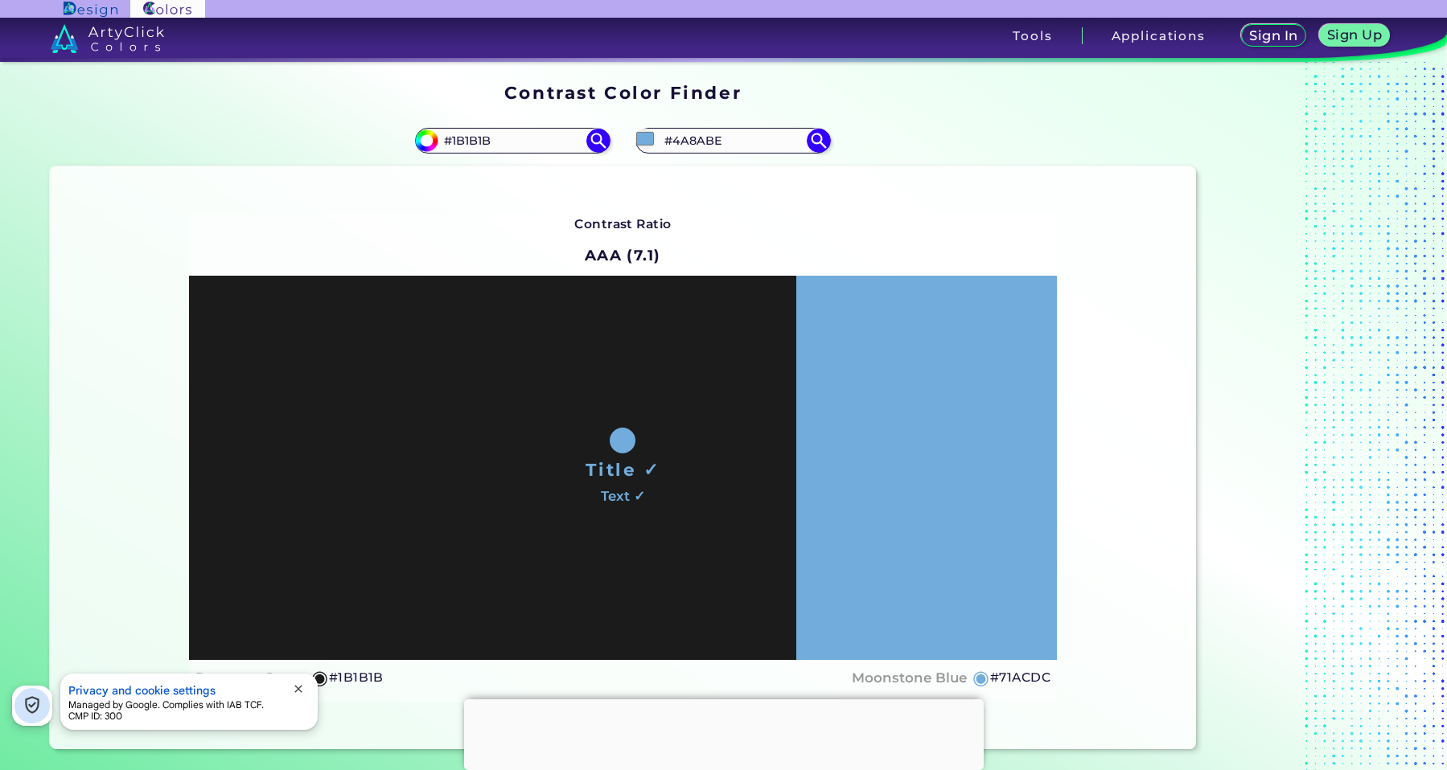
type input "#4a8abe"
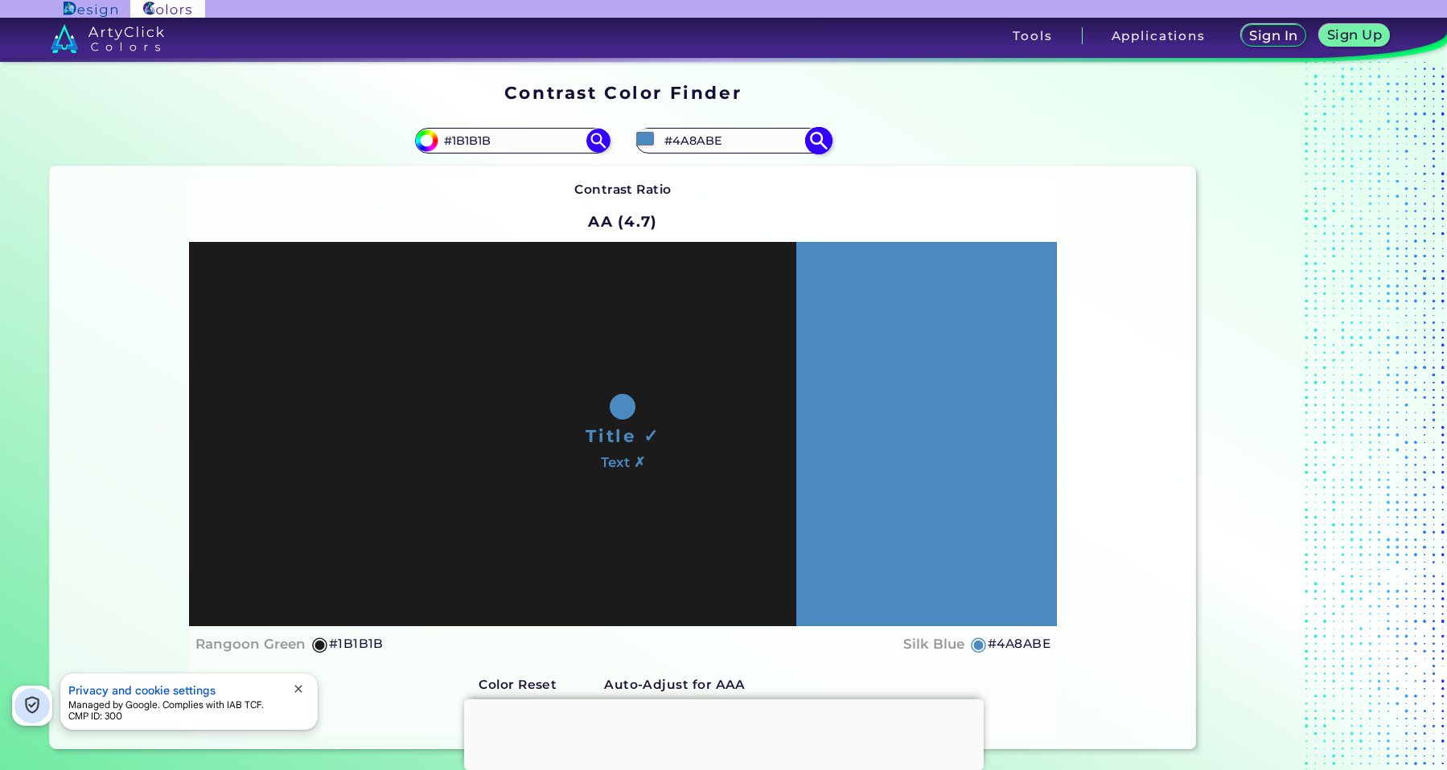
click at [684, 135] on input "#4A8ABE" at bounding box center [734, 140] width 150 height 22
click at [685, 135] on input "#4A8ABE" at bounding box center [734, 140] width 150 height 22
paste input "3A6B94"
type input "#3A6B94"
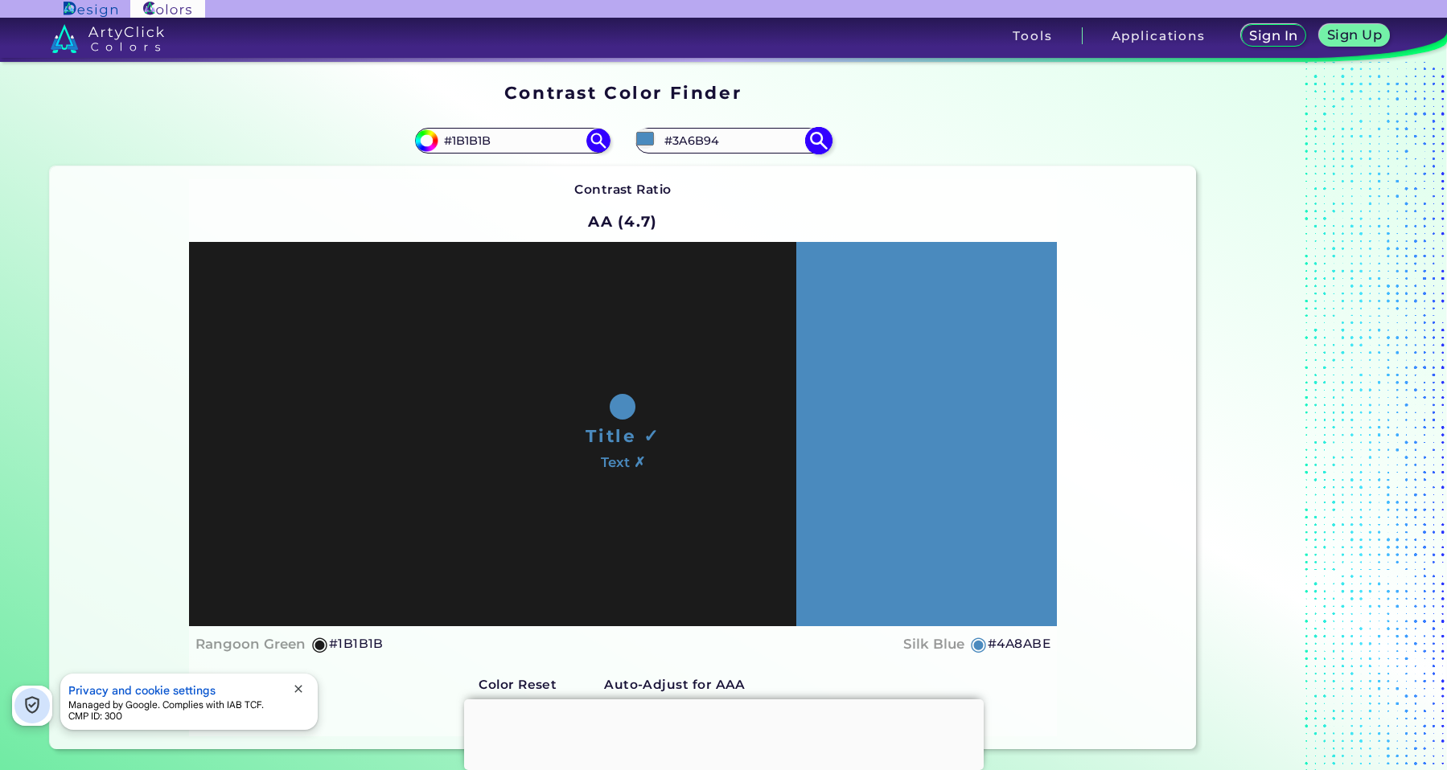
type input "#3a6b94"
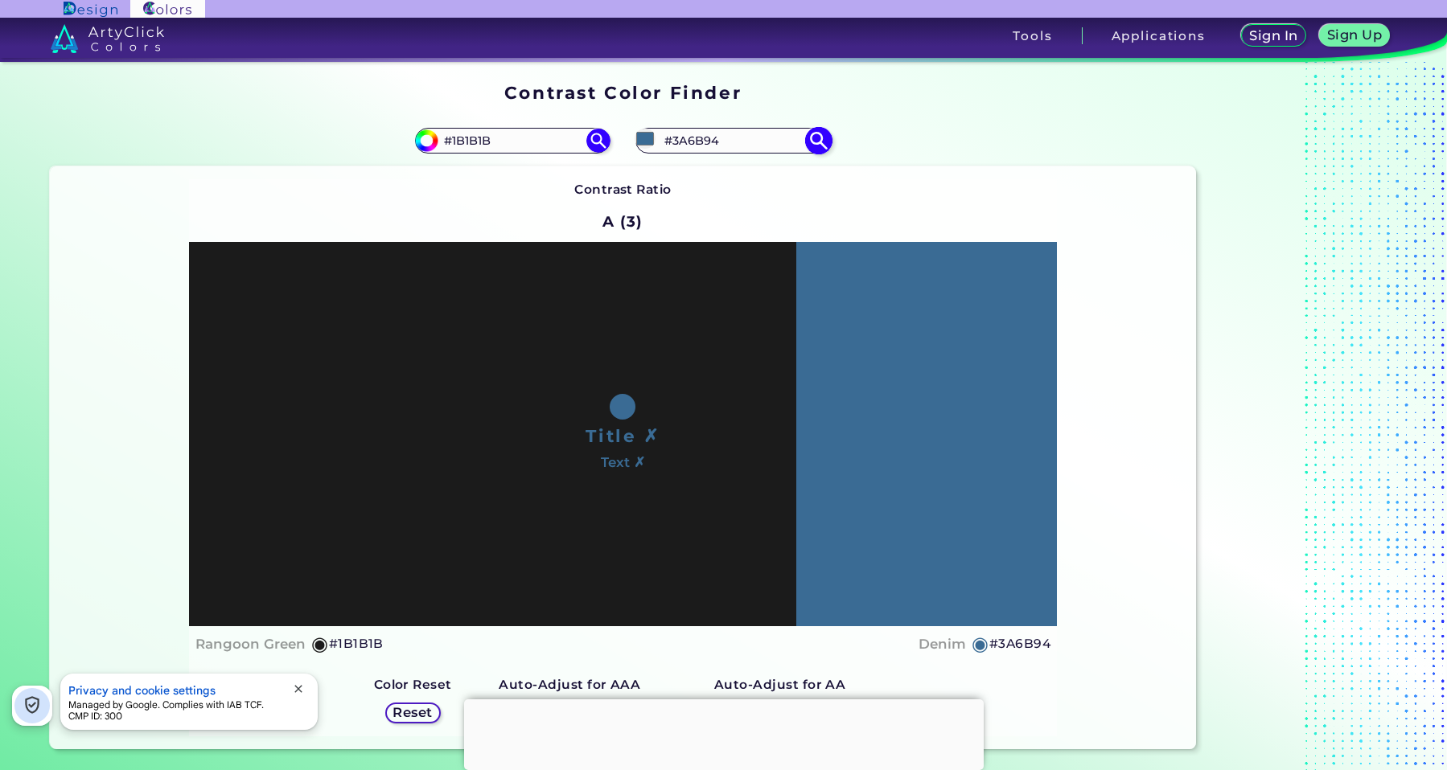
click at [697, 133] on input "#3A6B94" at bounding box center [734, 140] width 150 height 22
click at [700, 133] on input "#3A6B94" at bounding box center [734, 140] width 150 height 22
click at [693, 132] on input "#3A6B94" at bounding box center [734, 140] width 150 height 22
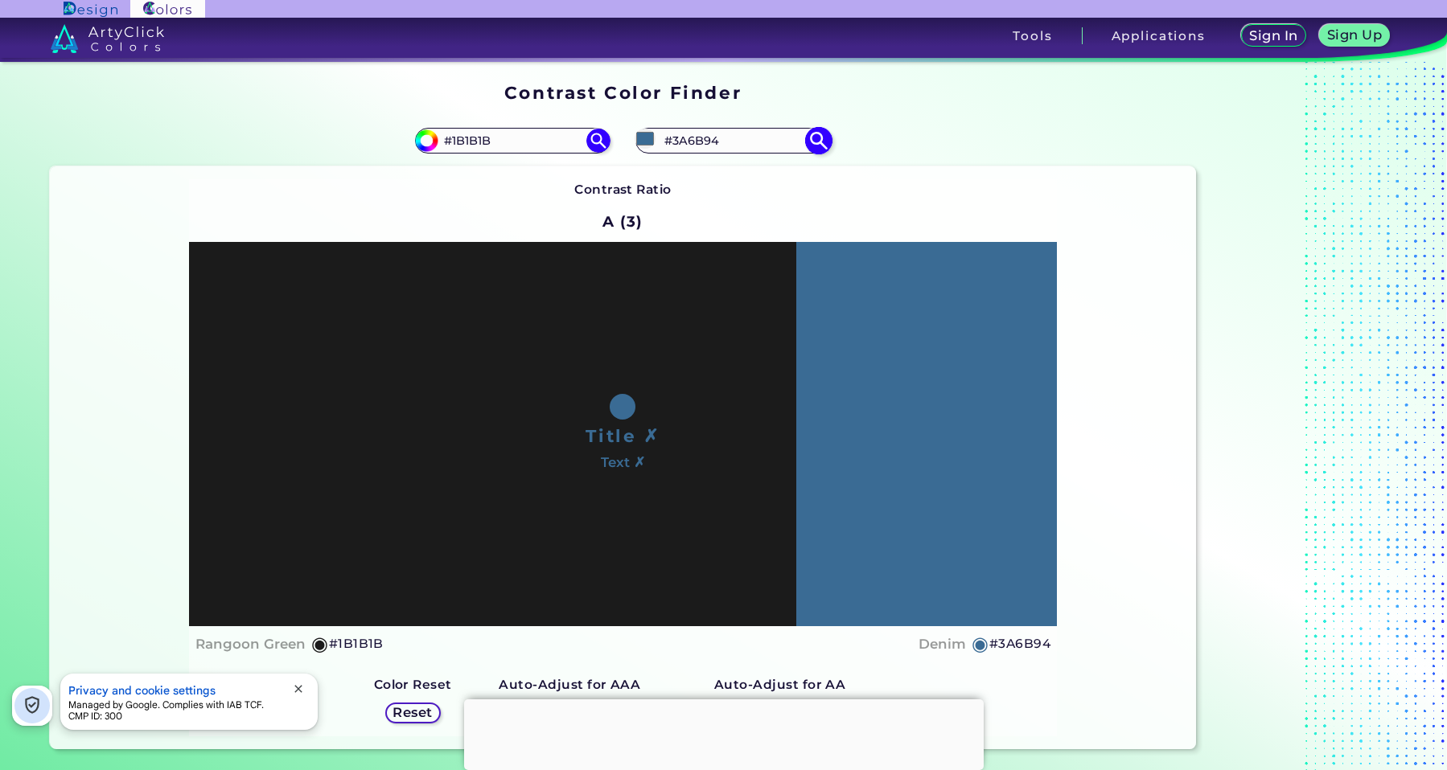
click at [693, 132] on input "#3A6B94" at bounding box center [734, 140] width 150 height 22
paste input "427BA9<p style="position: absolute; z-index: 10; top: 12px; left: 77px; transfo…"
type input "#427BA9<p style="position: absolute; z-index: 10; top: 12px; left: 77px; transf…"
click at [711, 138] on input at bounding box center [734, 140] width 150 height 22
paste input "#427BA9"
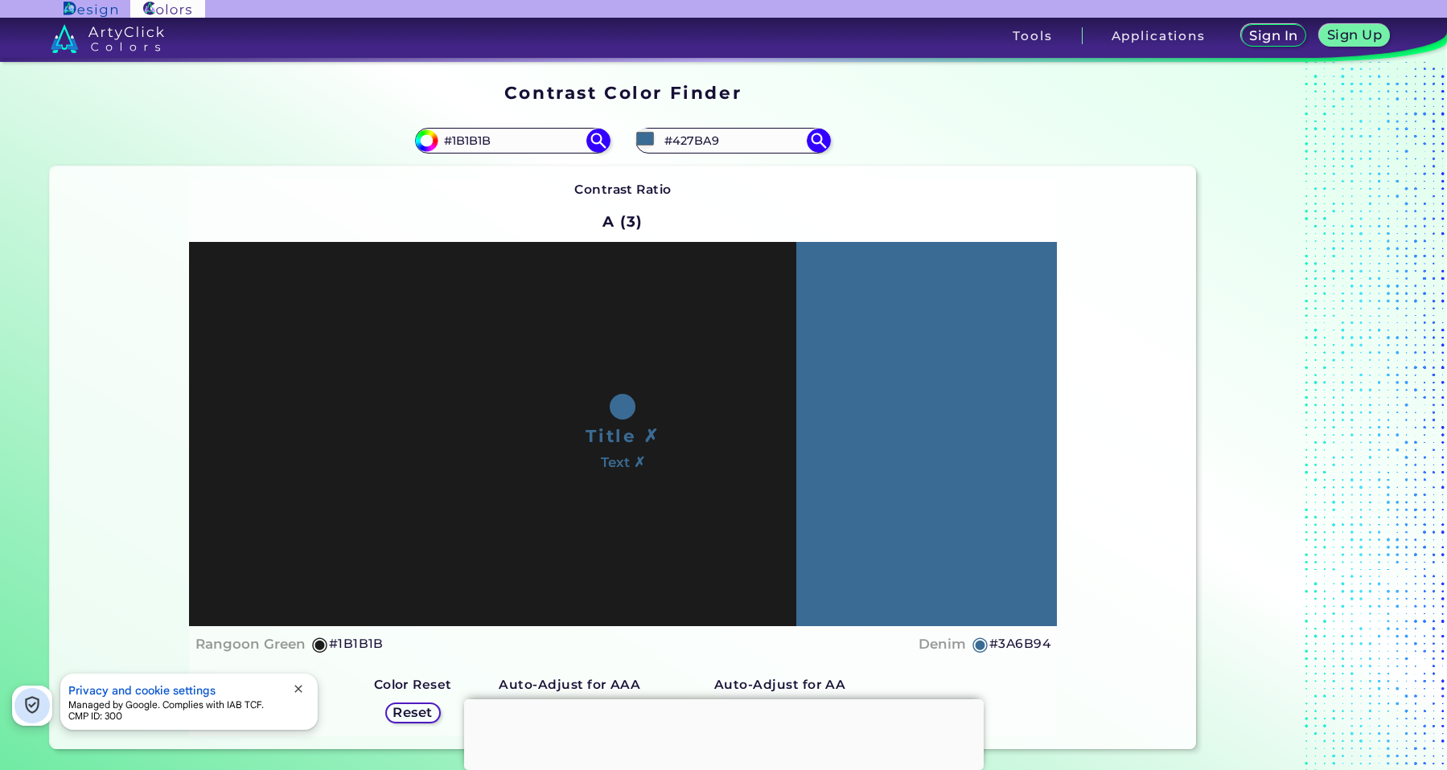
type input "#427BA9"
type input "#427ba9"
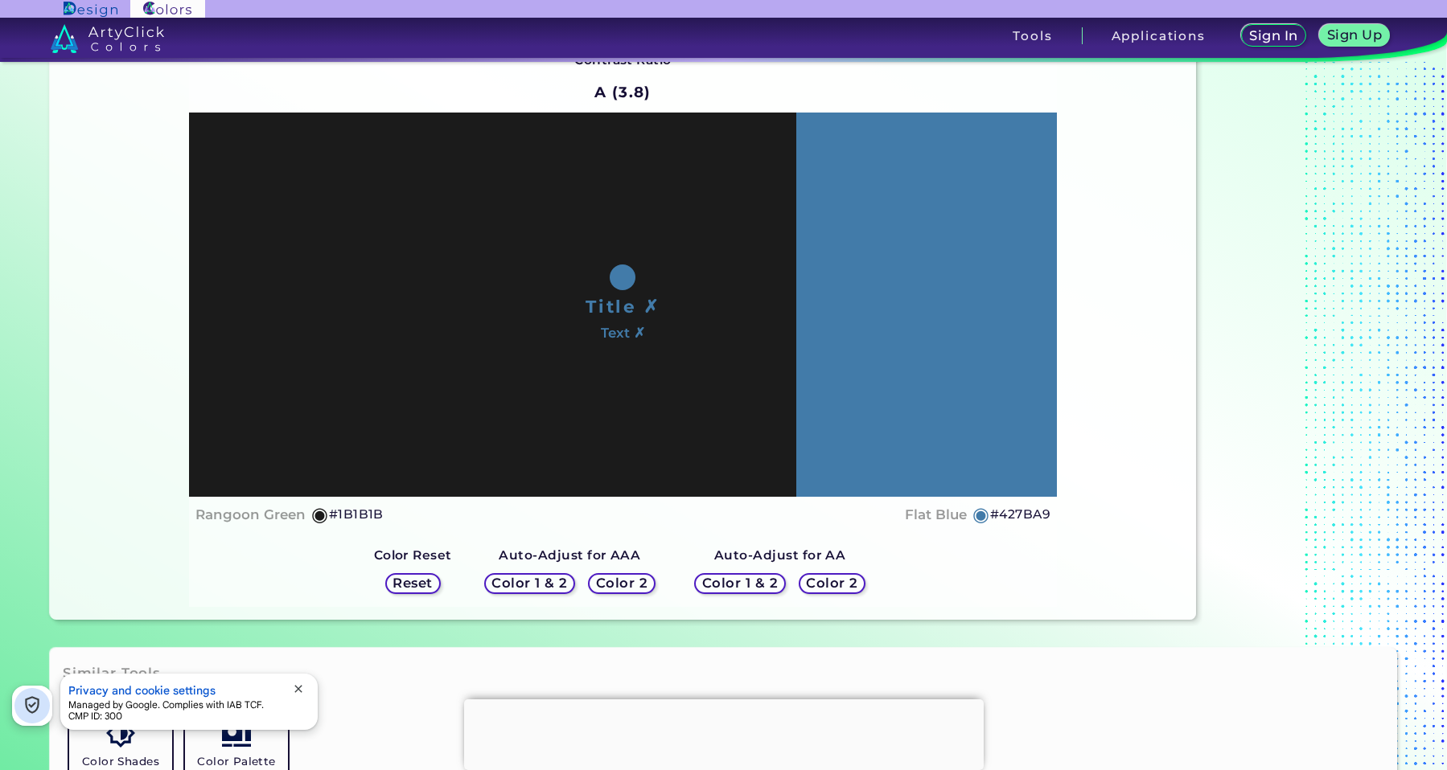
scroll to position [161, 0]
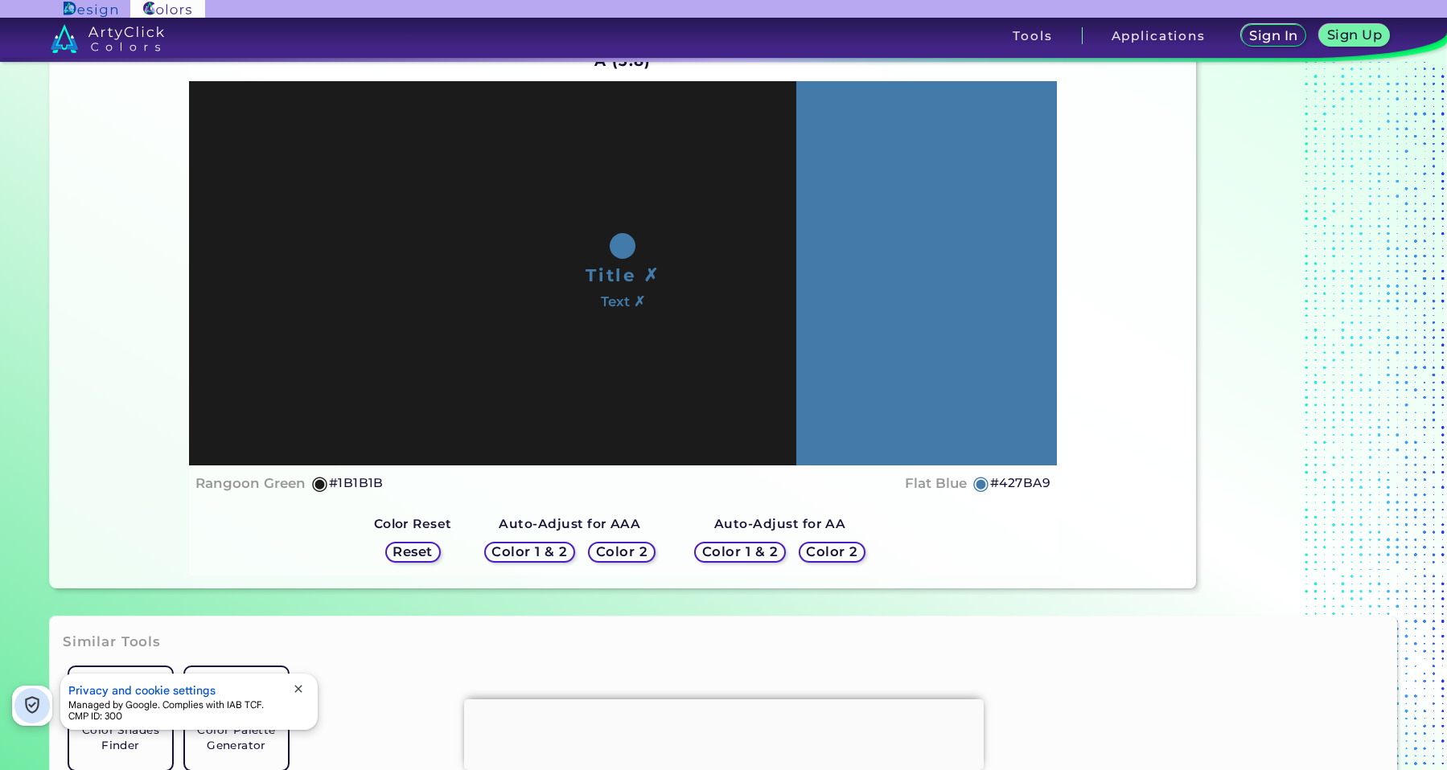
click at [846, 555] on h5 "Color 2" at bounding box center [831, 551] width 51 height 13
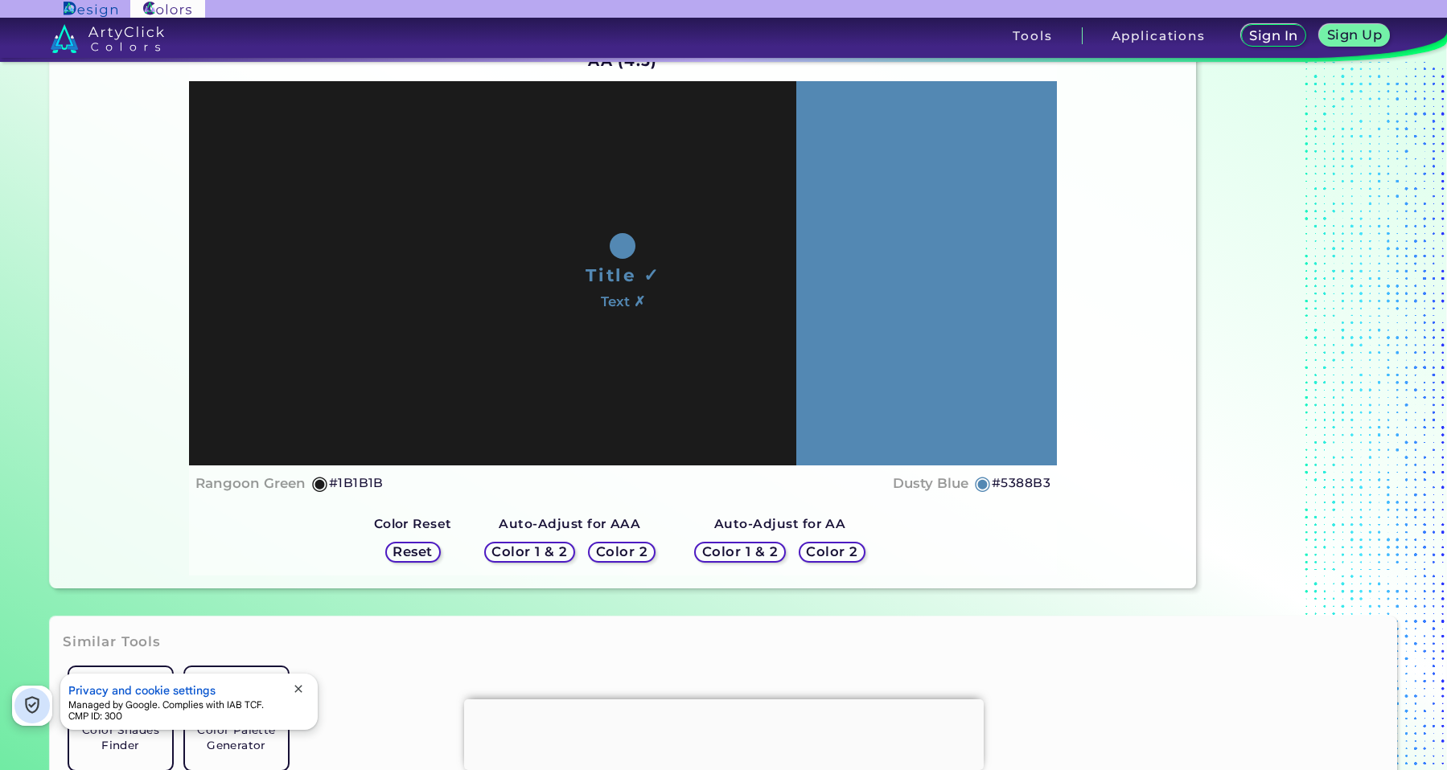
click at [623, 550] on h5 "Color 2" at bounding box center [621, 552] width 55 height 14
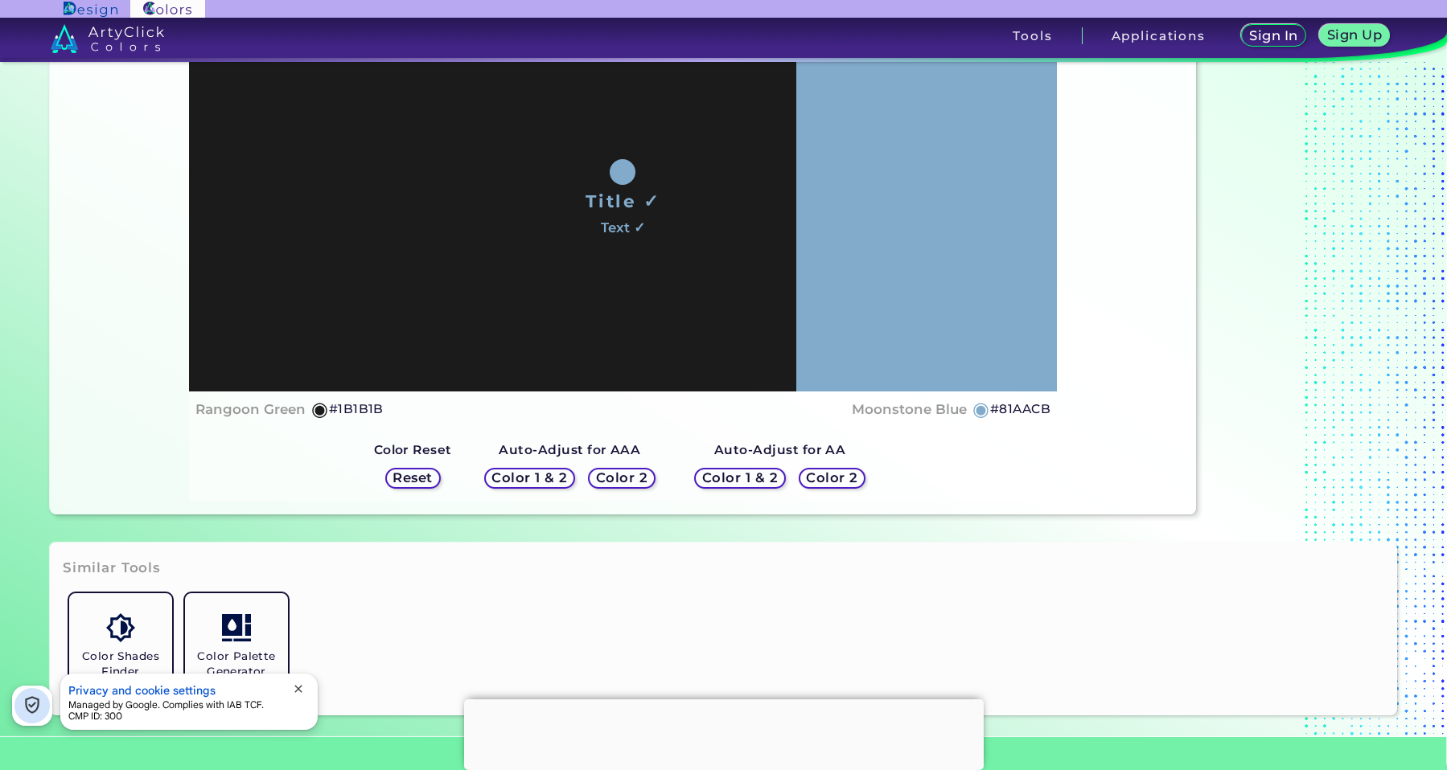
scroll to position [241, 0]
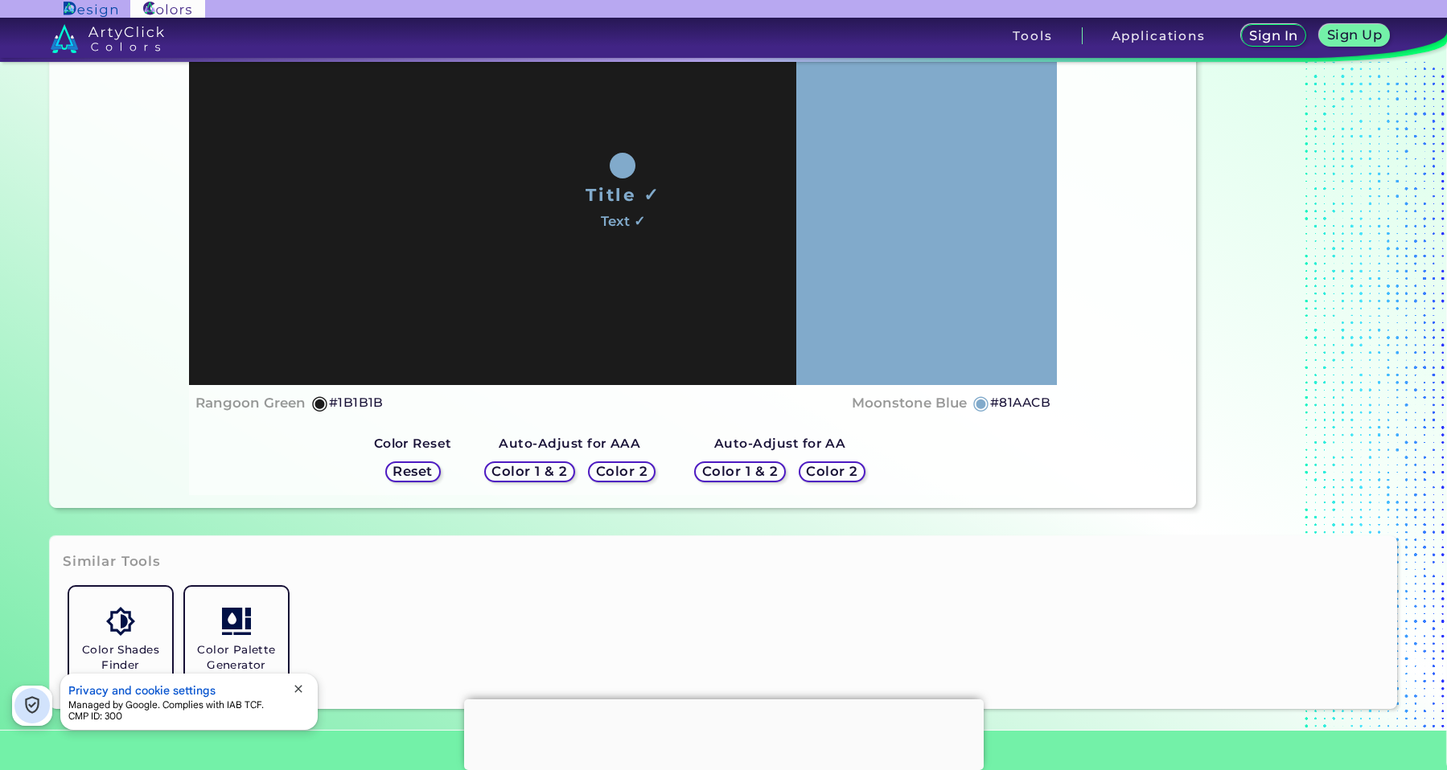
click at [831, 474] on h5 "Color 2" at bounding box center [831, 472] width 47 height 12
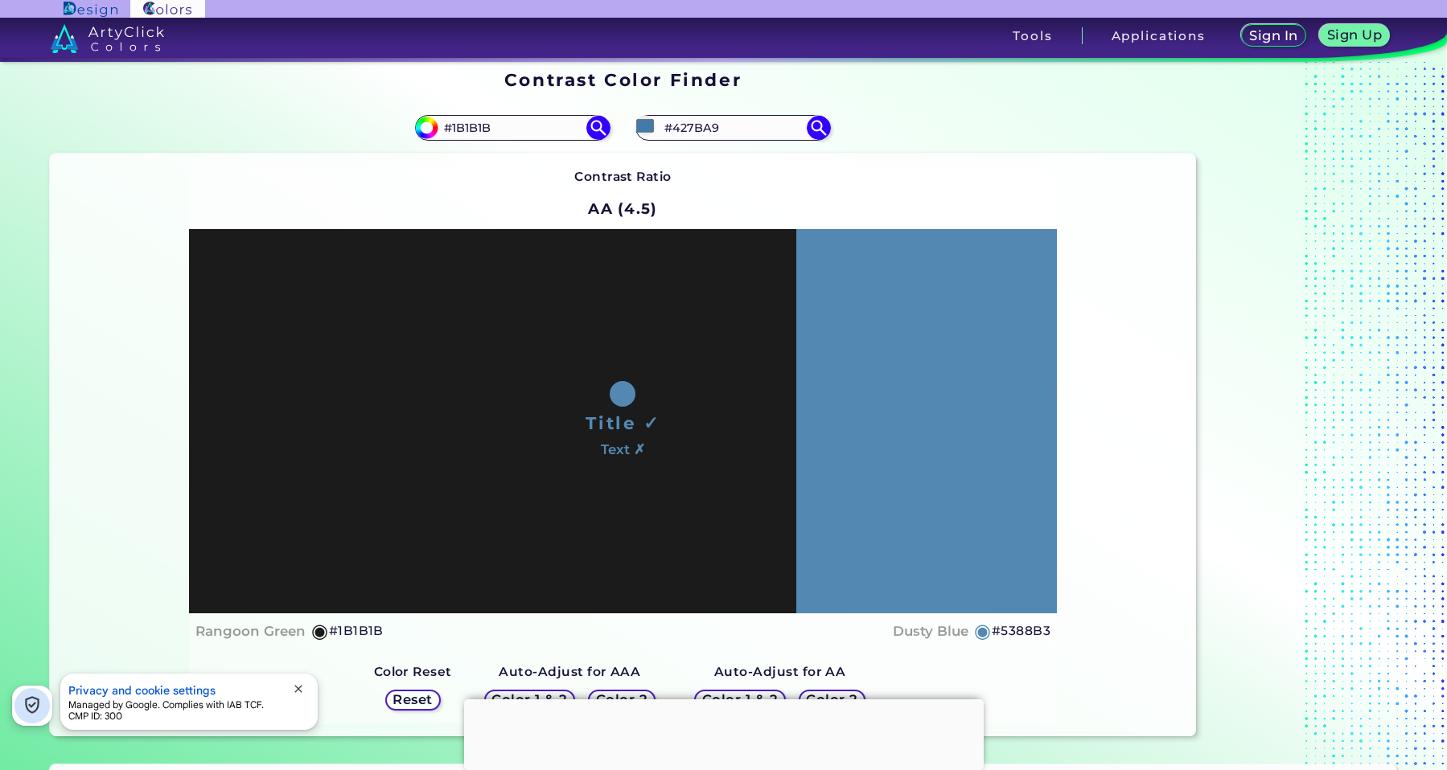
scroll to position [0, 0]
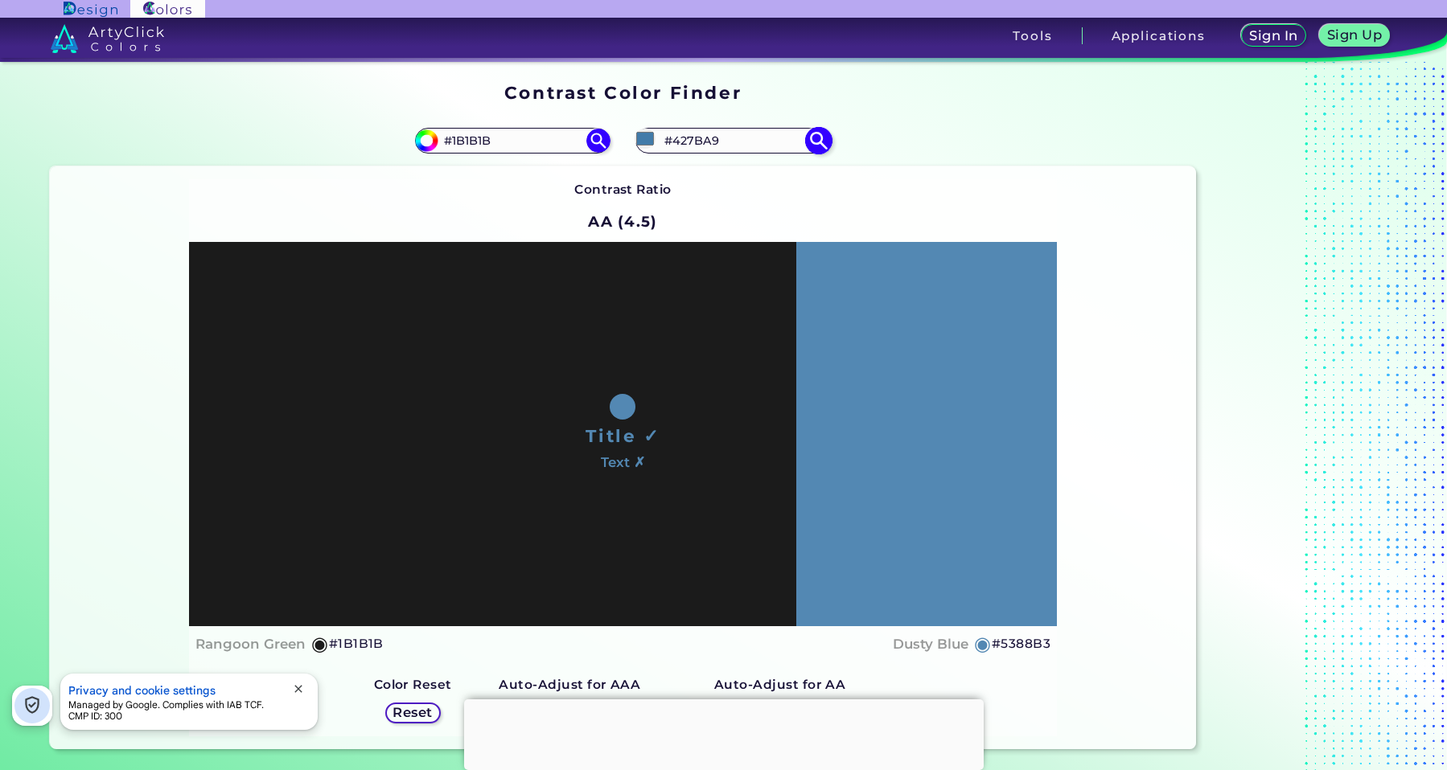
click at [683, 133] on input "#427BA9" at bounding box center [734, 140] width 150 height 22
click at [686, 136] on input "#427BA9" at bounding box center [734, 140] width 150 height 22
paste input "A8ABE"
type input "#4A8ABE"
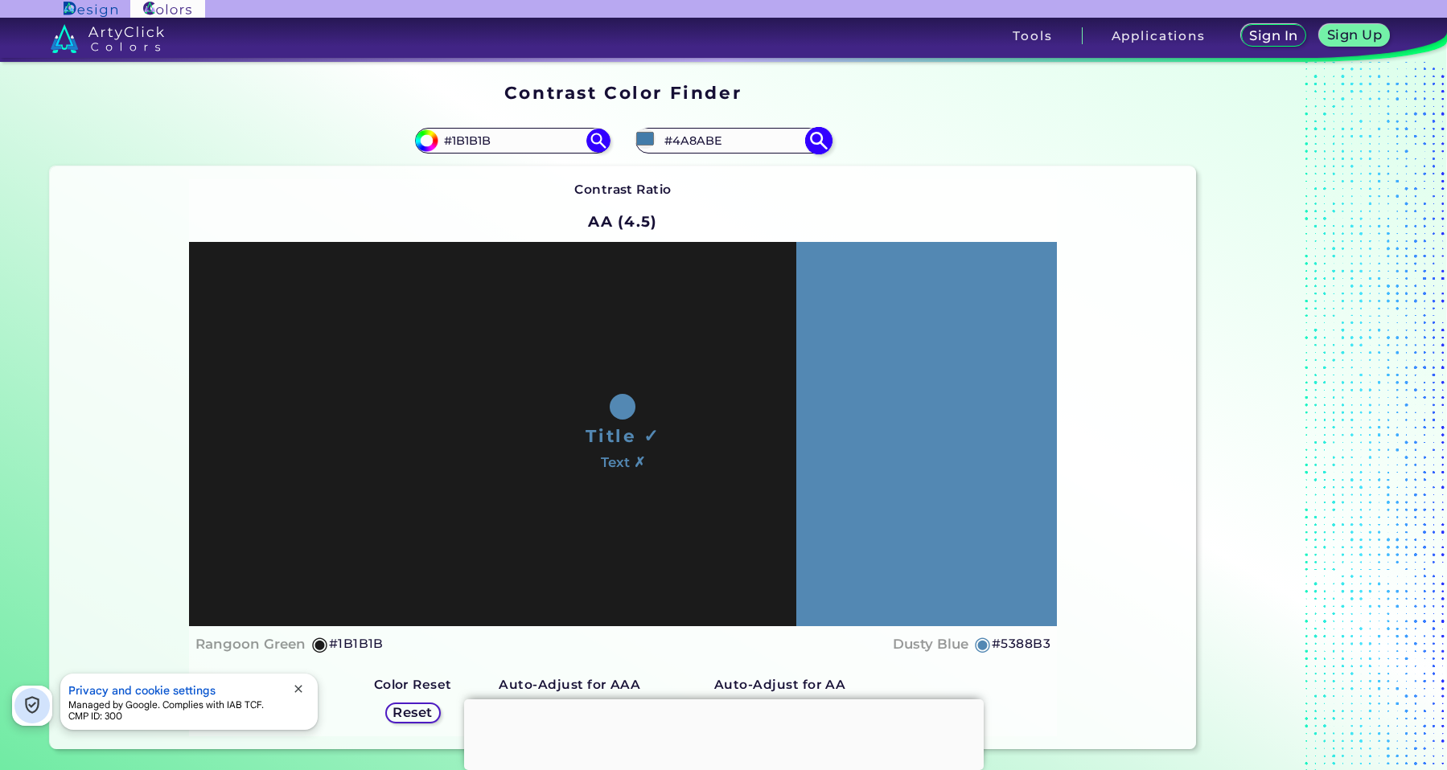
type input "#4a8abe"
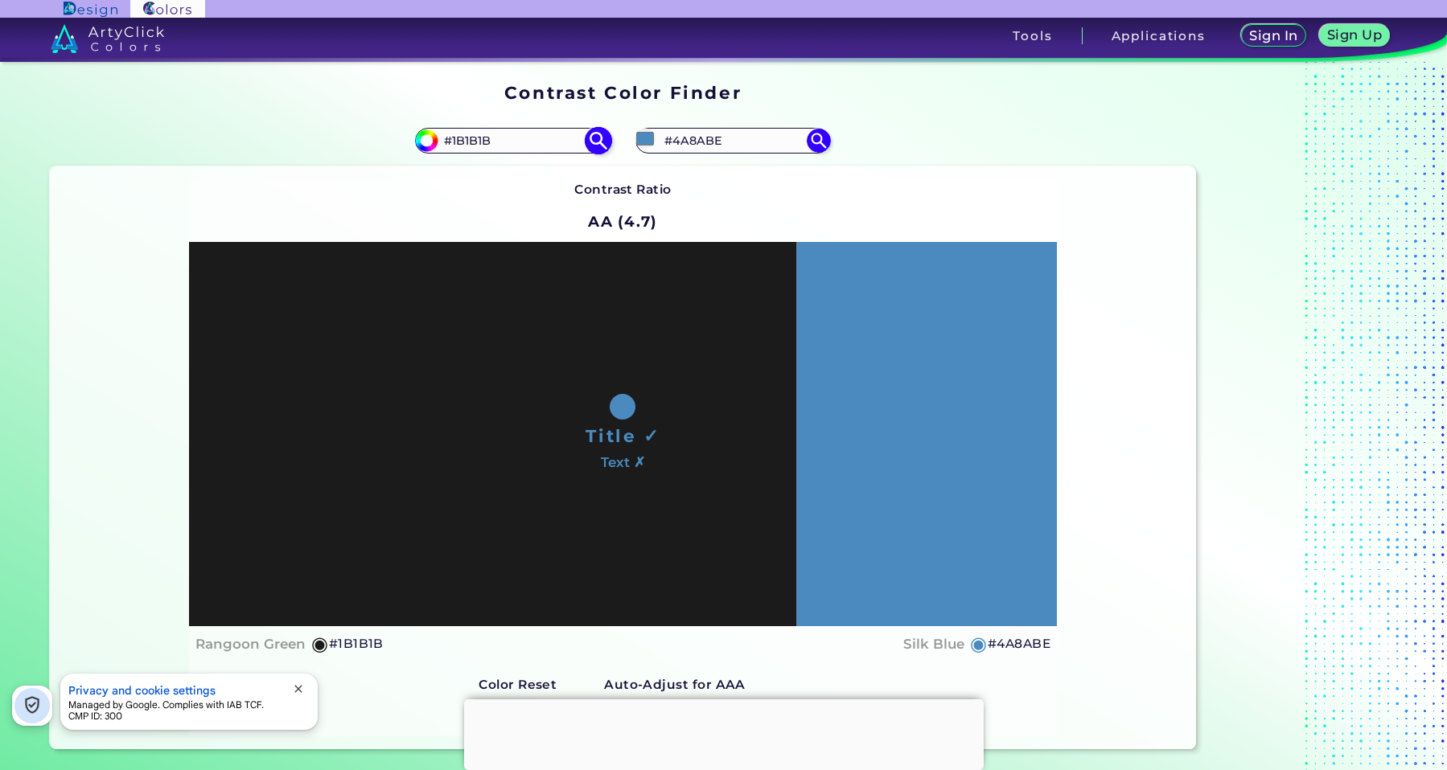
click at [514, 145] on input "#1B1B1B" at bounding box center [513, 140] width 150 height 22
type input "#"
paste input "5299D3"
type input "#5299D3"
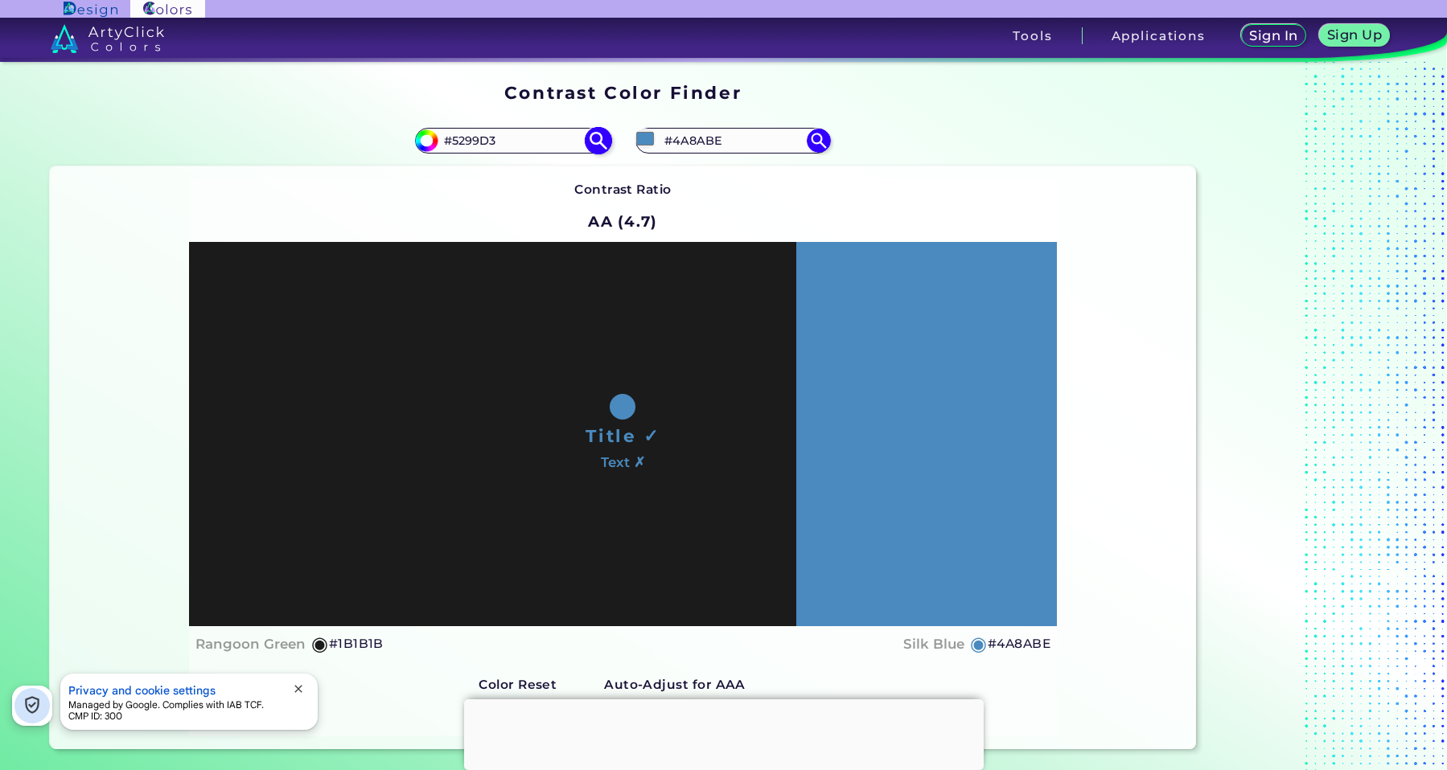
click at [604, 138] on img at bounding box center [599, 140] width 28 height 28
type input "#5299d3"
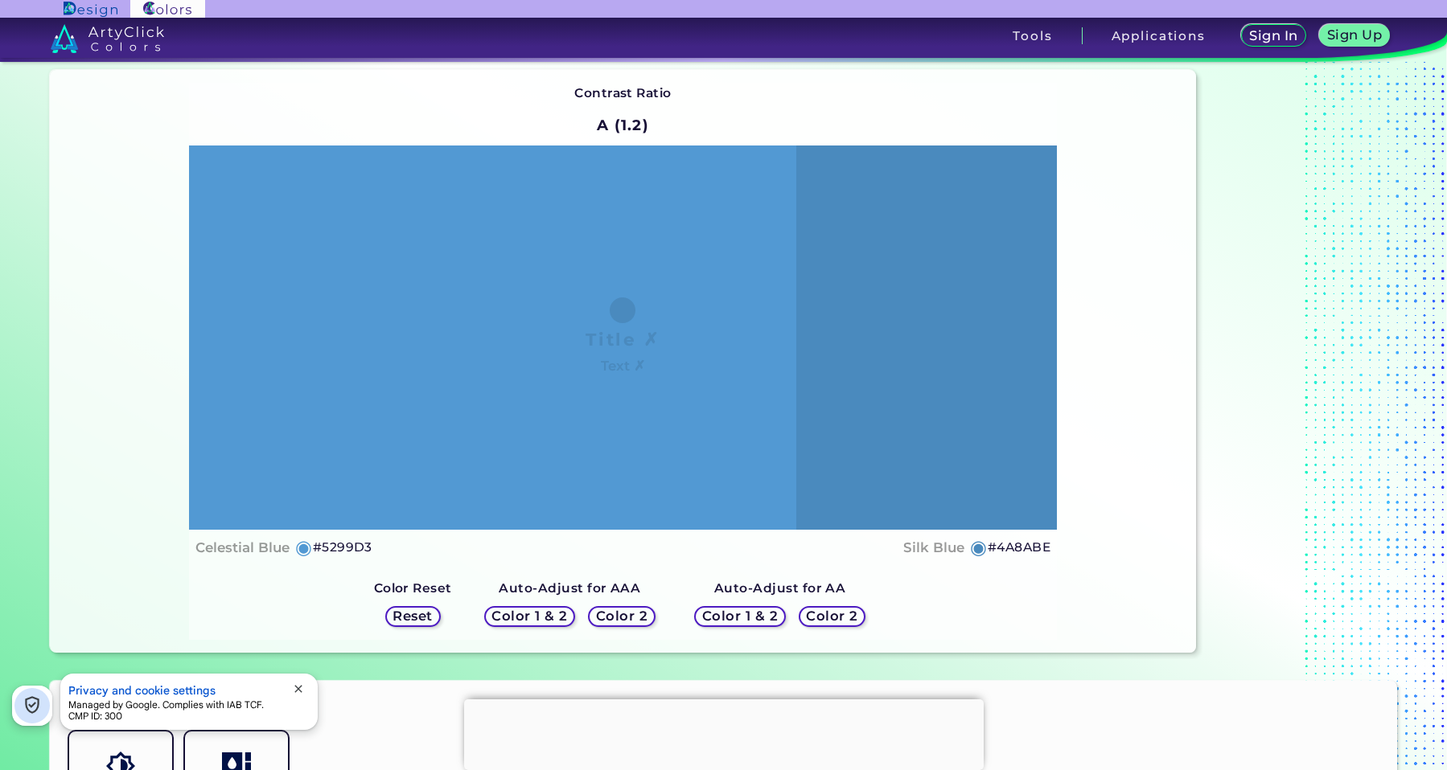
scroll to position [241, 0]
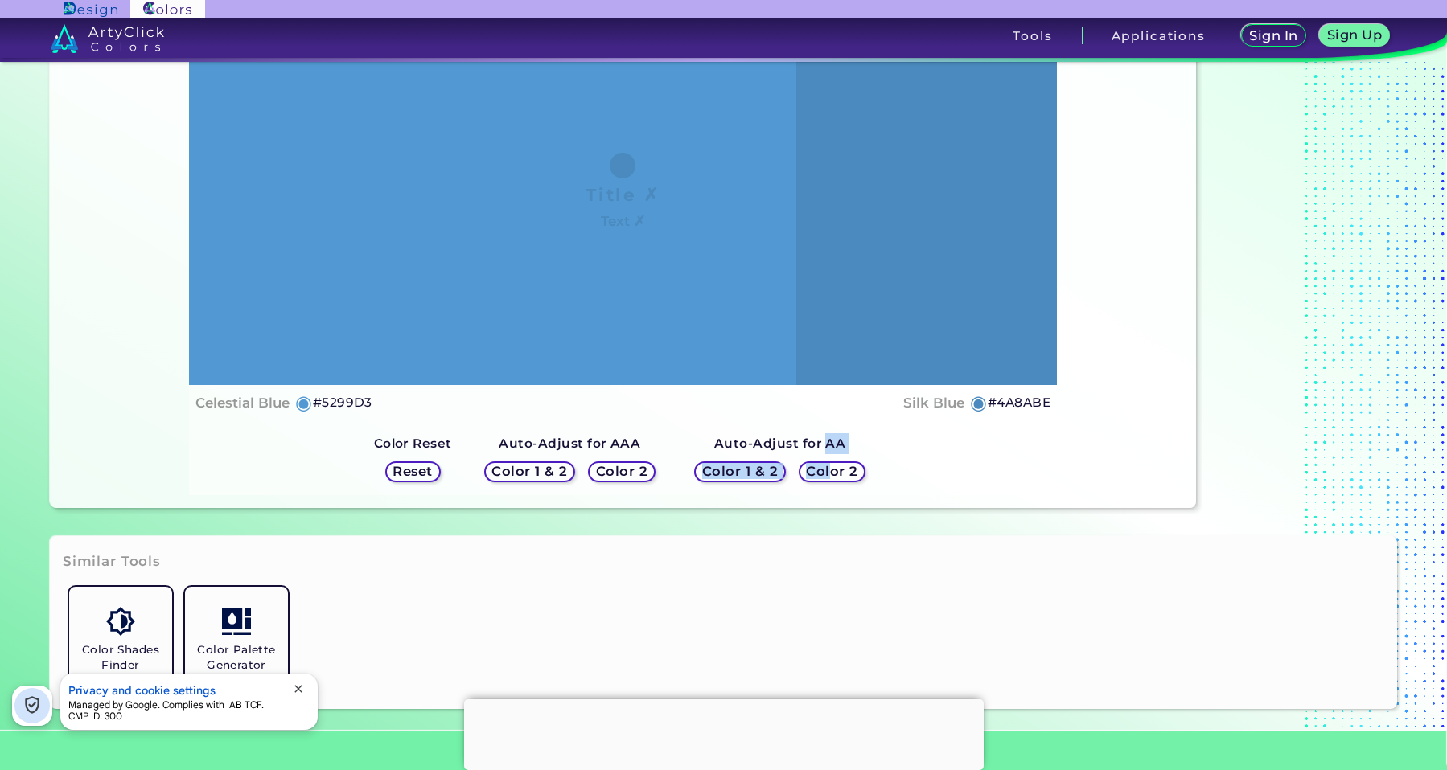
click at [824, 461] on div "Auto-Adjust for AA Color 1 & 2 Color 2" at bounding box center [780, 461] width 210 height 68
click at [840, 468] on h5 "Color 2" at bounding box center [831, 472] width 47 height 12
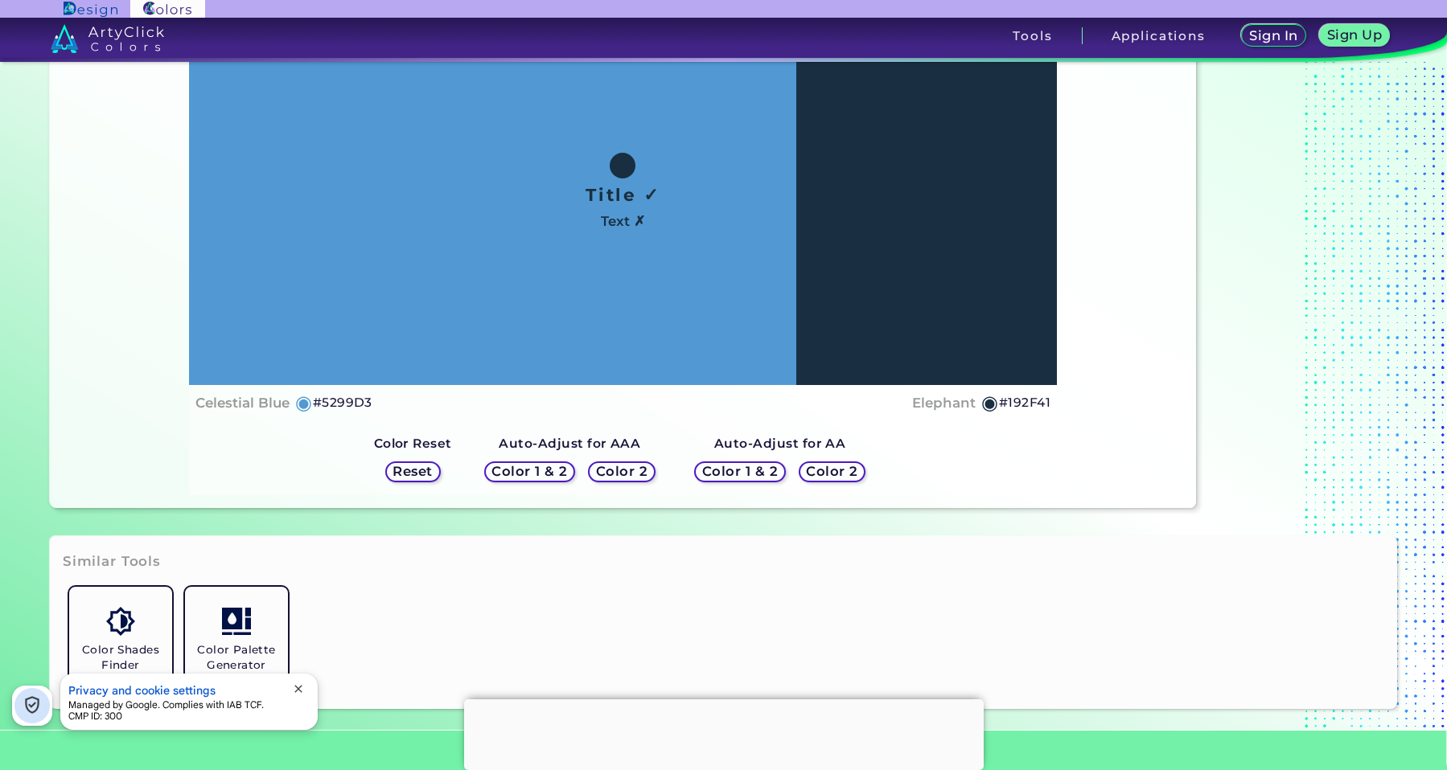
scroll to position [80, 0]
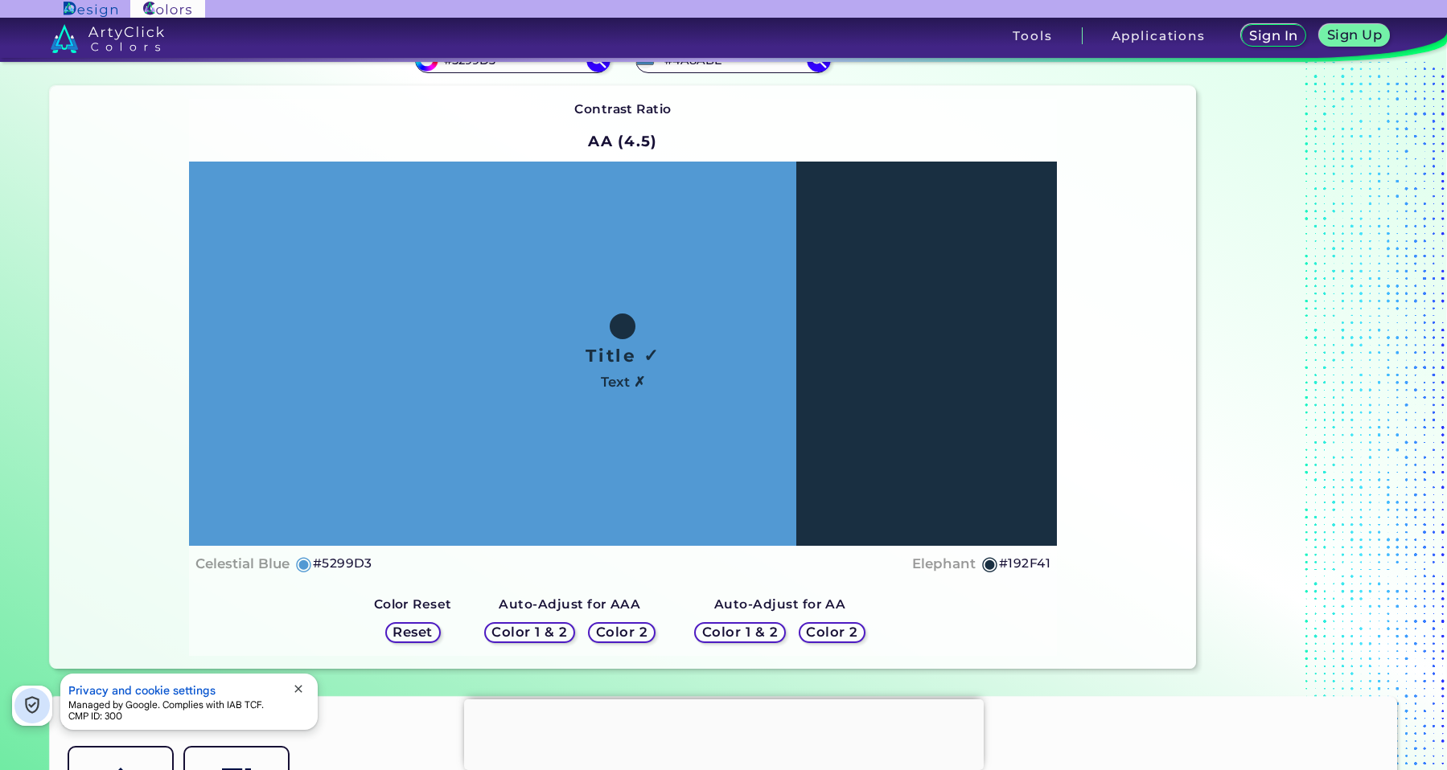
click at [634, 623] on div "Color 2" at bounding box center [621, 632] width 64 height 20
click at [633, 629] on h5 "Color 2" at bounding box center [621, 632] width 51 height 13
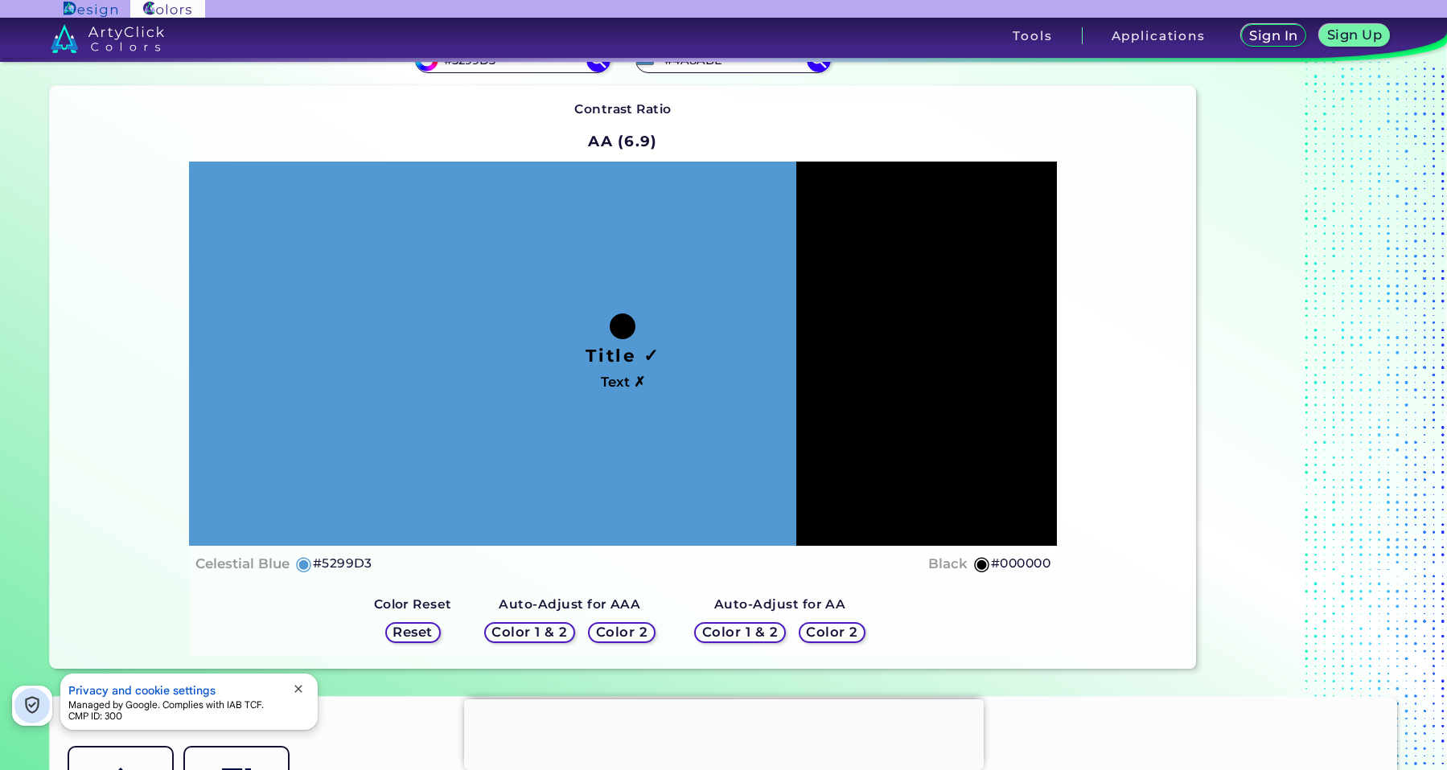
click at [499, 88] on div "Contrast Ratio AA (6.9) Title ✓ Text ✗ Celestial Blue ◉ #5299D3 Black ◉ #000000" at bounding box center [623, 377] width 1146 height 583
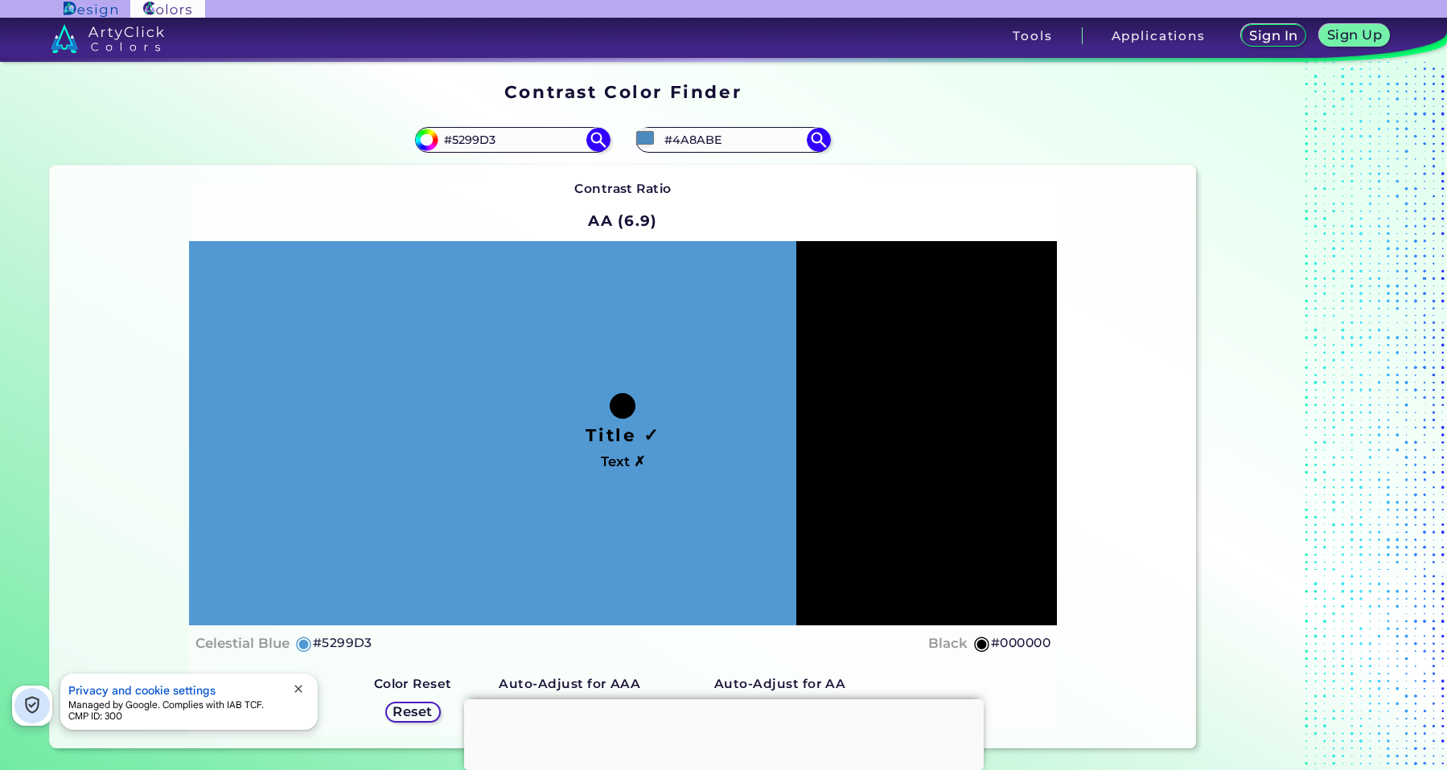
scroll to position [0, 0]
click at [478, 139] on input "#5299D3" at bounding box center [513, 140] width 150 height 22
paste input "192E3F"
type input "#192E3F"
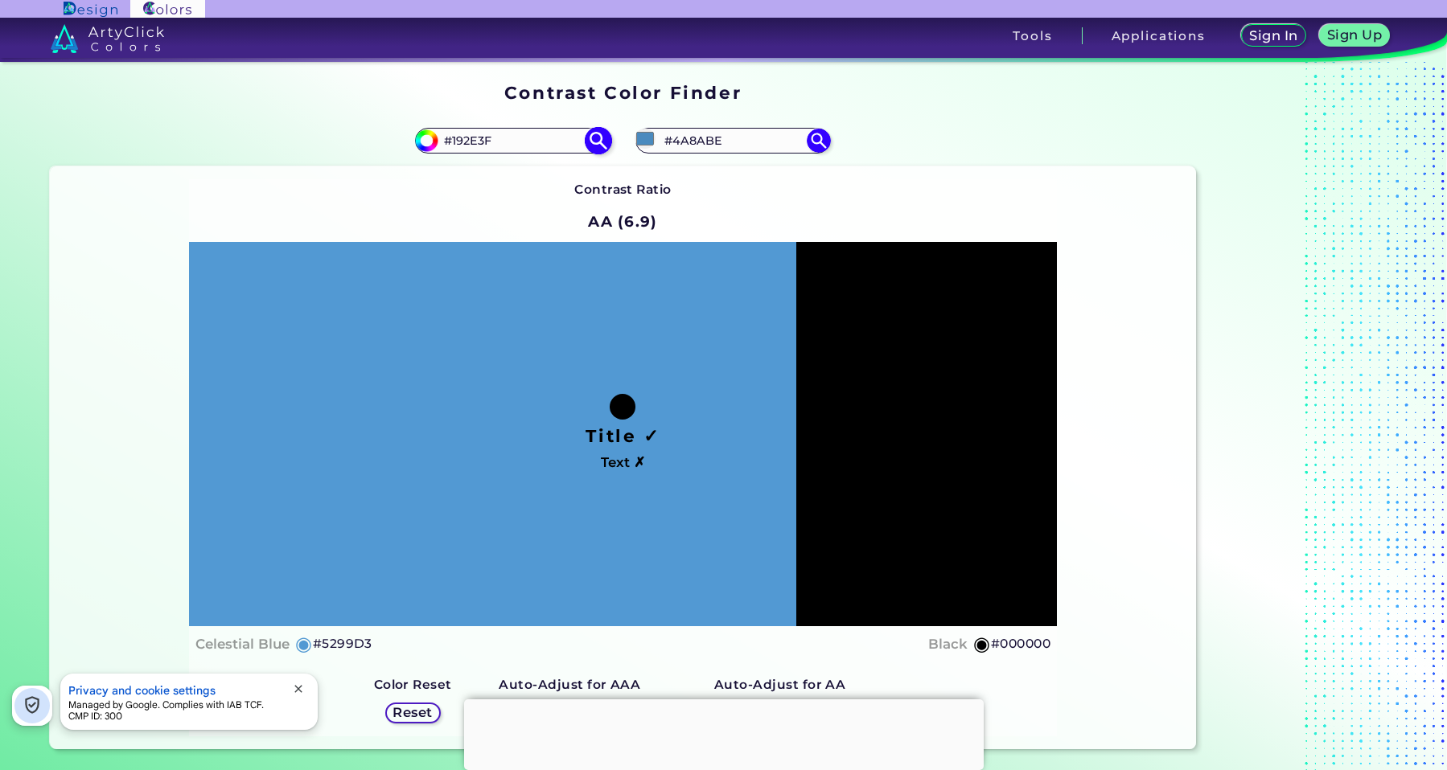
type input "#192e3f"
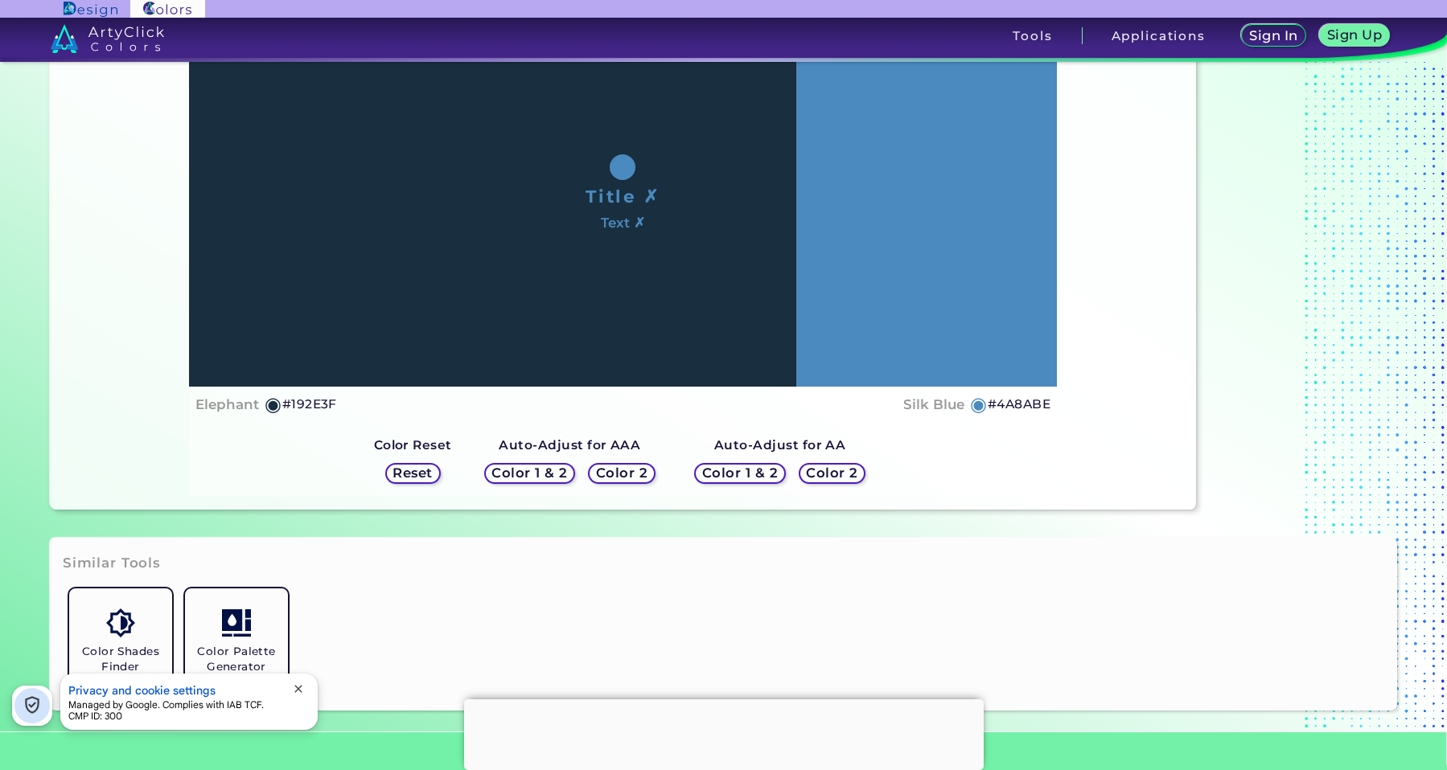
scroll to position [241, 0]
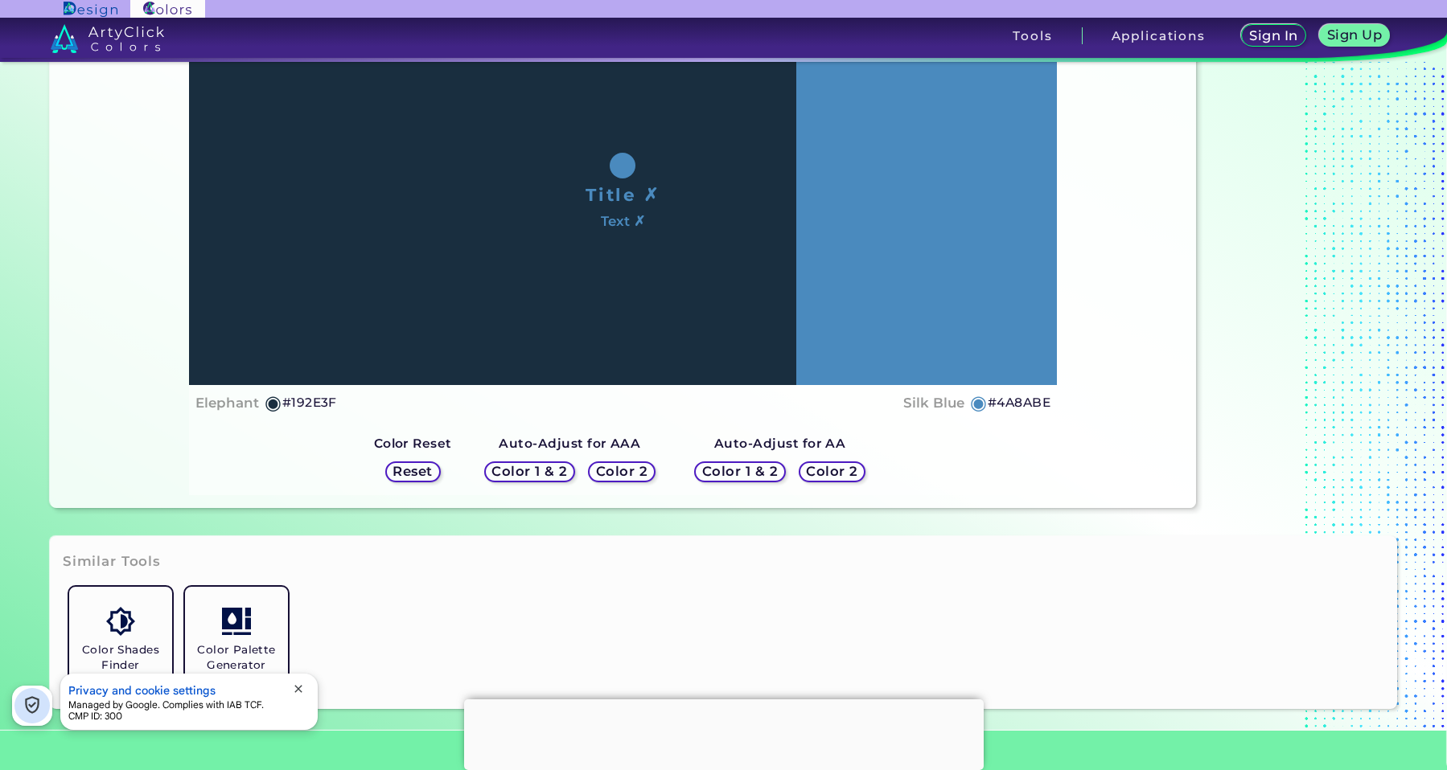
click at [845, 474] on h5 "Color 2" at bounding box center [831, 472] width 47 height 12
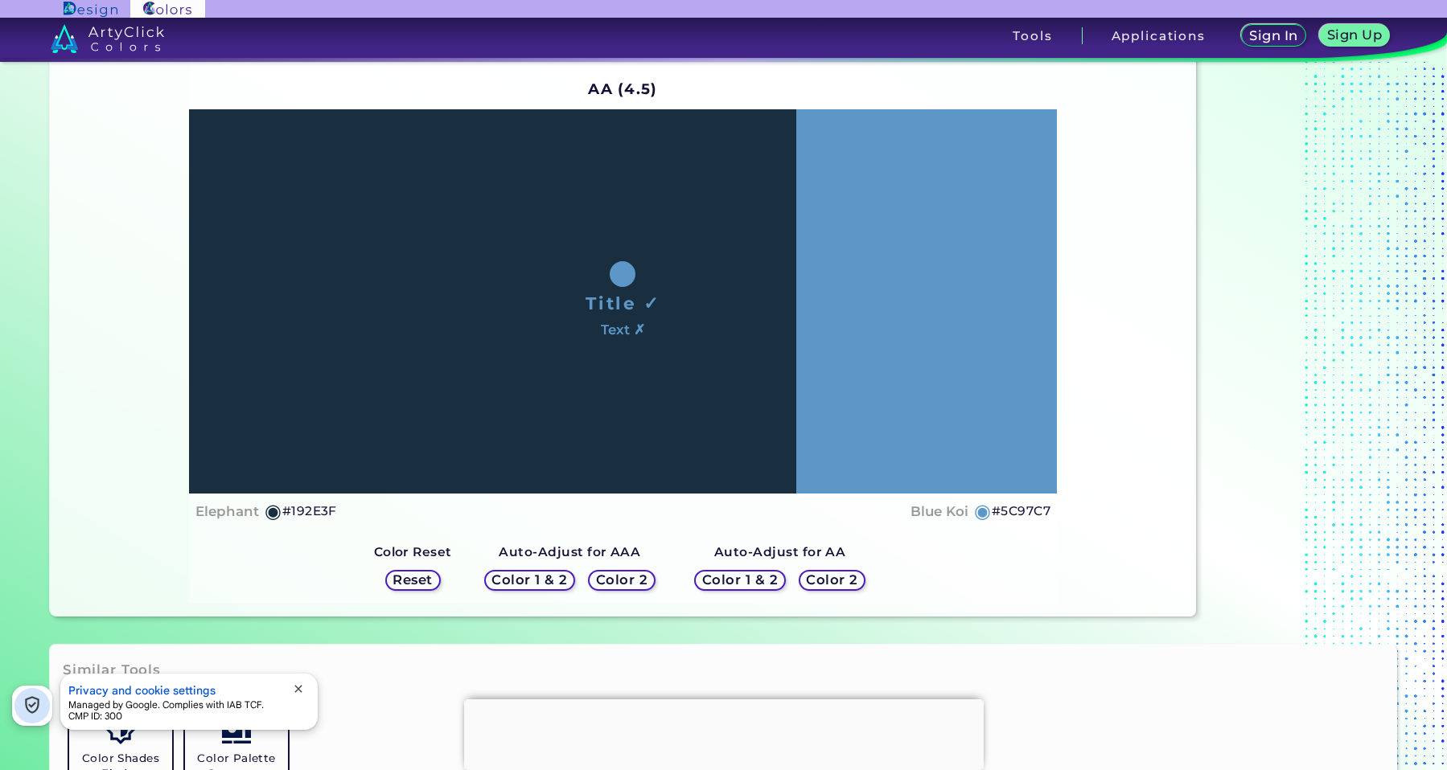
scroll to position [161, 0]
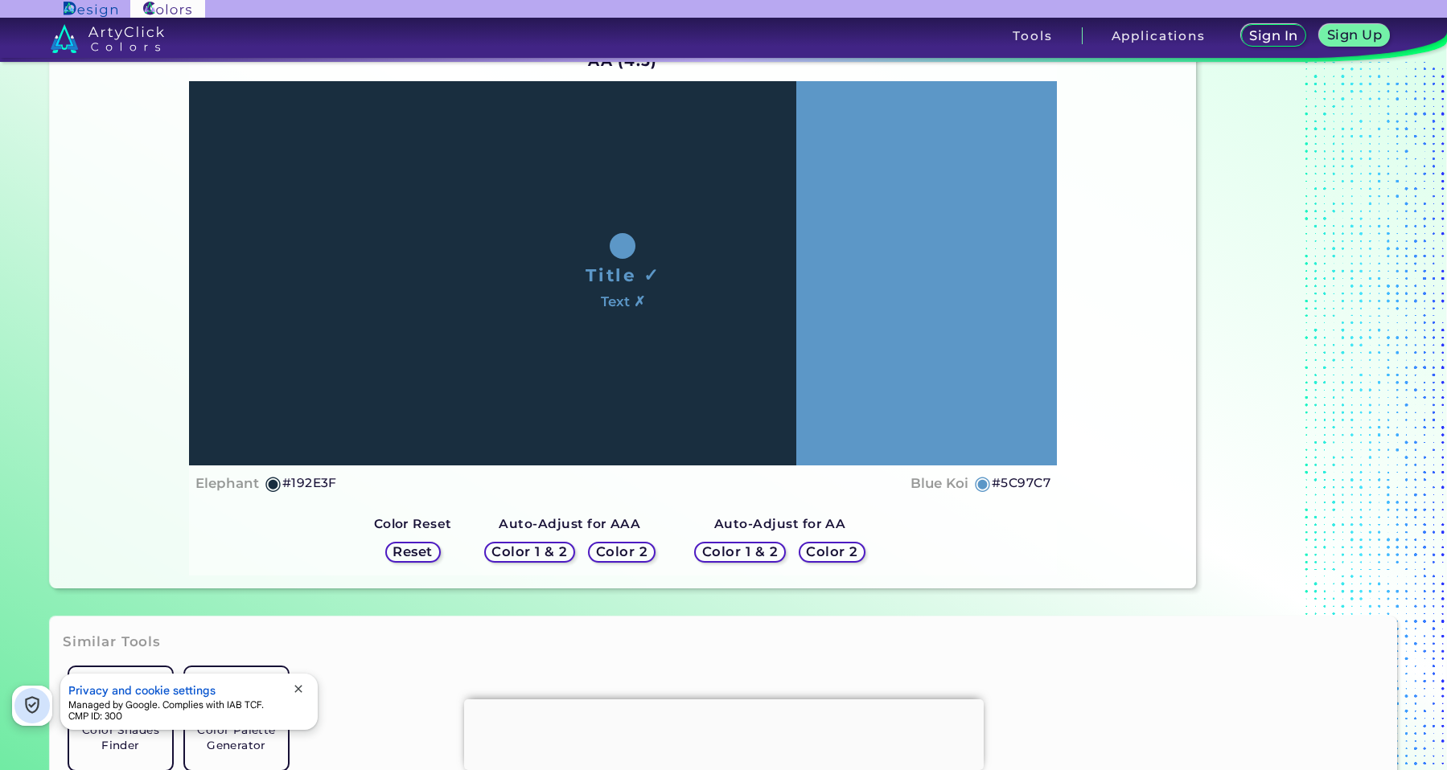
click at [627, 552] on h5 "Color 2" at bounding box center [621, 552] width 48 height 12
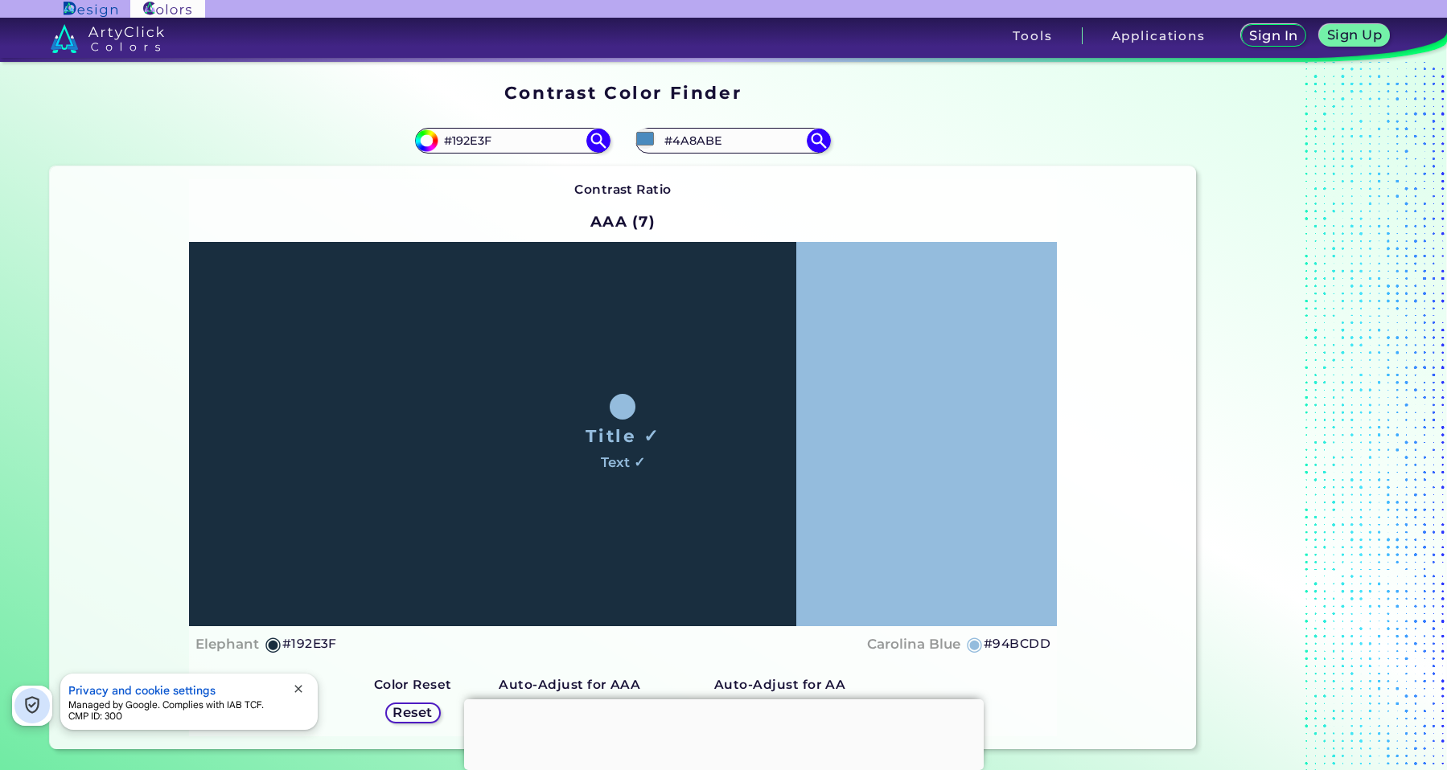
scroll to position [80, 0]
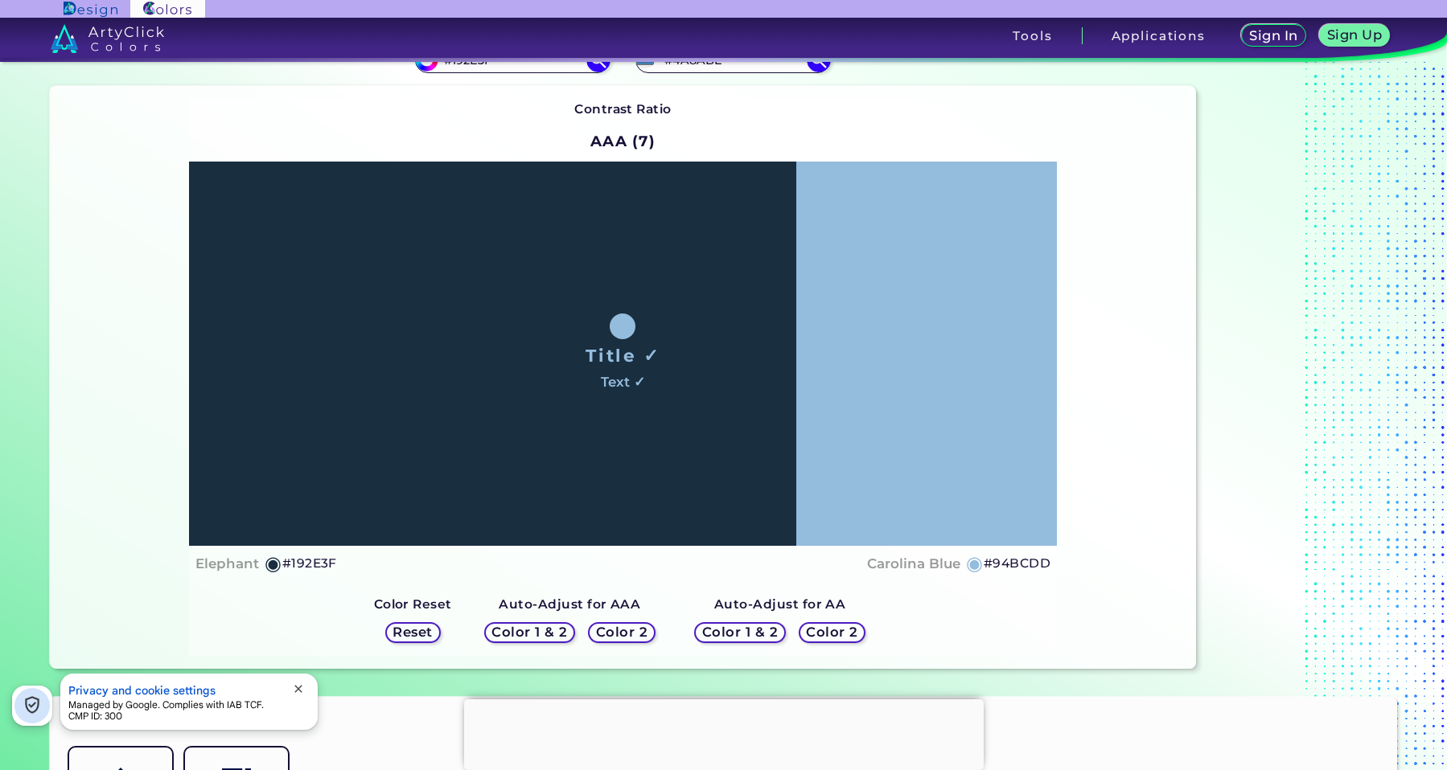
click at [536, 629] on h5 "Color 1 & 2" at bounding box center [529, 632] width 69 height 12
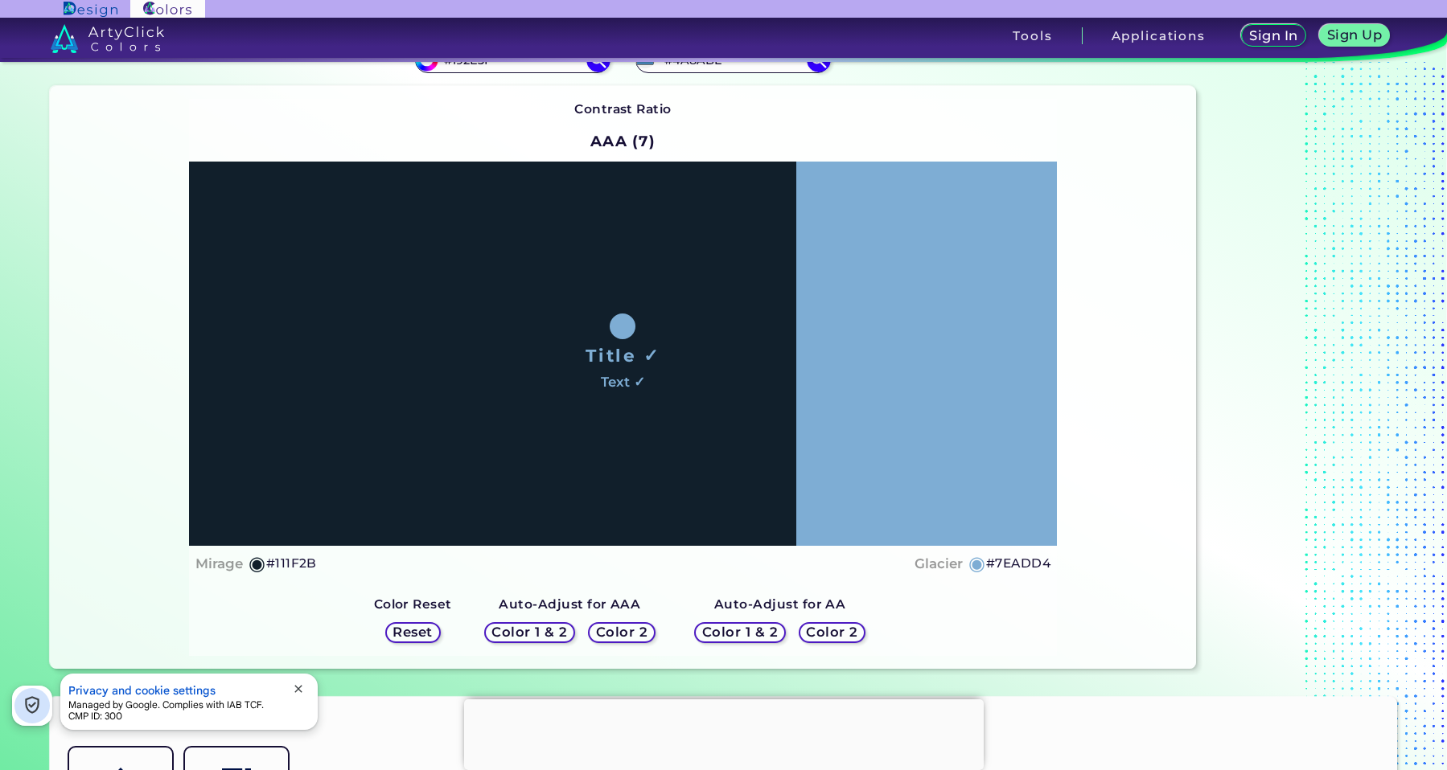
scroll to position [0, 0]
